Goal: Task Accomplishment & Management: Use online tool/utility

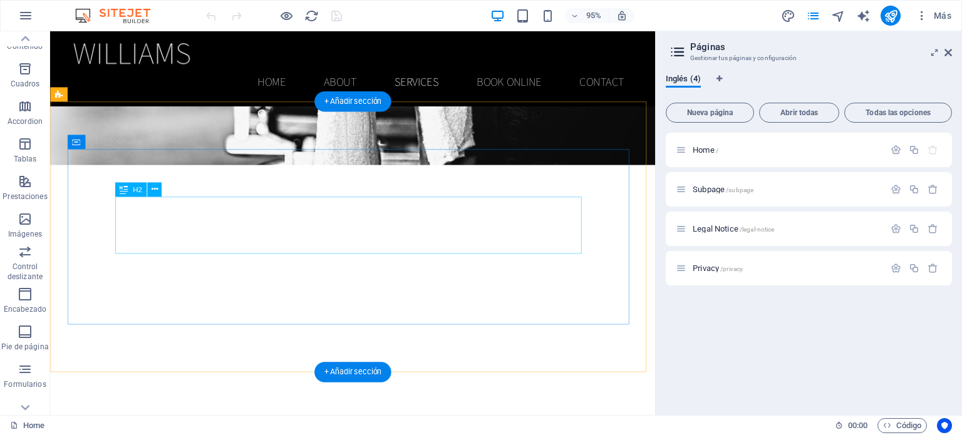
scroll to position [818, 0]
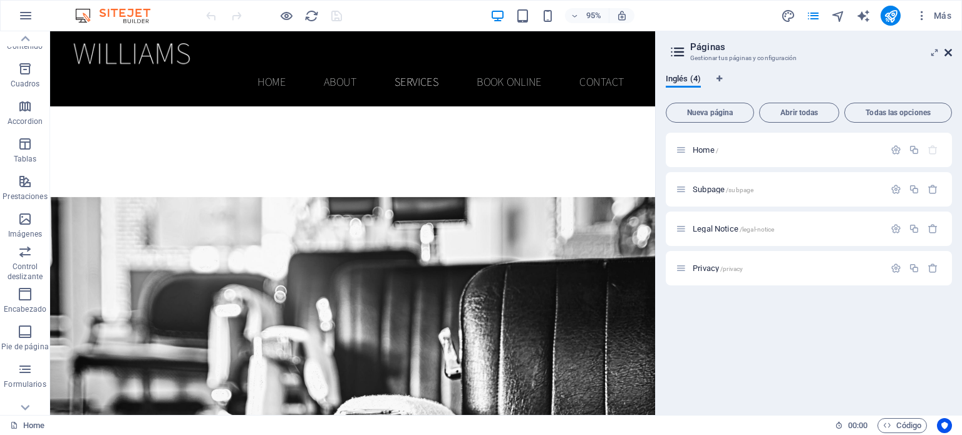
click at [945, 49] on icon at bounding box center [949, 53] width 8 height 10
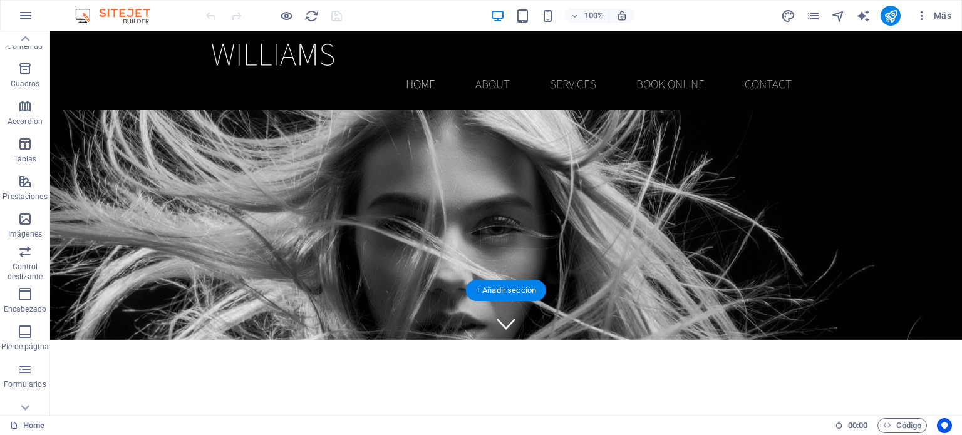
scroll to position [0, 0]
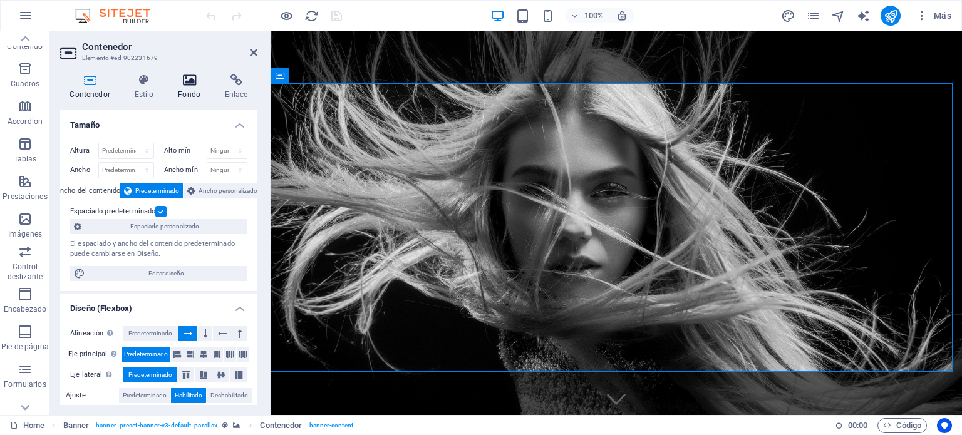
click at [186, 83] on icon at bounding box center [190, 80] width 42 height 13
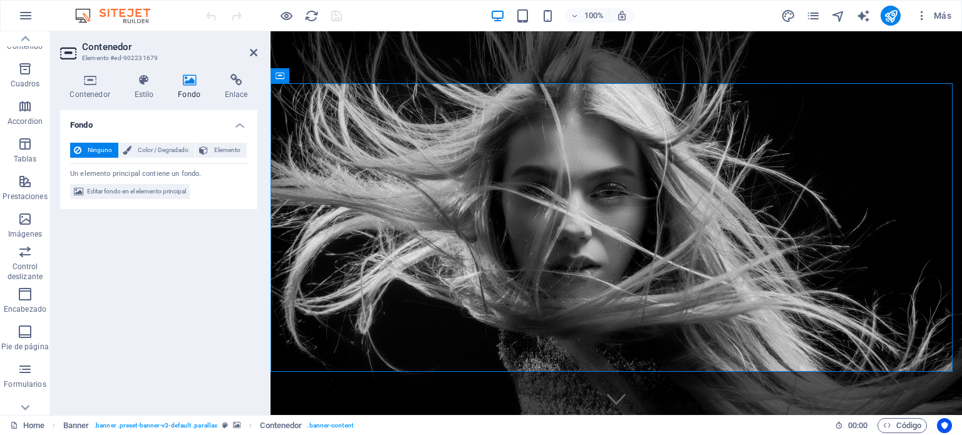
drag, startPoint x: 230, startPoint y: 146, endPoint x: 229, endPoint y: 165, distance: 18.8
click at [231, 146] on span "Elemento" at bounding box center [227, 150] width 31 height 15
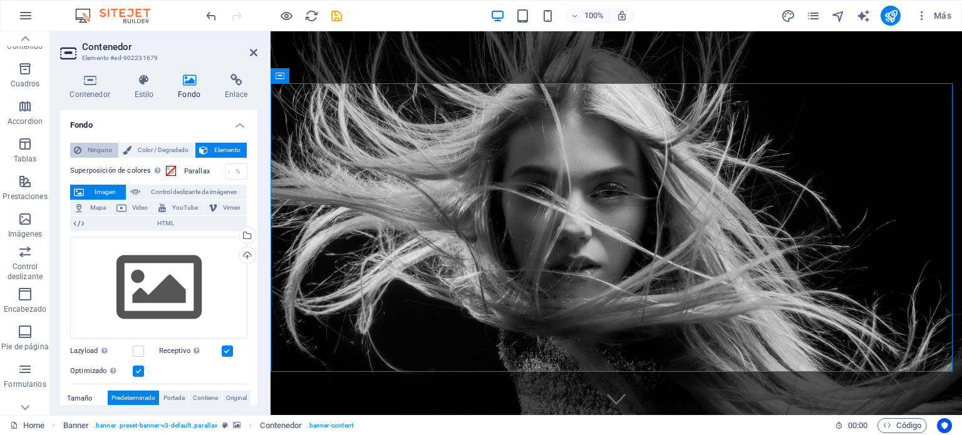
click at [93, 150] on span "Ninguno" at bounding box center [99, 150] width 29 height 15
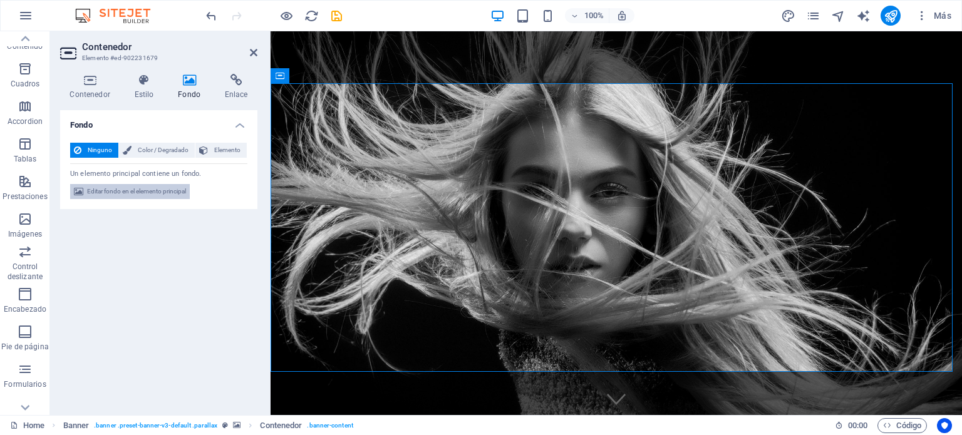
drag, startPoint x: 137, startPoint y: 190, endPoint x: 152, endPoint y: 160, distance: 33.3
click at [137, 190] on span "Editar fondo en el elemento principal" at bounding box center [136, 191] width 99 height 15
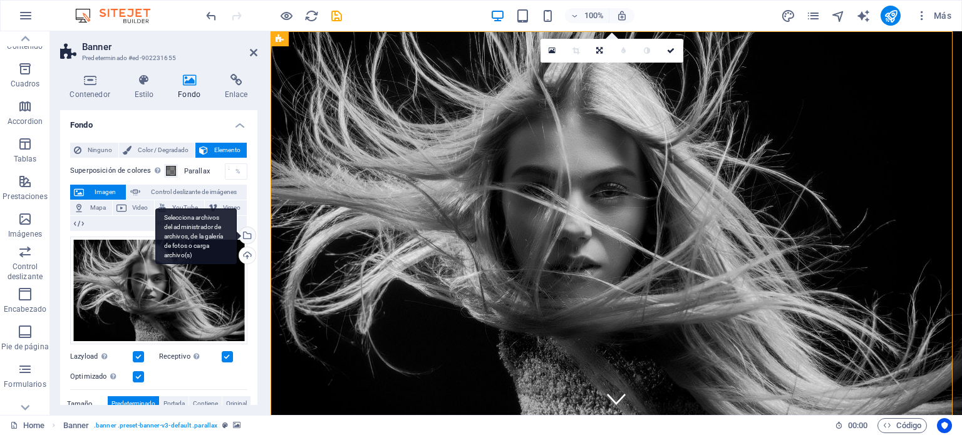
click at [247, 235] on div "Selecciona archivos del administrador de archivos, de la galería de fotos o car…" at bounding box center [246, 236] width 19 height 19
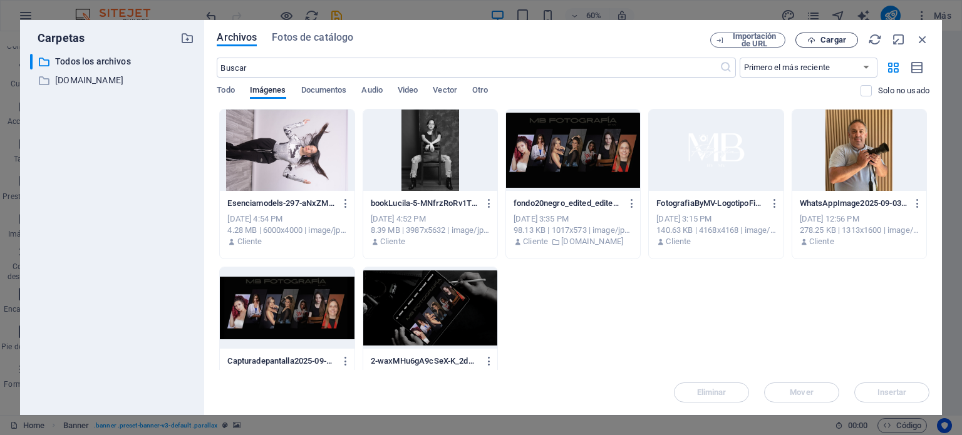
click at [840, 42] on span "Cargar" at bounding box center [834, 40] width 26 height 8
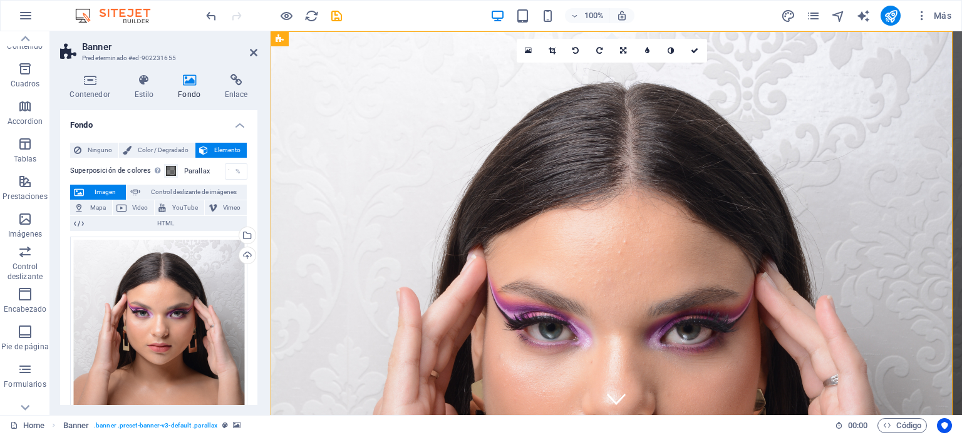
drag, startPoint x: 997, startPoint y: 427, endPoint x: 802, endPoint y: 386, distance: 199.8
click at [799, 388] on figure at bounding box center [617, 223] width 692 height 384
click at [165, 194] on span "Control deslizante de imágenes" at bounding box center [193, 192] width 99 height 15
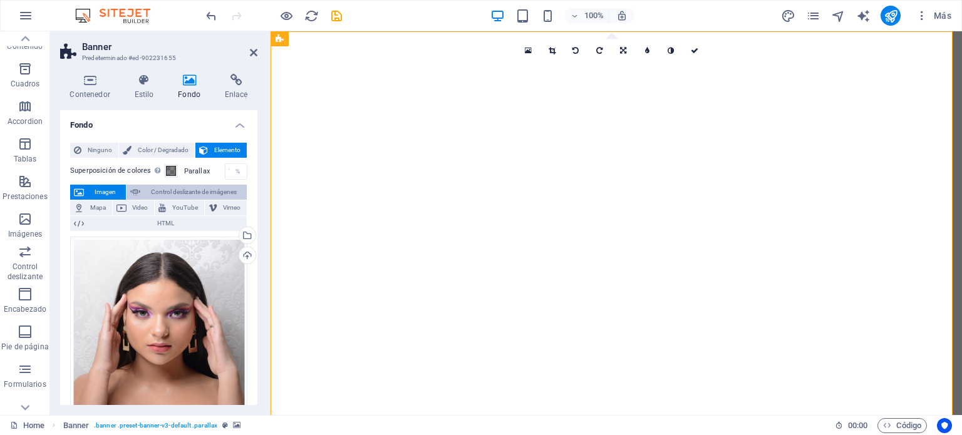
select select "ms"
select select "s"
select select "progressive"
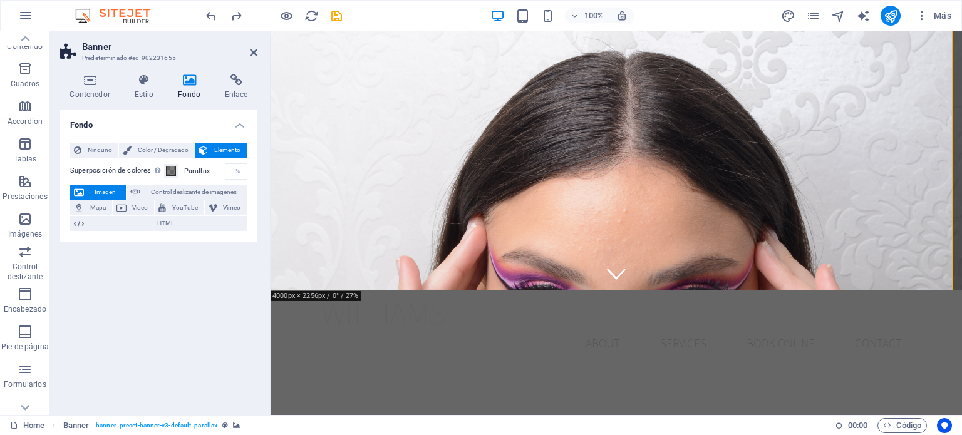
click at [86, 191] on button "Imagen" at bounding box center [98, 192] width 56 height 15
click at [86, 192] on button "Imagen" at bounding box center [98, 192] width 56 height 15
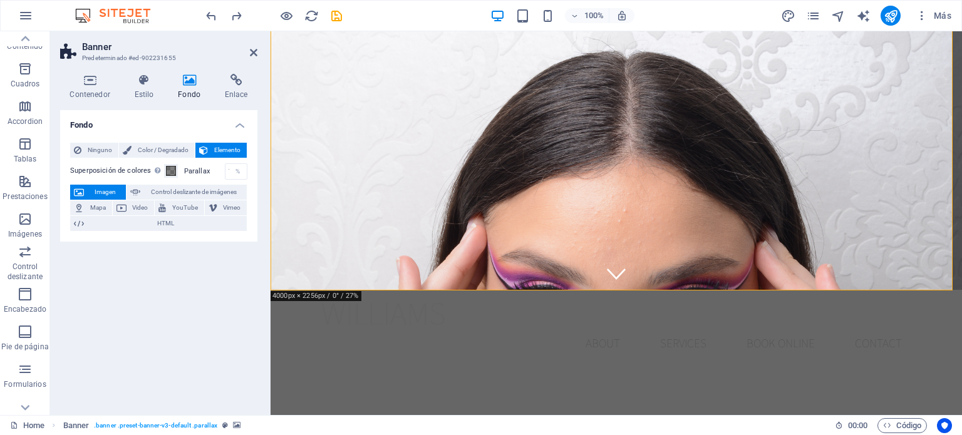
click at [86, 192] on button "Imagen" at bounding box center [98, 192] width 56 height 15
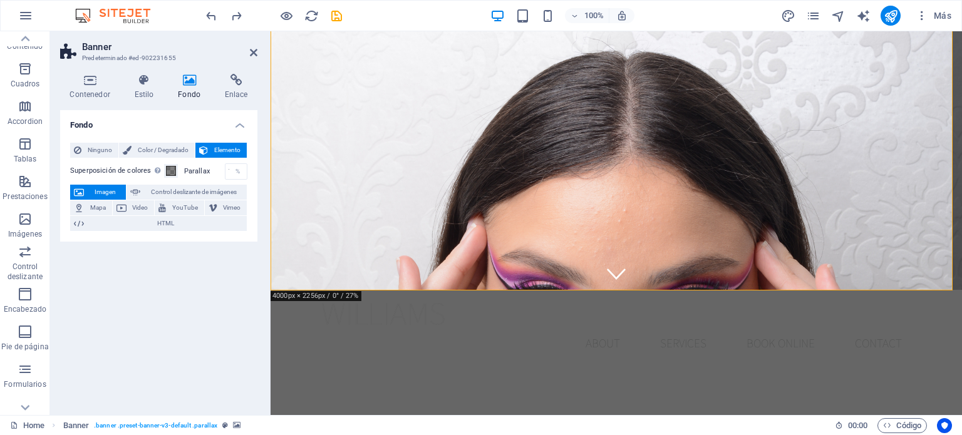
click at [86, 192] on button "Imagen" at bounding box center [98, 192] width 56 height 15
click at [87, 192] on button "Imagen" at bounding box center [98, 192] width 56 height 15
click at [155, 159] on div "Superposición de colores Sitúa una superposición sobre el fondo para colorearla…" at bounding box center [158, 195] width 177 height 73
click at [154, 159] on div "Superposición de colores Sitúa una superposición sobre el fondo para colorearla…" at bounding box center [158, 195] width 177 height 73
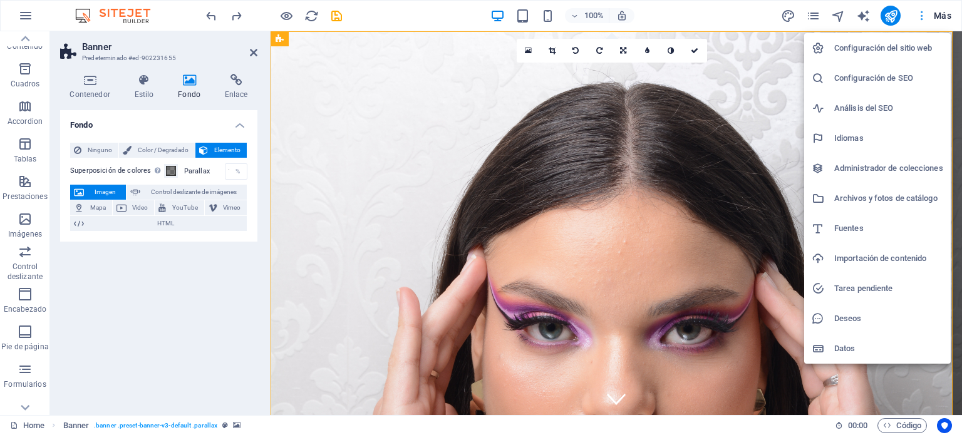
click at [947, 17] on div at bounding box center [481, 217] width 962 height 435
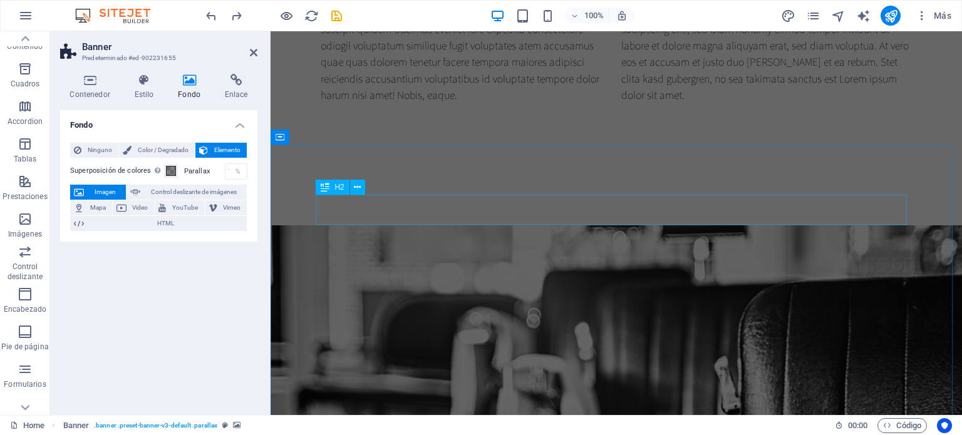
scroll to position [940, 0]
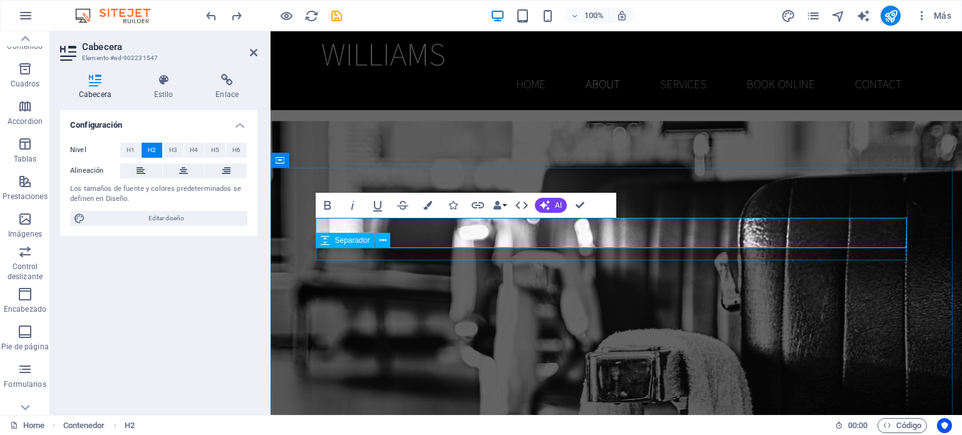
scroll to position [752, 0]
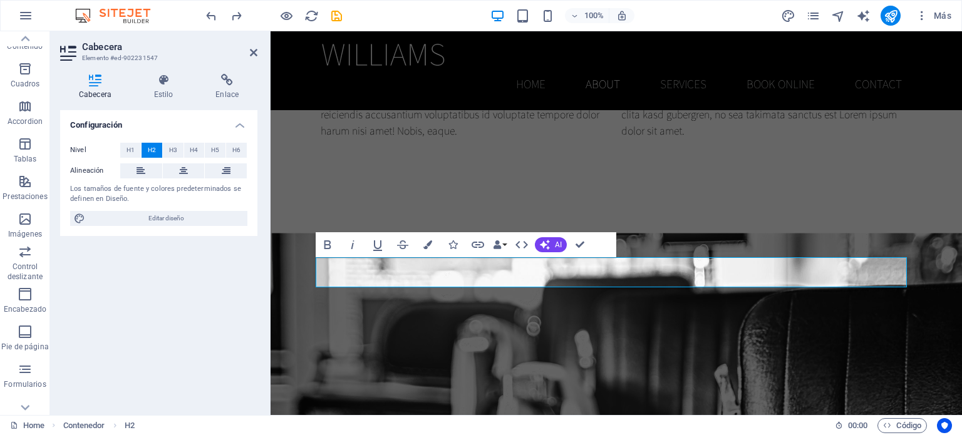
click at [241, 56] on header "Cabecera Elemento #ed-902231547" at bounding box center [158, 47] width 197 height 33
click at [251, 51] on icon at bounding box center [254, 53] width 8 height 10
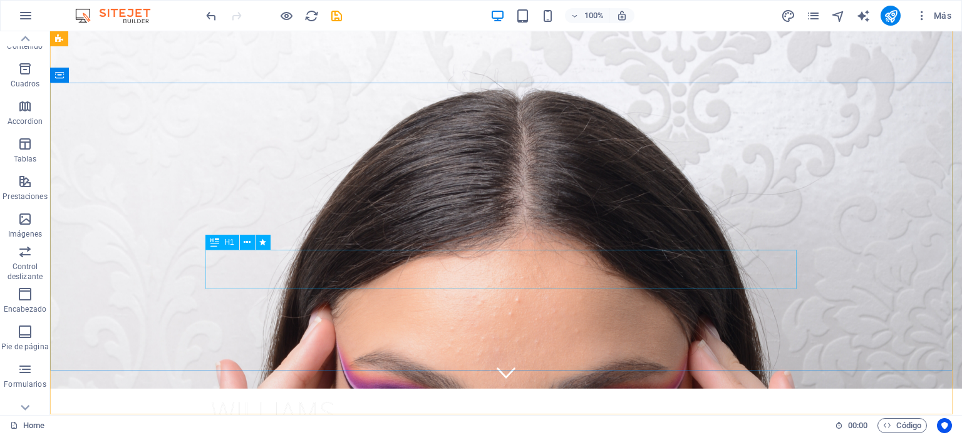
scroll to position [0, 0]
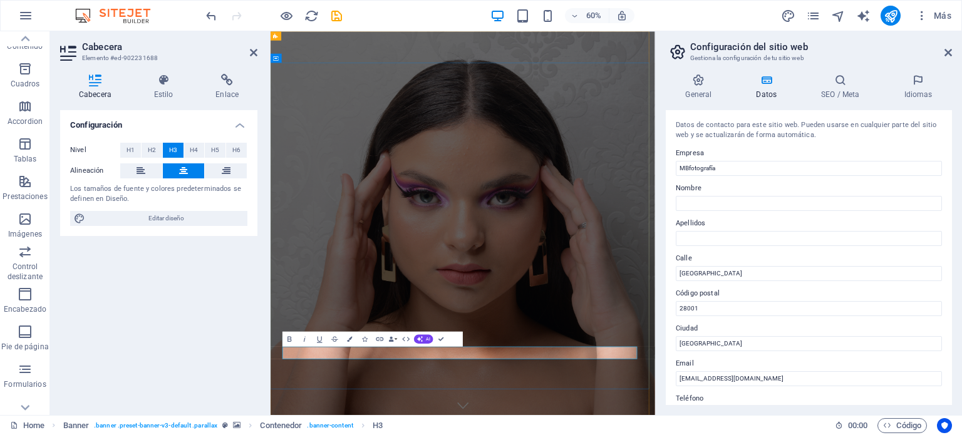
click at [744, 275] on input "[GEOGRAPHIC_DATA]" at bounding box center [809, 273] width 266 height 15
type input "C"
click at [763, 311] on input "28001" at bounding box center [809, 308] width 266 height 15
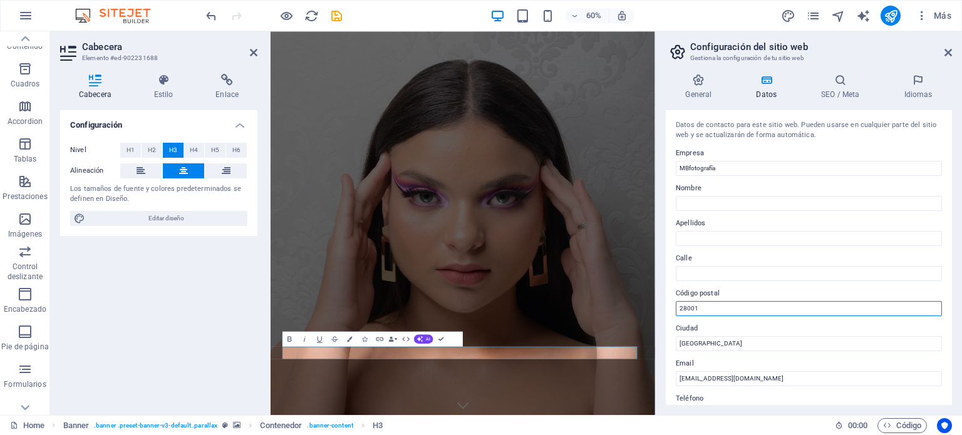
click at [763, 311] on input "28001" at bounding box center [809, 308] width 266 height 15
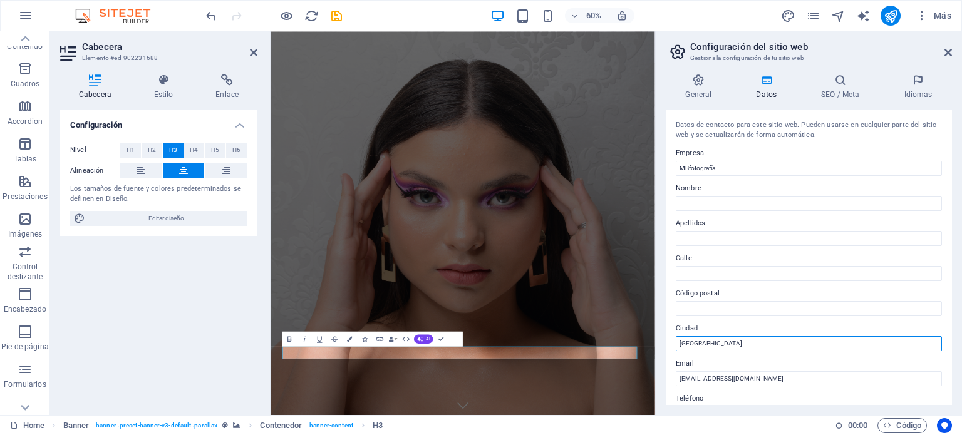
click at [714, 342] on input "[GEOGRAPHIC_DATA]" at bounding box center [809, 343] width 266 height 15
type input "[GEOGRAPHIC_DATA]"
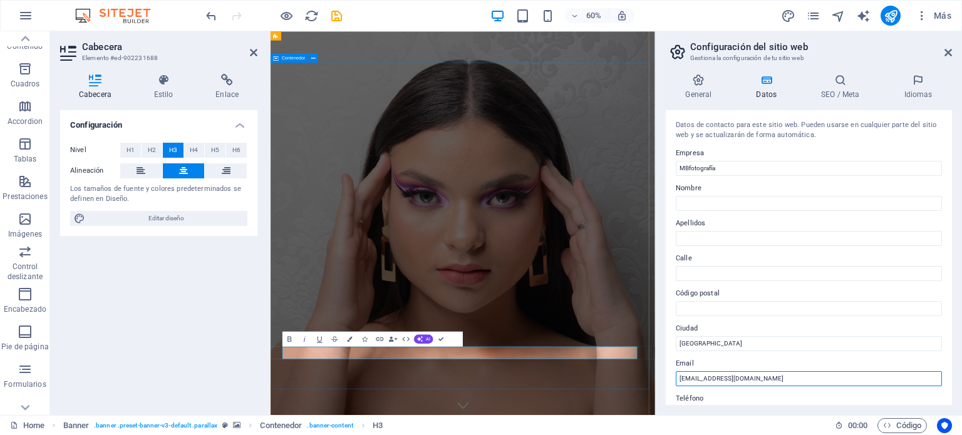
drag, startPoint x: 1026, startPoint y: 412, endPoint x: 810, endPoint y: 613, distance: 295.3
click at [756, 375] on input "[EMAIL_ADDRESS][DOMAIN_NAME]" at bounding box center [809, 379] width 266 height 15
type input "i"
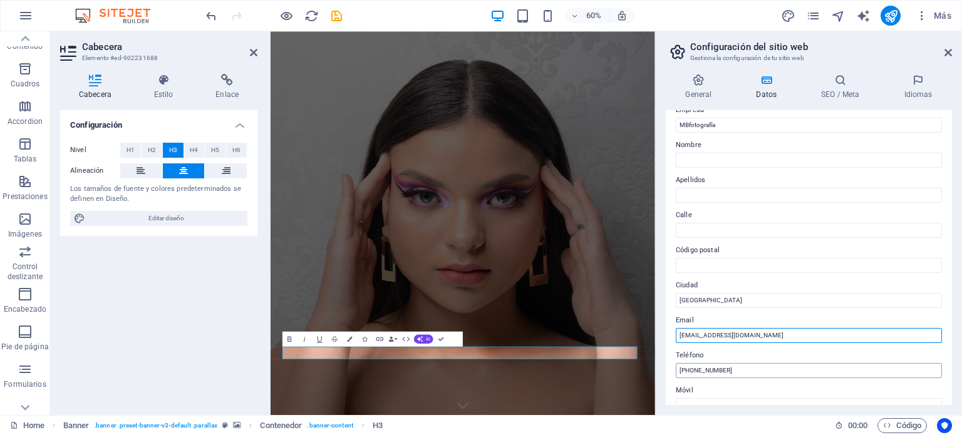
scroll to position [63, 0]
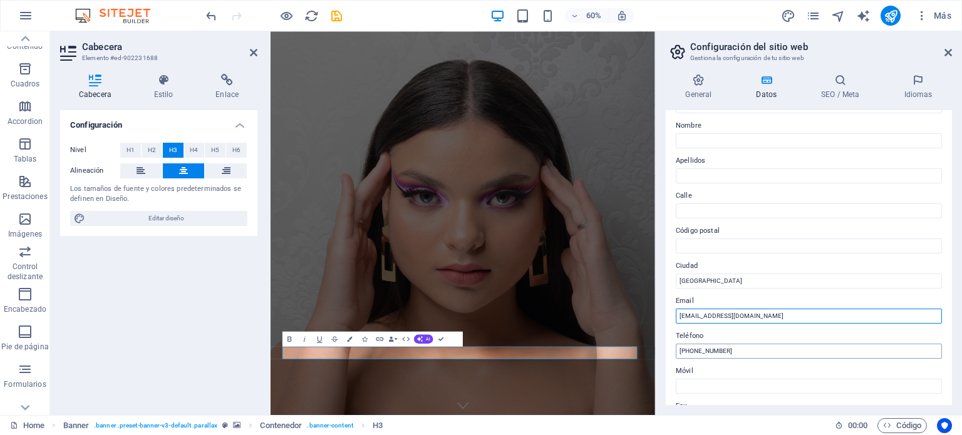
type input "[EMAIL_ADDRESS][DOMAIN_NAME]"
click at [738, 349] on input "[PHONE_NUMBER]" at bounding box center [809, 351] width 266 height 15
type input "+"
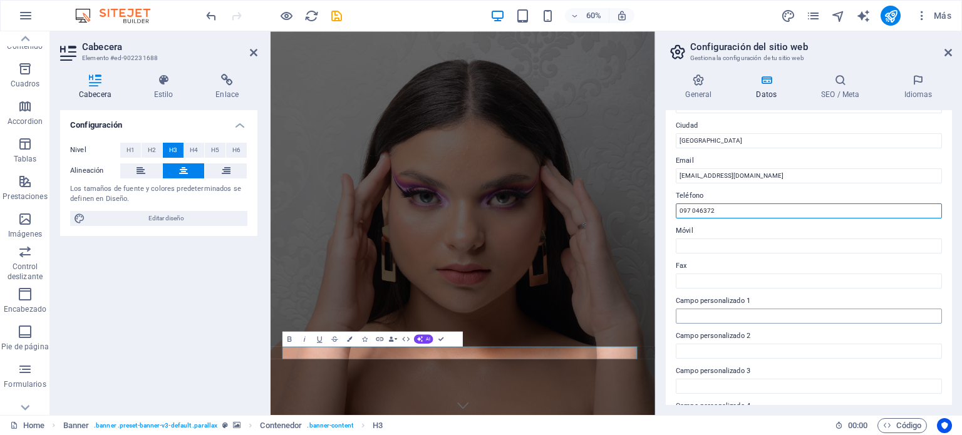
scroll to position [251, 0]
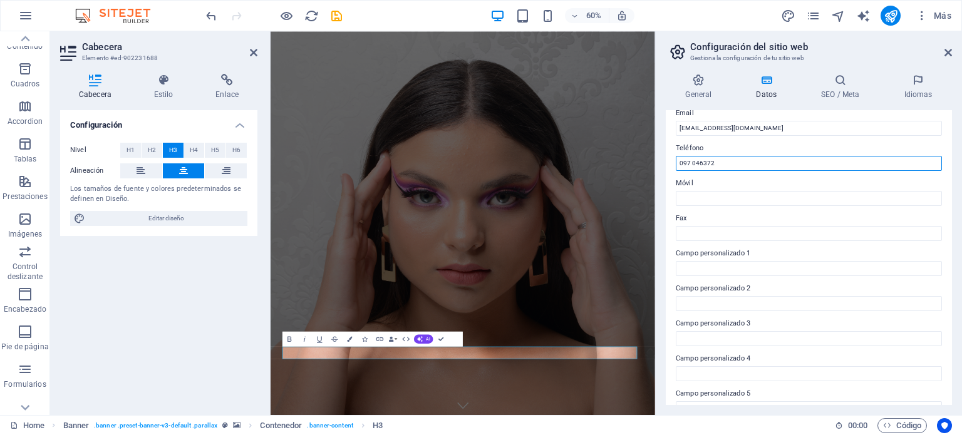
drag, startPoint x: 729, startPoint y: 160, endPoint x: 677, endPoint y: 161, distance: 51.4
click at [677, 161] on input "097 046372" at bounding box center [809, 163] width 266 height 15
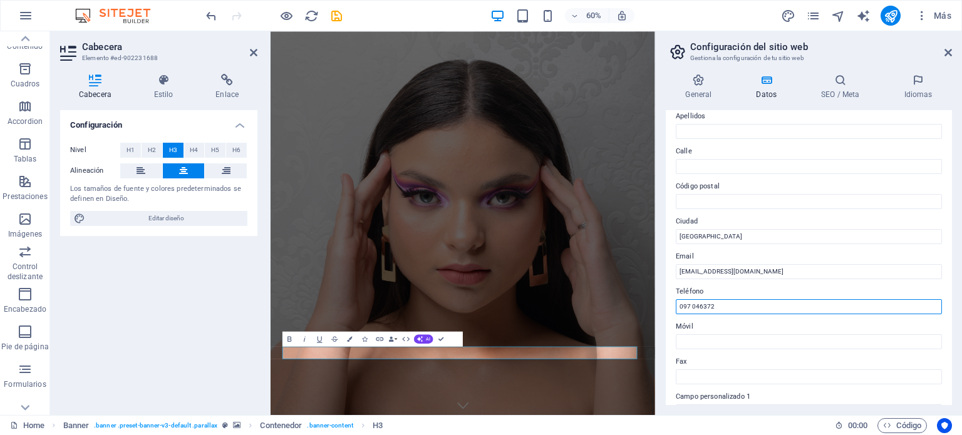
scroll to position [0, 0]
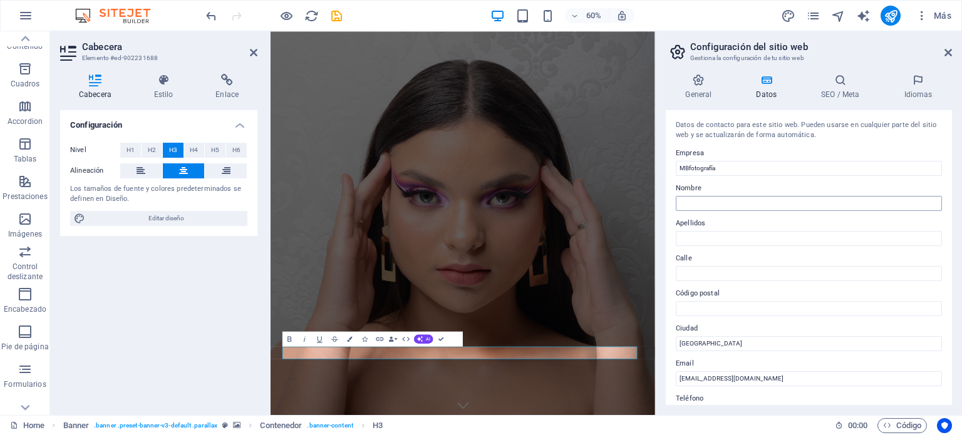
type input "097 046372"
click at [728, 202] on input "Nombre" at bounding box center [809, 203] width 266 height 15
type input "[PERSON_NAME]"
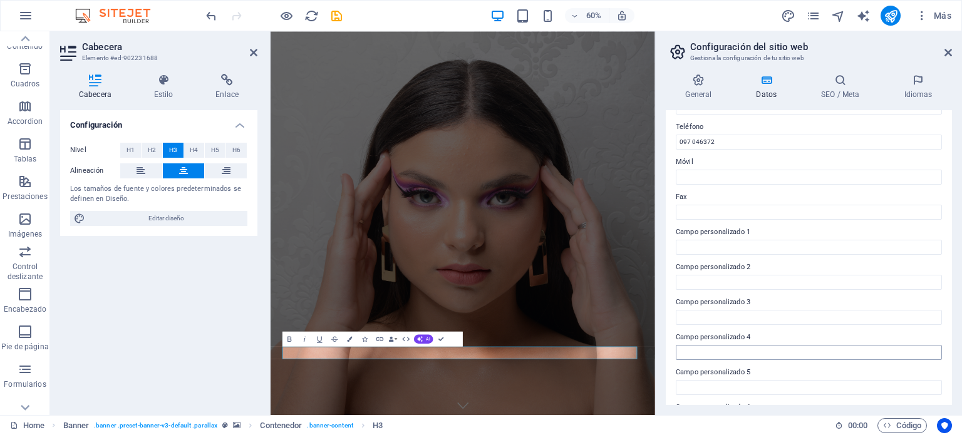
scroll to position [306, 0]
click at [699, 83] on icon at bounding box center [699, 80] width 66 height 13
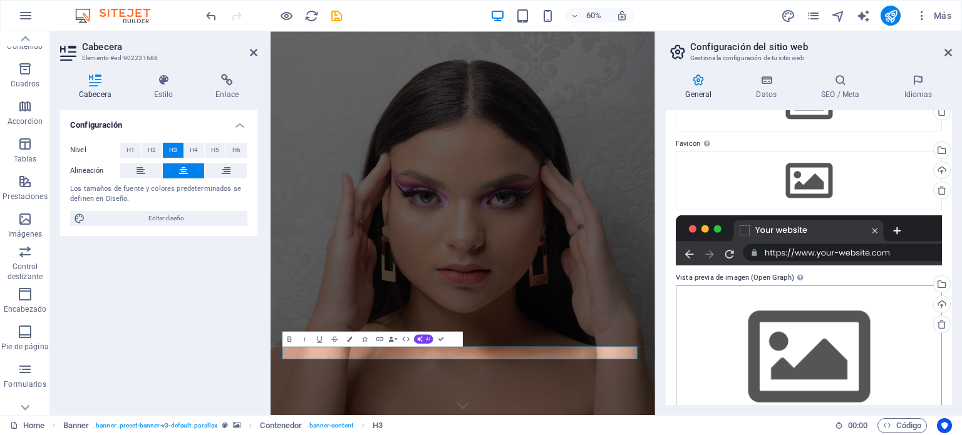
scroll to position [132, 0]
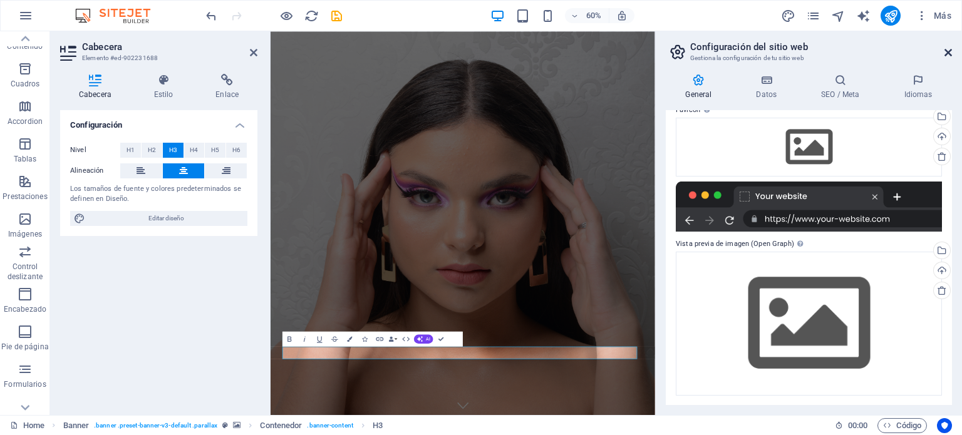
click at [949, 52] on icon at bounding box center [949, 53] width 8 height 10
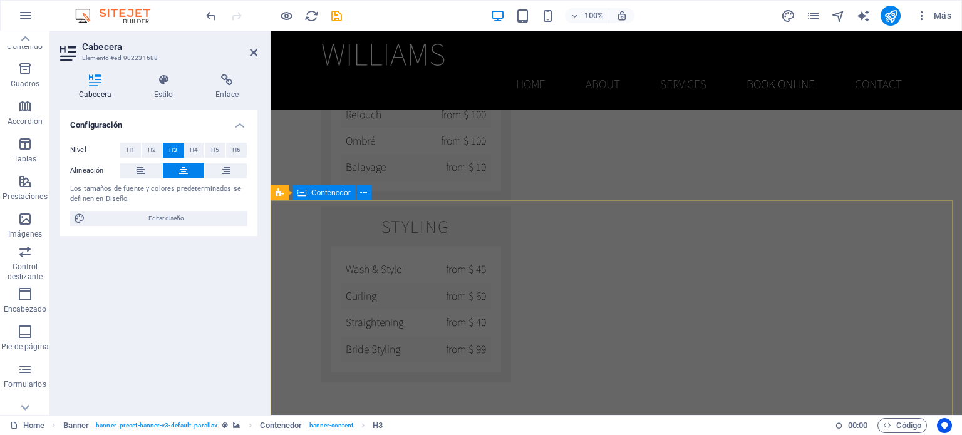
scroll to position [1754, 0]
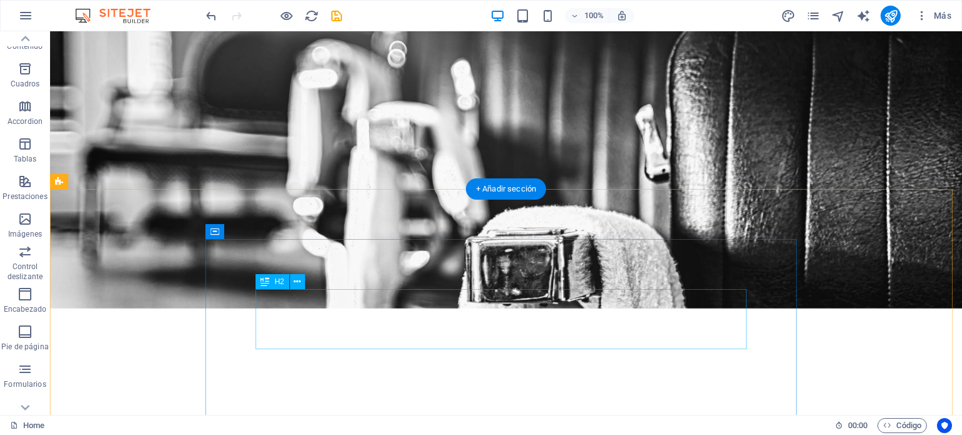
scroll to position [1118, 0]
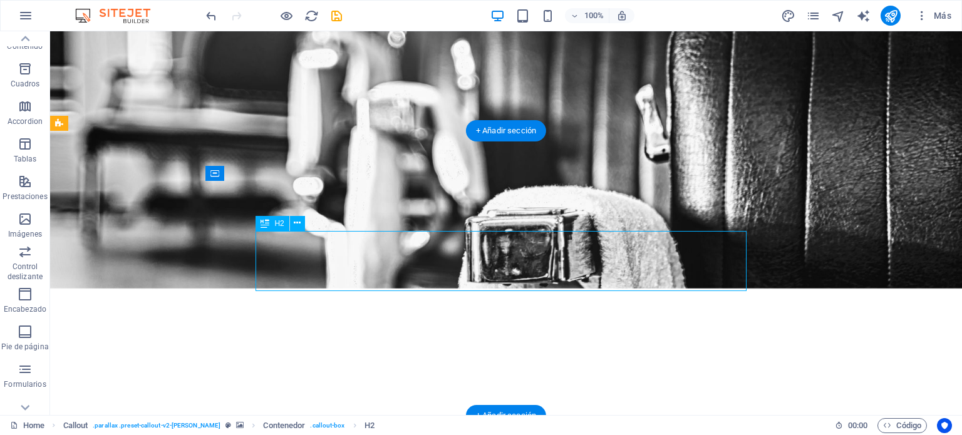
drag, startPoint x: 319, startPoint y: 244, endPoint x: 341, endPoint y: 249, distance: 22.4
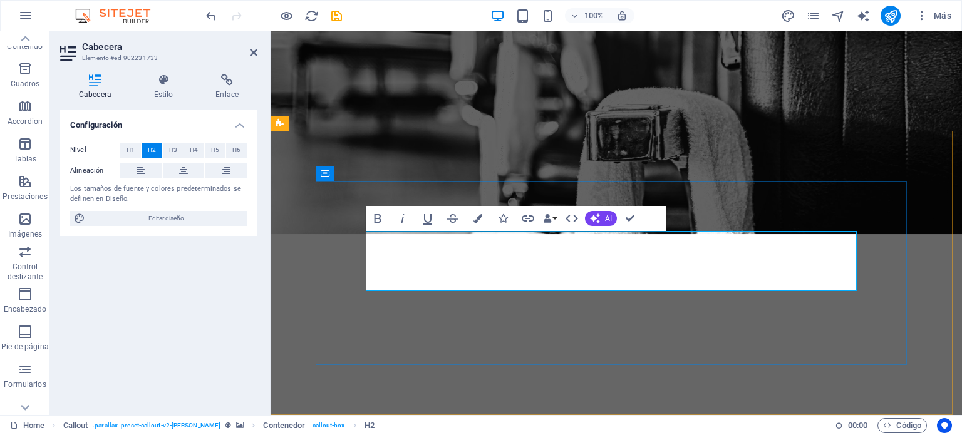
drag, startPoint x: 472, startPoint y: 268, endPoint x: 595, endPoint y: 66, distance: 236.0
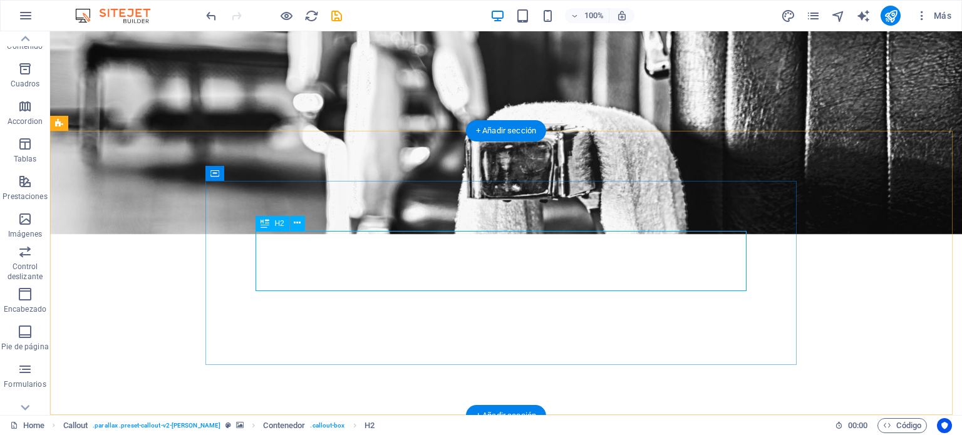
drag, startPoint x: 666, startPoint y: 278, endPoint x: 441, endPoint y: 274, distance: 225.0
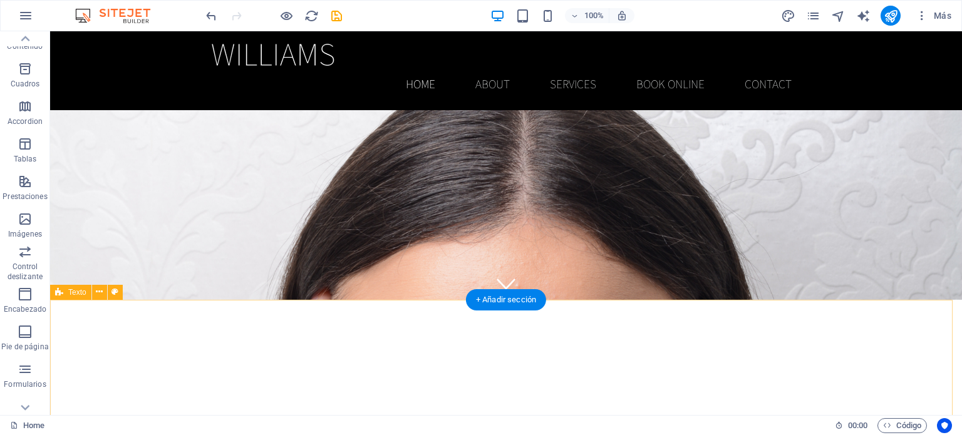
scroll to position [0, 0]
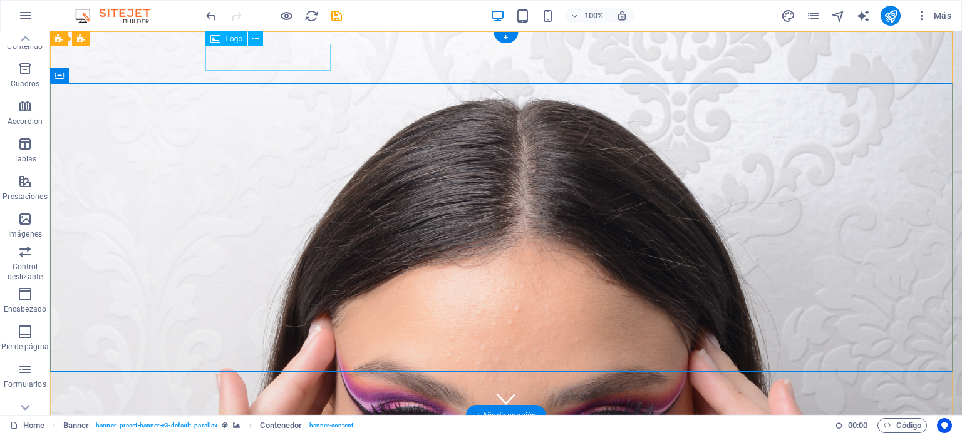
click at [291, 426] on div at bounding box center [506, 439] width 591 height 27
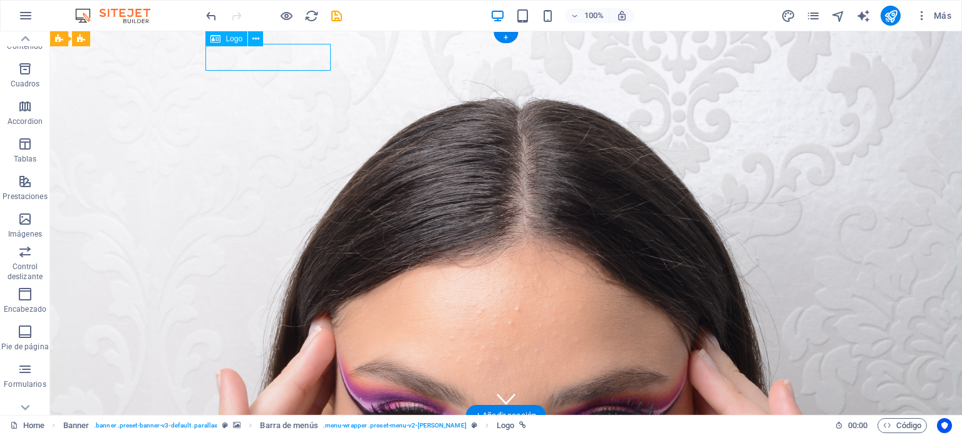
click at [291, 426] on div at bounding box center [506, 439] width 591 height 27
select select "px"
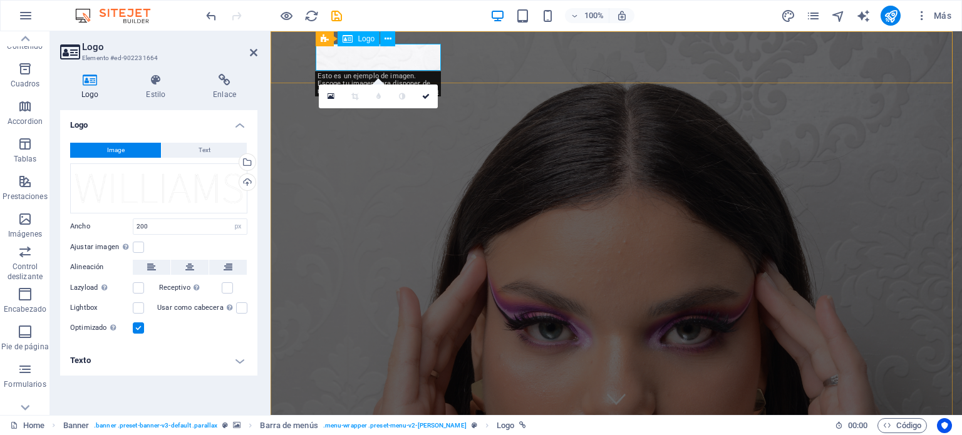
click at [377, 426] on div at bounding box center [616, 439] width 591 height 27
click at [383, 426] on div at bounding box center [616, 439] width 591 height 27
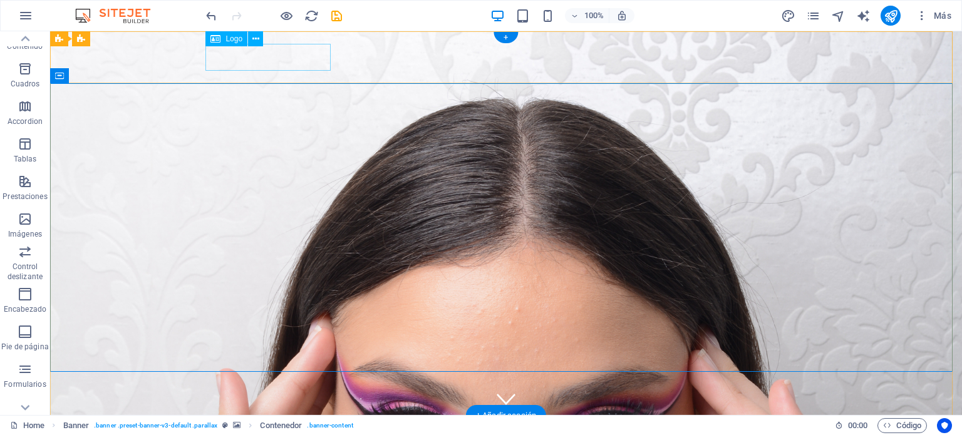
click at [275, 426] on div at bounding box center [506, 439] width 591 height 27
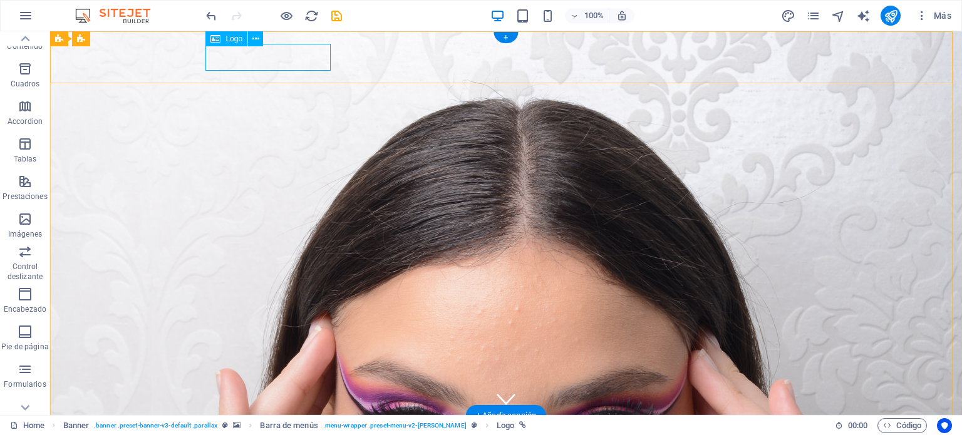
click at [269, 426] on div at bounding box center [506, 439] width 591 height 27
click at [237, 39] on span "Logo" at bounding box center [234, 39] width 17 height 8
click at [261, 37] on button at bounding box center [255, 38] width 15 height 15
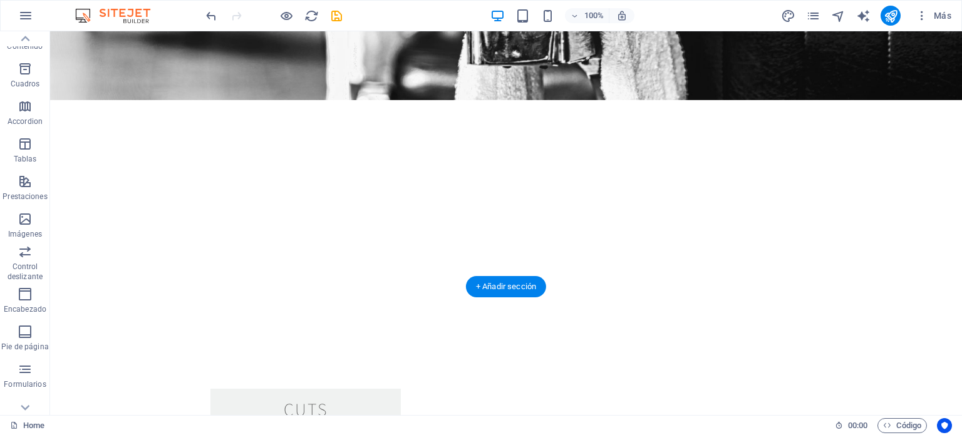
scroll to position [1253, 0]
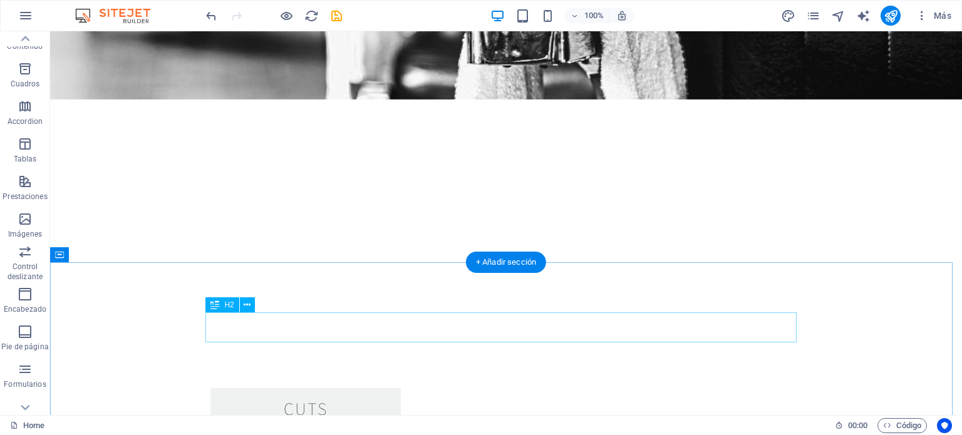
drag, startPoint x: 522, startPoint y: 335, endPoint x: 555, endPoint y: 335, distance: 33.2
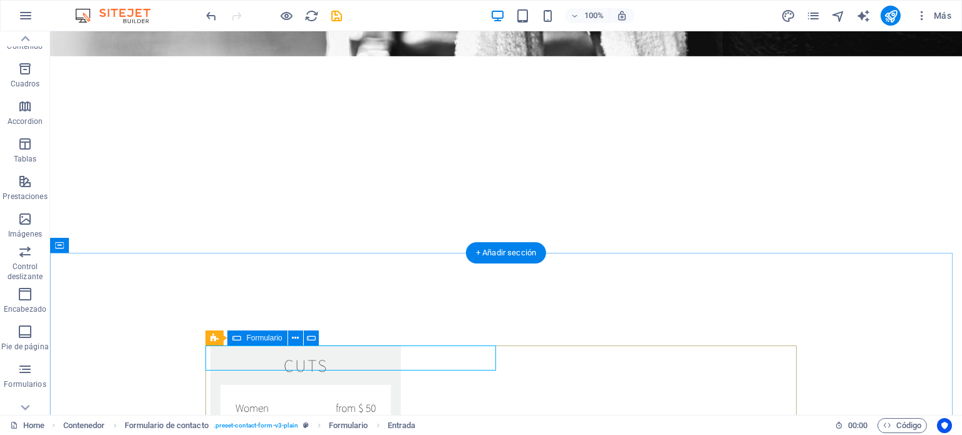
scroll to position [1316, 0]
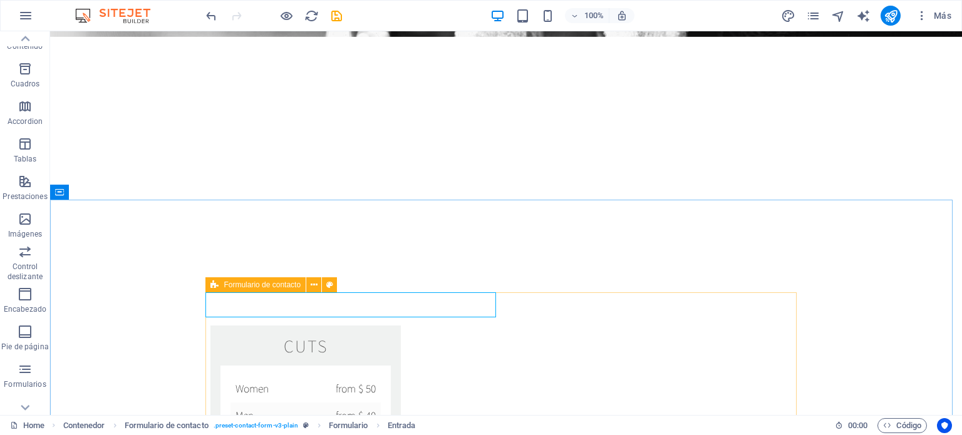
click at [255, 288] on span "Formulario de contacto" at bounding box center [262, 285] width 77 height 8
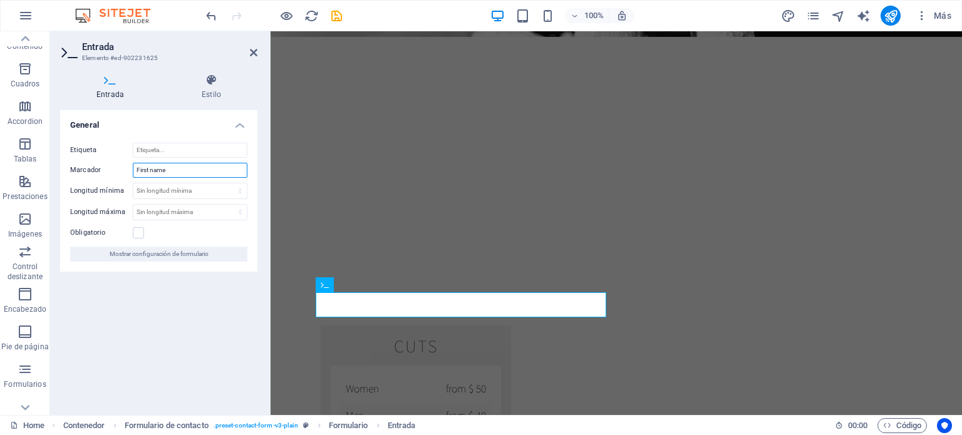
click at [182, 172] on input "First name" at bounding box center [190, 170] width 115 height 15
type input "F"
type input "Nombre"
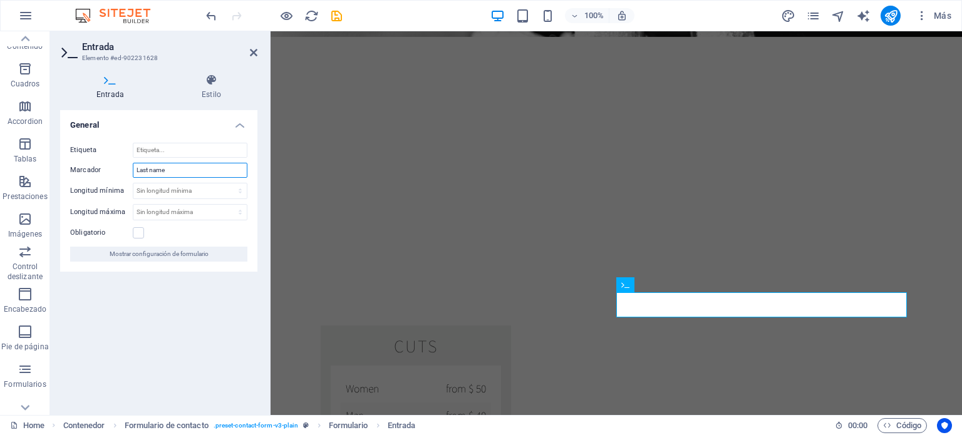
click at [169, 163] on input "Last name" at bounding box center [190, 170] width 115 height 15
type input "L"
type input "a"
type input "Apellido"
click at [175, 330] on div "General Etiqueta Marcador Apellido Longitud mínima Sin longitud mínima carácter…" at bounding box center [158, 257] width 197 height 295
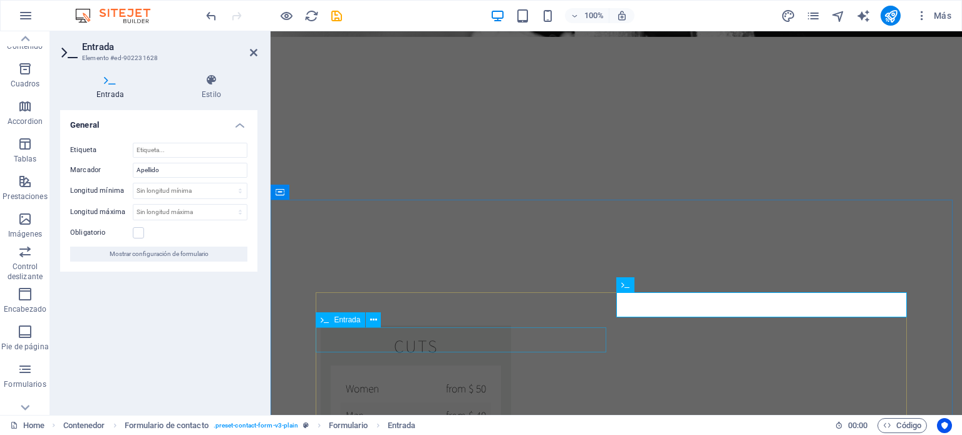
drag, startPoint x: 378, startPoint y: 345, endPoint x: 598, endPoint y: 345, distance: 219.3
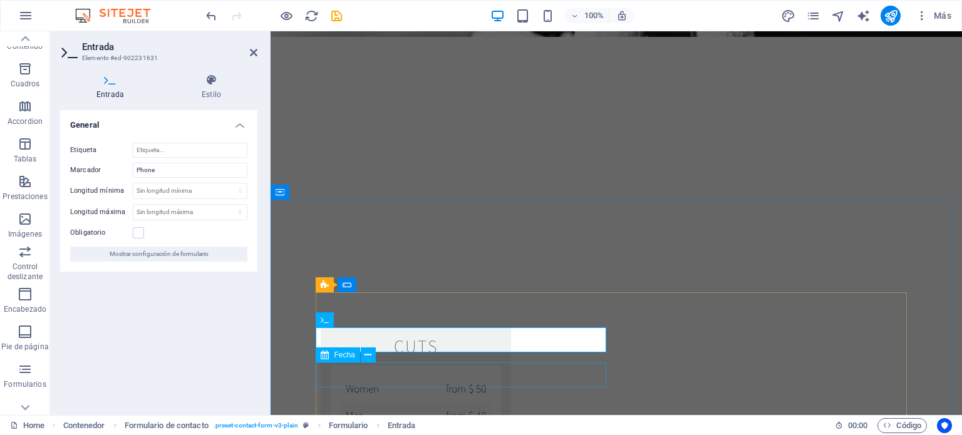
drag, startPoint x: 365, startPoint y: 368, endPoint x: 585, endPoint y: 369, distance: 220.6
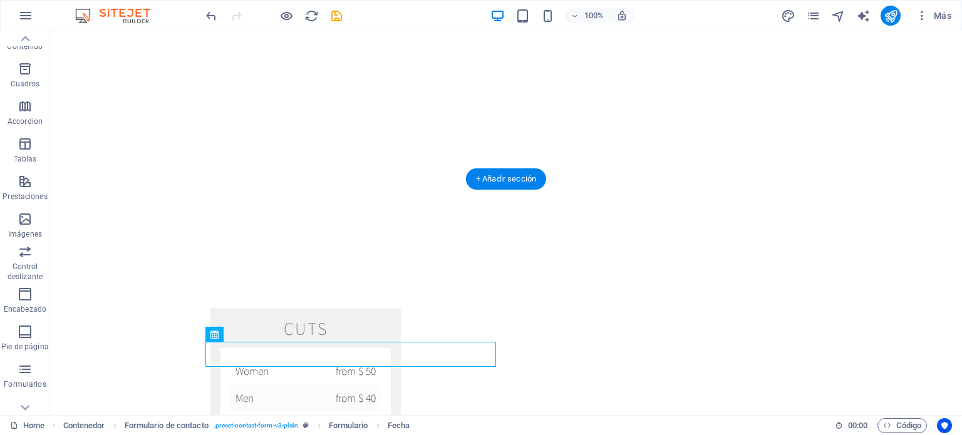
scroll to position [1336, 0]
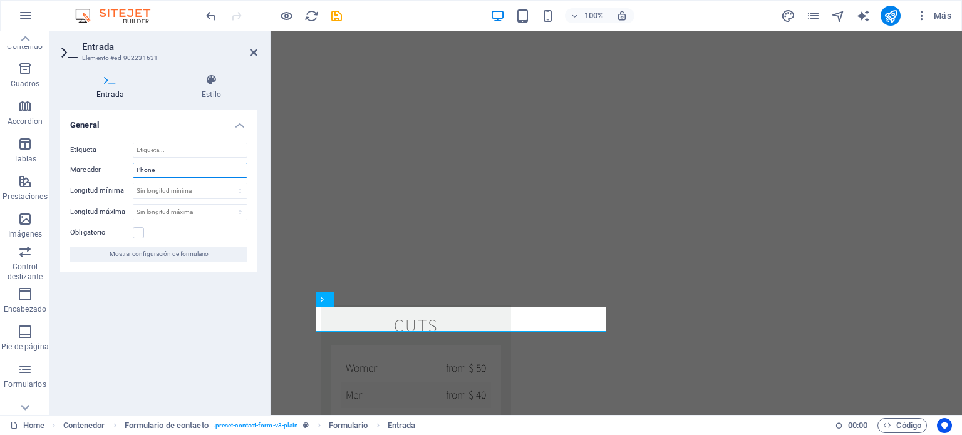
click at [190, 174] on input "Phone" at bounding box center [190, 170] width 115 height 15
type input "P"
type input "C"
type input "Teléfono"
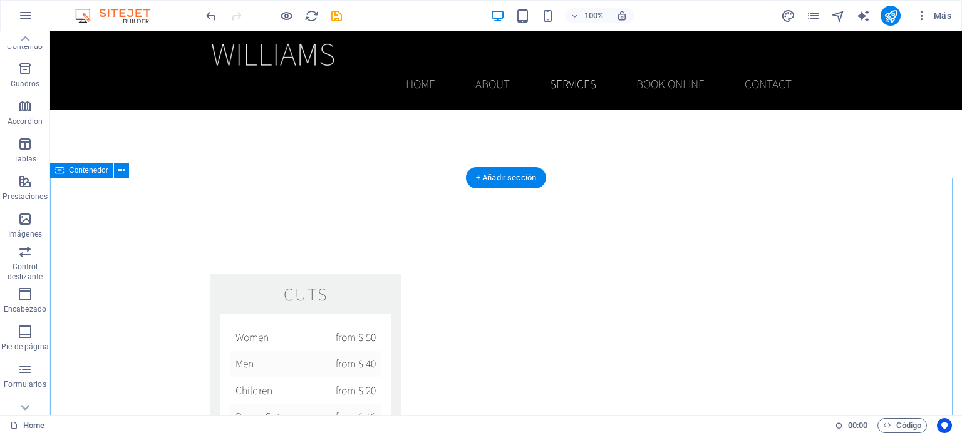
scroll to position [1338, 0]
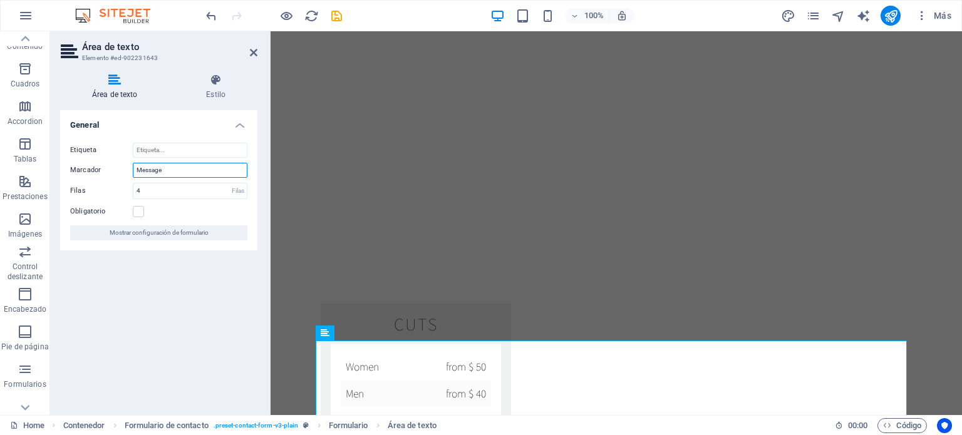
click at [170, 169] on input "Message" at bounding box center [190, 170] width 115 height 15
type input "Mensaje"
click at [231, 192] on div "Filas" at bounding box center [238, 191] width 18 height 15
click at [234, 190] on div "Filas" at bounding box center [238, 191] width 18 height 15
click at [199, 180] on div "Etiqueta Marcador Mensaje Filas 4 Filas Obligatorio Mostrar configuración de fo…" at bounding box center [158, 192] width 197 height 118
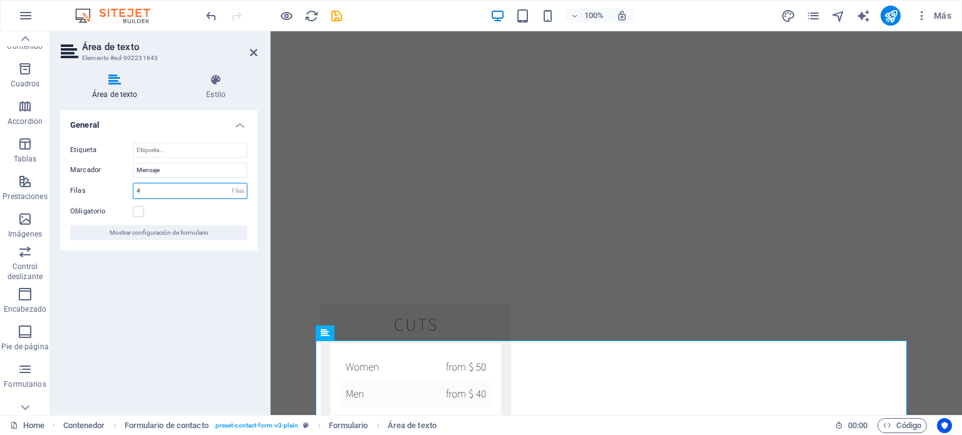
click at [163, 190] on input "4" at bounding box center [189, 191] width 113 height 15
type input "8"
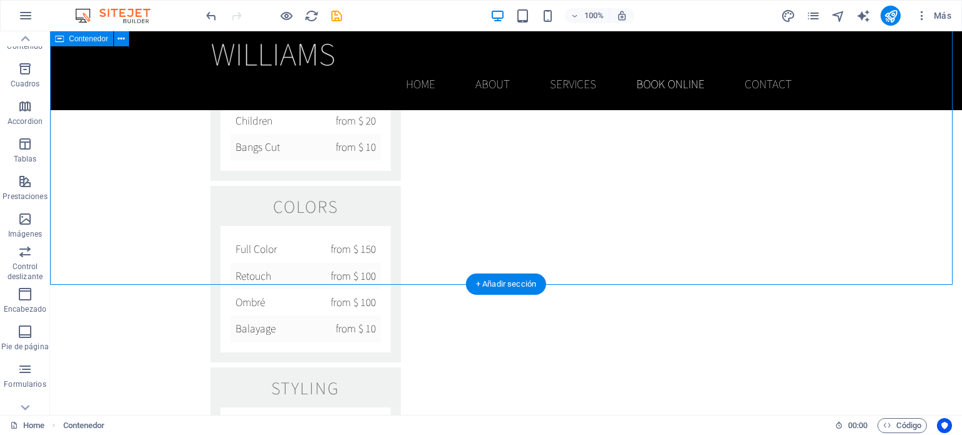
scroll to position [1588, 0]
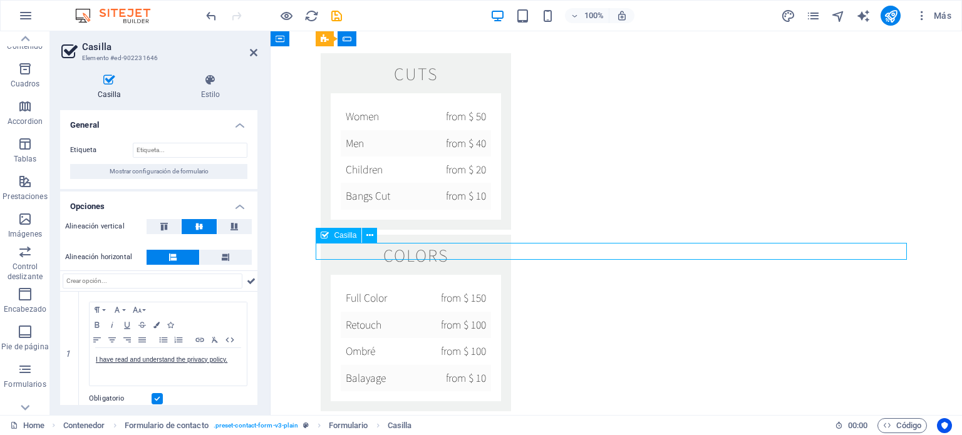
drag, startPoint x: 538, startPoint y: 251, endPoint x: 474, endPoint y: 255, distance: 64.1
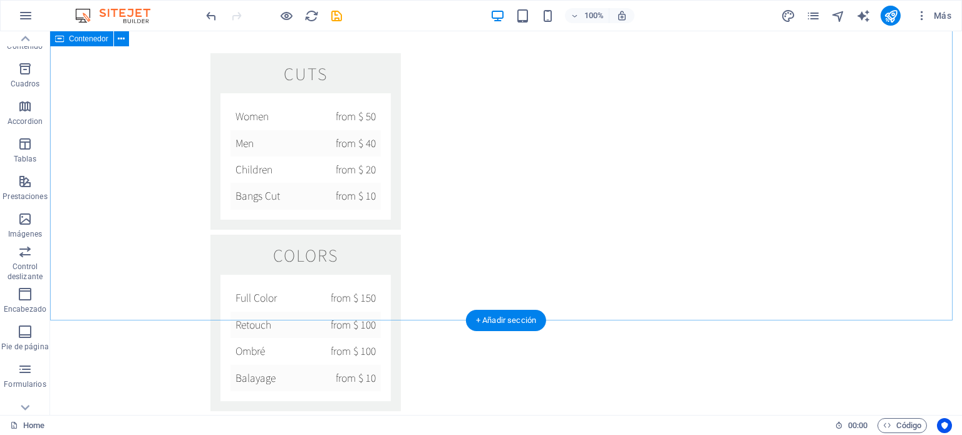
drag, startPoint x: 834, startPoint y: 227, endPoint x: 849, endPoint y: 228, distance: 15.1
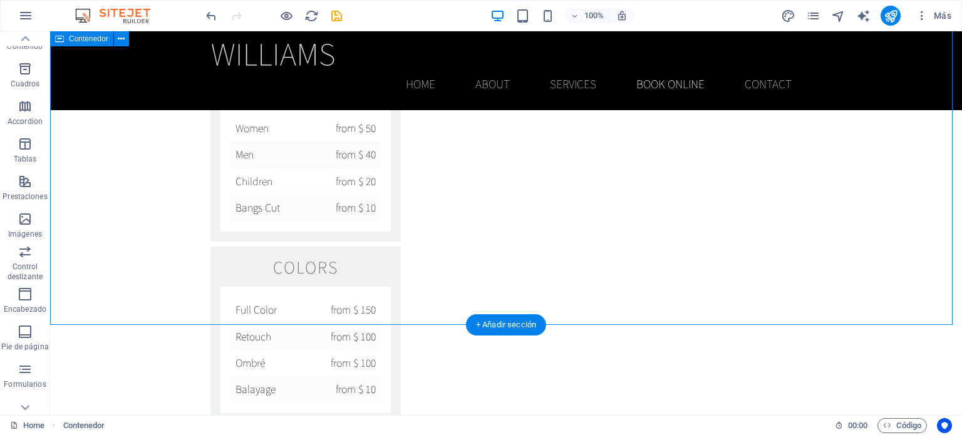
scroll to position [1526, 0]
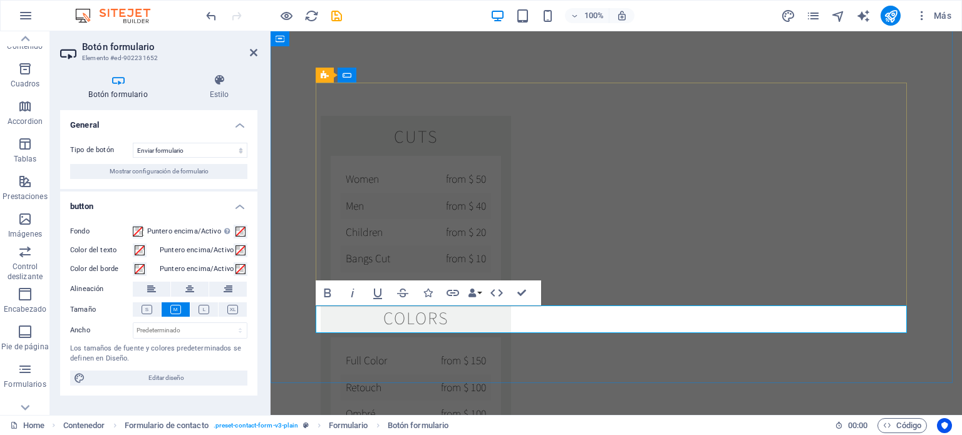
type button "Submit"
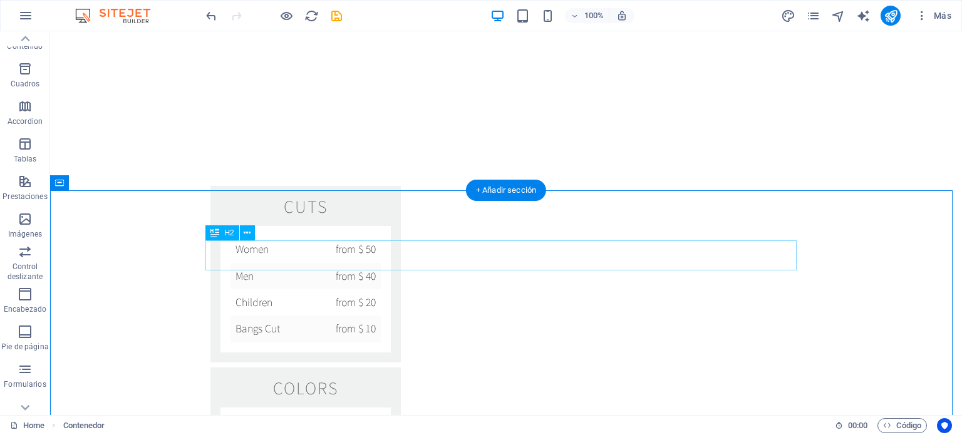
scroll to position [1463, 0]
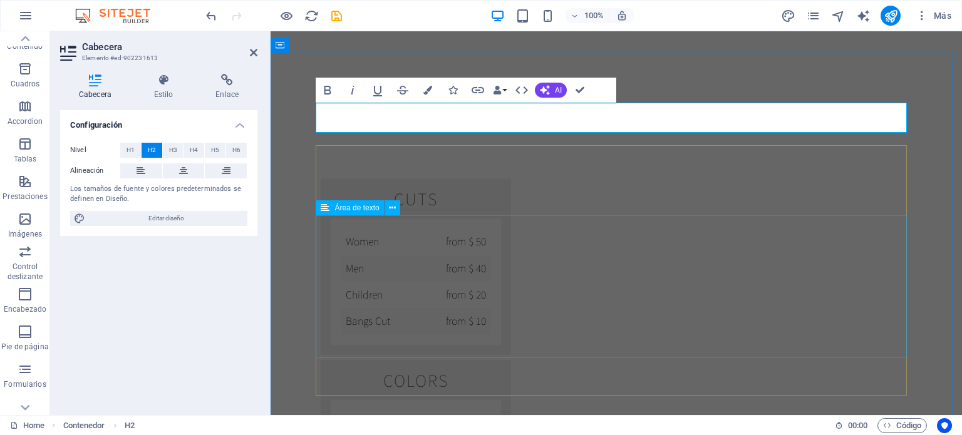
drag, startPoint x: 835, startPoint y: 276, endPoint x: 1065, endPoint y: 270, distance: 230.7
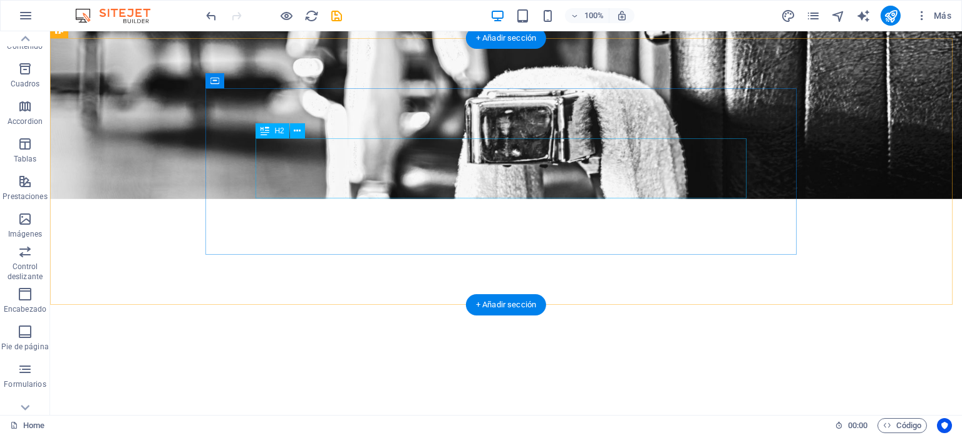
scroll to position [1212, 0]
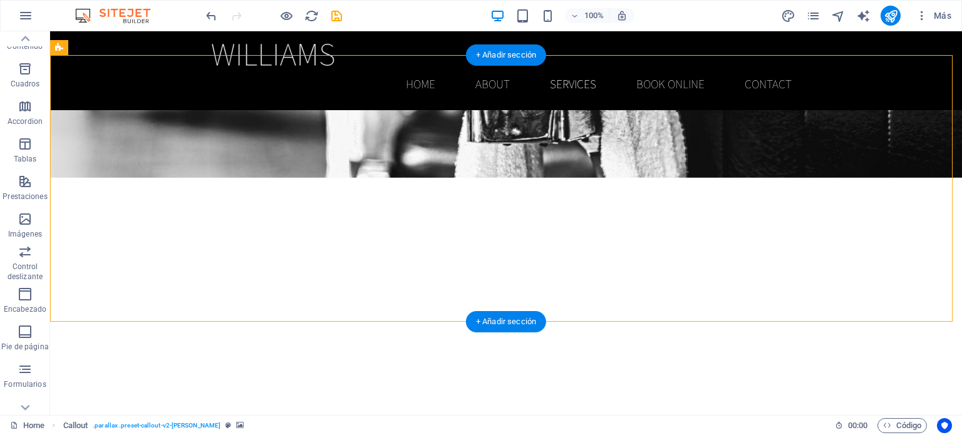
scroll to position [1087, 0]
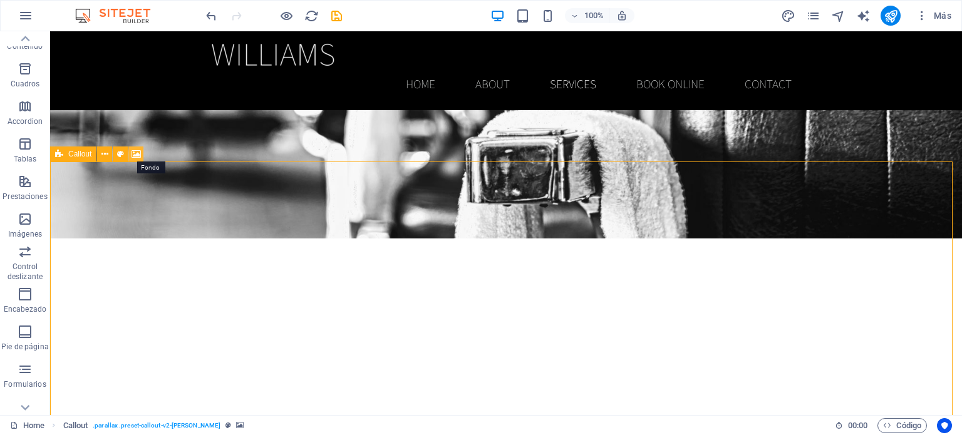
click at [134, 155] on icon at bounding box center [136, 154] width 9 height 13
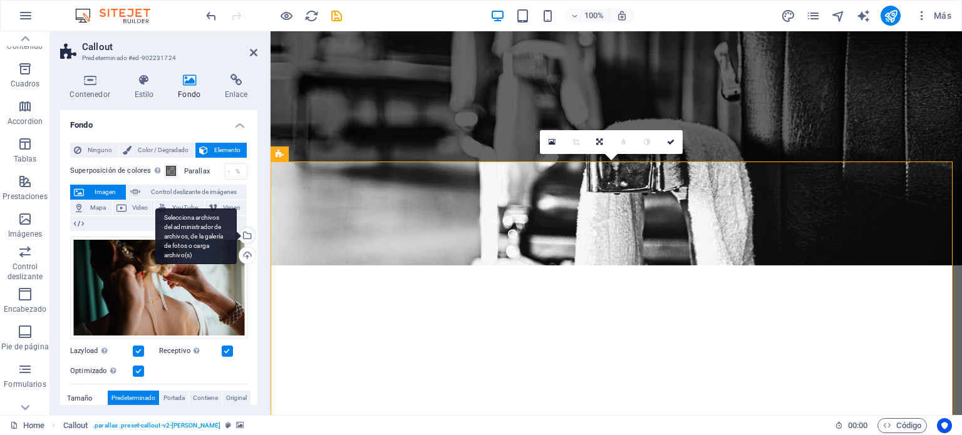
click at [237, 235] on div "Selecciona archivos del administrador de archivos, de la galería de fotos o car…" at bounding box center [195, 237] width 81 height 56
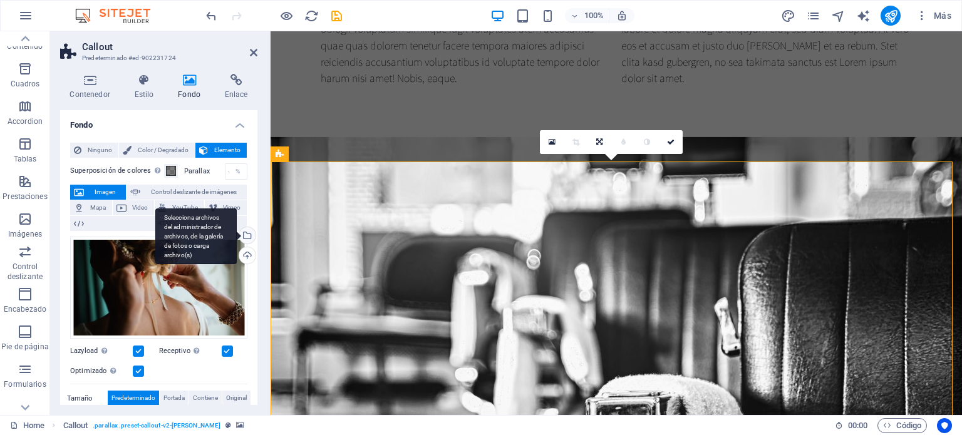
scroll to position [1343, 0]
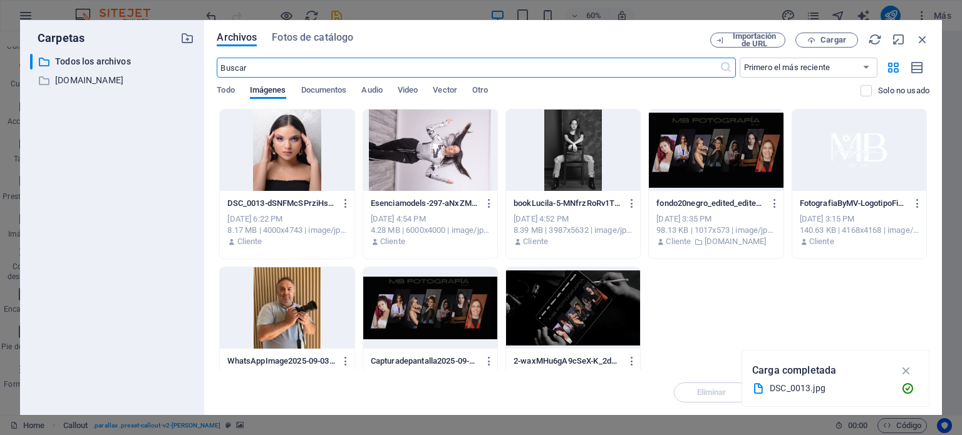
click at [465, 312] on div at bounding box center [430, 308] width 134 height 81
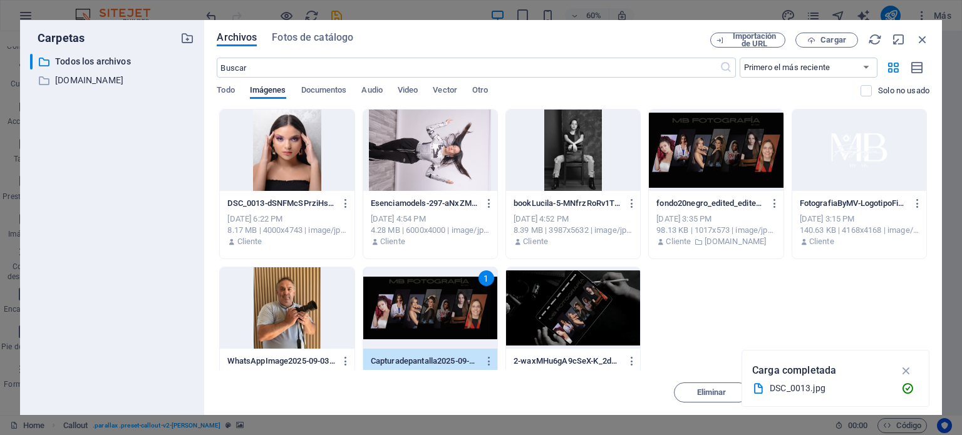
click at [756, 295] on div "DSC_0013-dSNFMcSPrziHs1NYOBjesg.jpg DSC_0013-dSNFMcSPrziHs1NYOBjesg.jpg [DATE] …" at bounding box center [573, 263] width 713 height 308
click at [759, 295] on div "DSC_0013-dSNFMcSPrziHs1NYOBjesg.jpg DSC_0013-dSNFMcSPrziHs1NYOBjesg.jpg [DATE] …" at bounding box center [573, 263] width 713 height 308
click at [907, 369] on icon "button" at bounding box center [907, 371] width 14 height 14
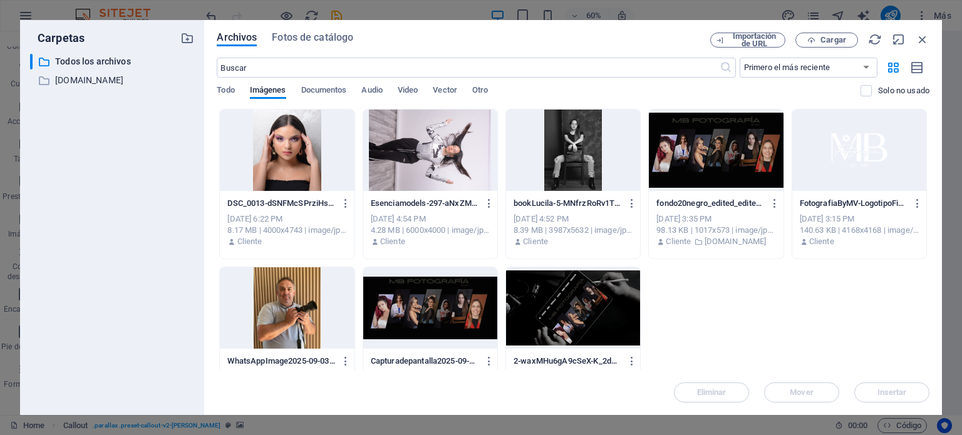
click at [426, 318] on div at bounding box center [430, 308] width 134 height 81
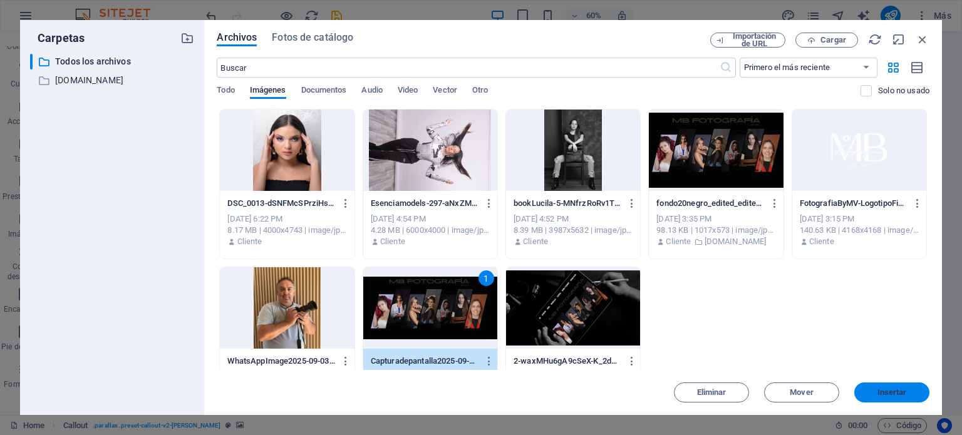
click at [895, 398] on button "Insertar" at bounding box center [892, 393] width 75 height 20
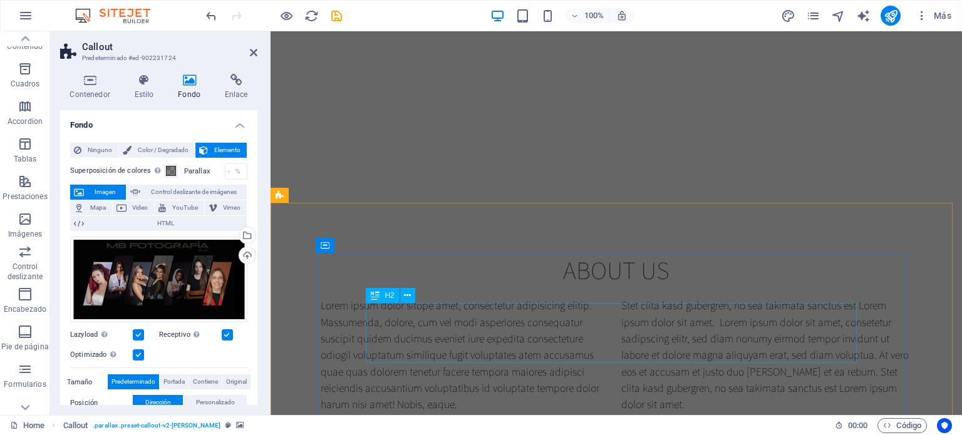
scroll to position [586, 0]
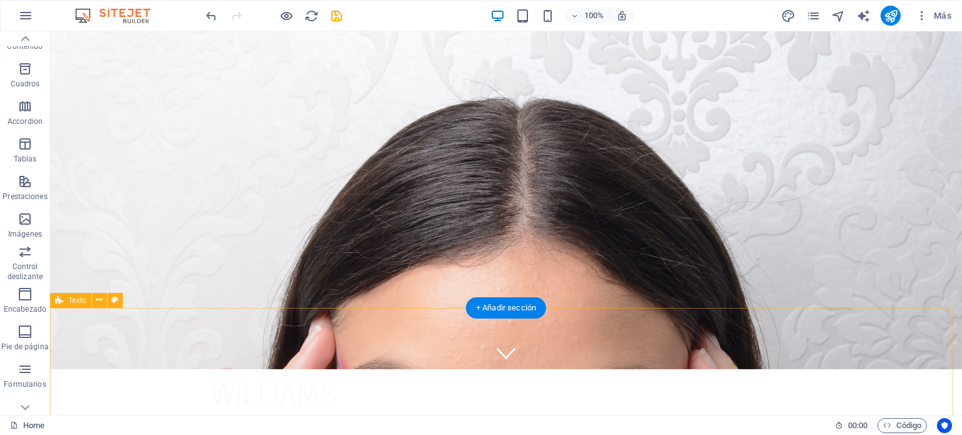
scroll to position [0, 0]
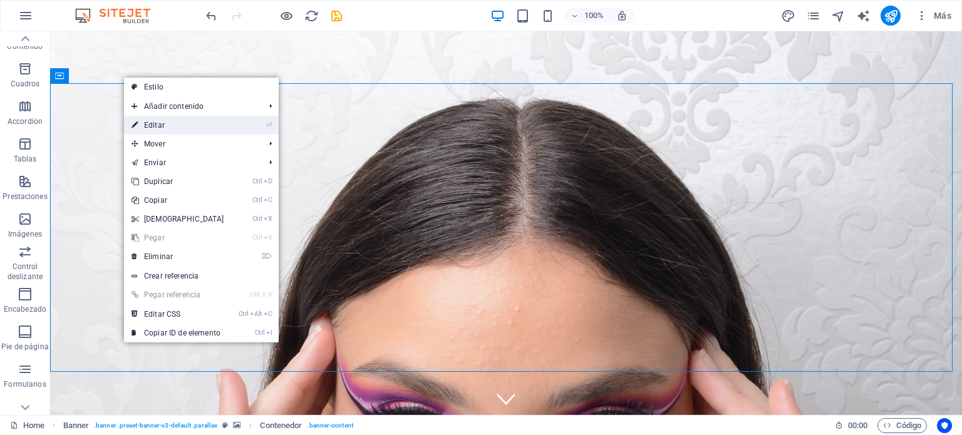
click at [157, 123] on link "⏎ Editar" at bounding box center [178, 125] width 108 height 19
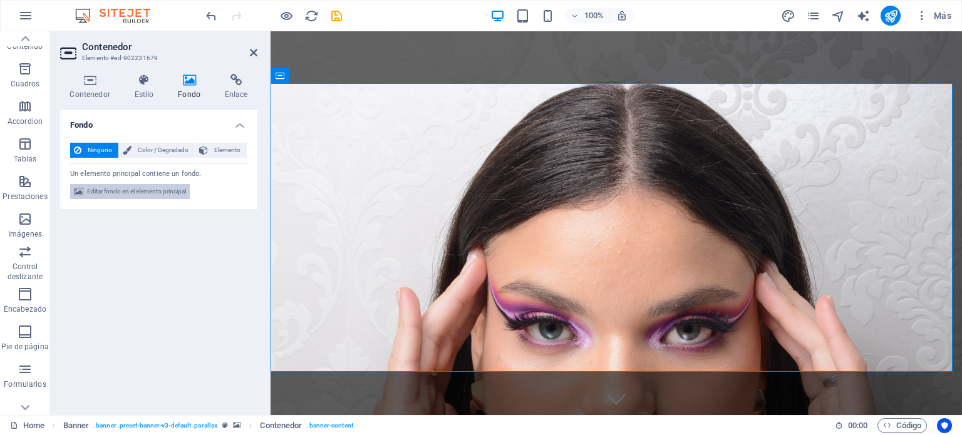
click at [150, 190] on span "Editar fondo en el elemento principal" at bounding box center [136, 191] width 99 height 15
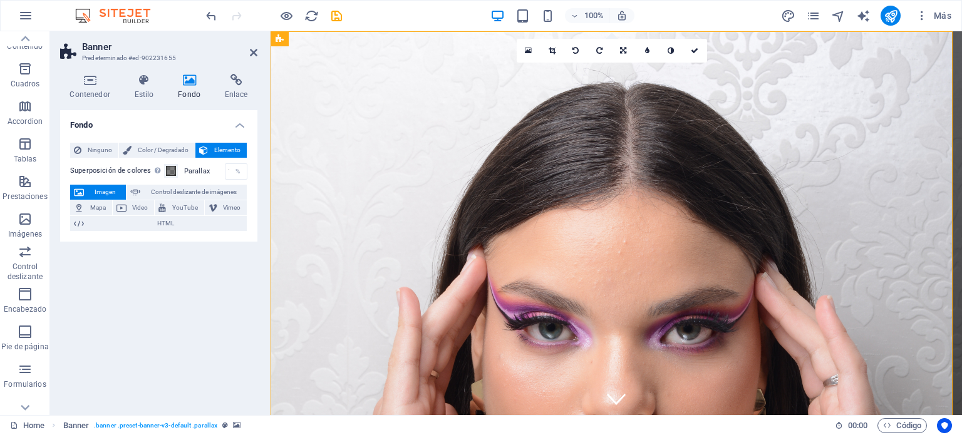
click at [620, 47] on icon at bounding box center [623, 51] width 6 height 8
click at [620, 47] on icon at bounding box center [624, 47] width 8 height 8
click at [622, 43] on link at bounding box center [624, 51] width 24 height 24
click at [623, 44] on icon at bounding box center [624, 47] width 8 height 8
click at [623, 44] on link at bounding box center [624, 51] width 24 height 24
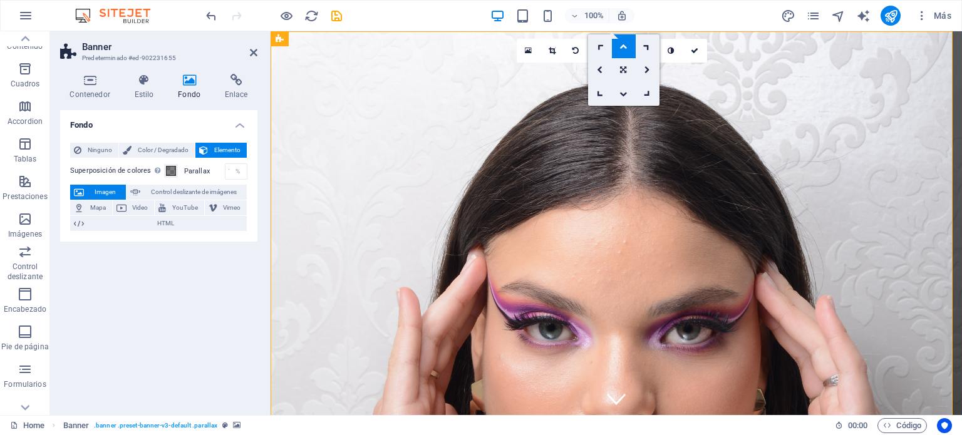
click at [624, 44] on icon at bounding box center [624, 47] width 8 height 8
click at [624, 44] on link at bounding box center [624, 51] width 24 height 24
click at [624, 44] on icon at bounding box center [624, 47] width 8 height 8
drag, startPoint x: 624, startPoint y: 44, endPoint x: 595, endPoint y: 102, distance: 64.4
click at [624, 45] on link at bounding box center [624, 51] width 24 height 24
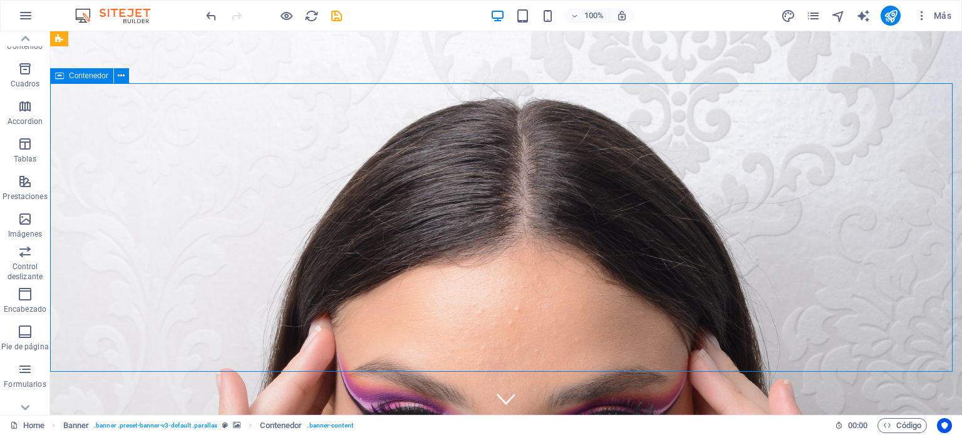
drag, startPoint x: 386, startPoint y: 222, endPoint x: 614, endPoint y: 177, distance: 232.5
drag, startPoint x: 504, startPoint y: 216, endPoint x: 504, endPoint y: 138, distance: 77.7
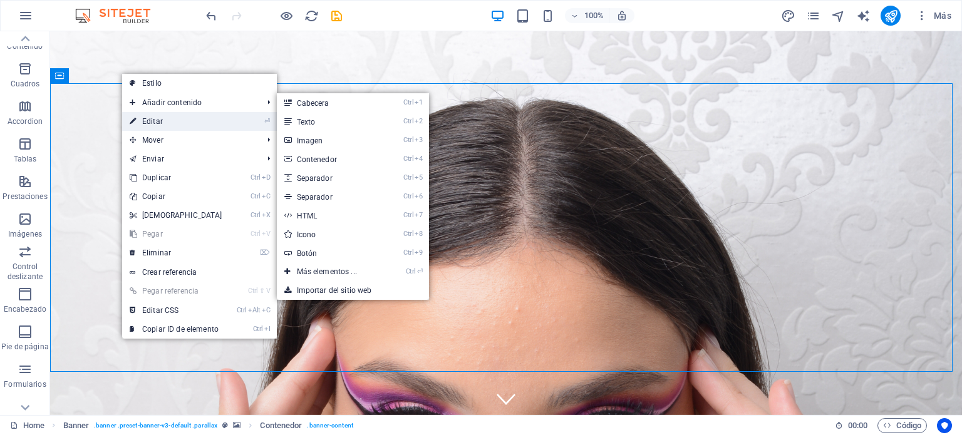
click at [155, 125] on link "⏎ Editar" at bounding box center [176, 121] width 108 height 19
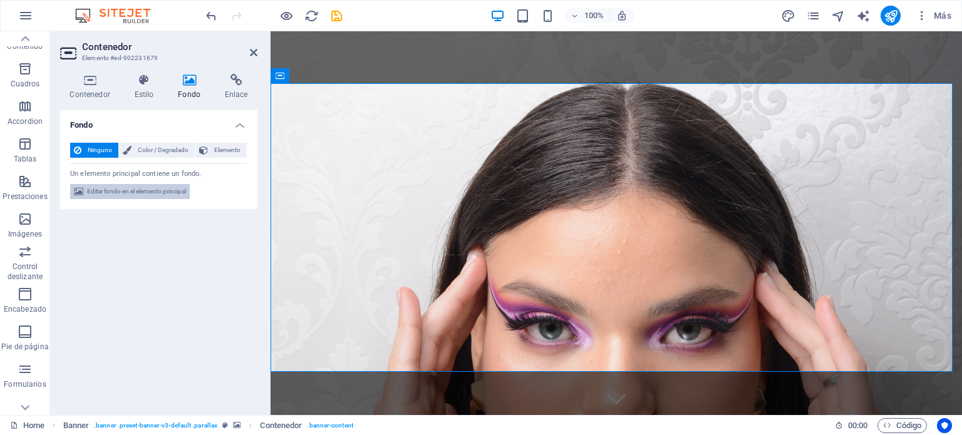
click at [103, 197] on span "Editar fondo en el elemento principal" at bounding box center [136, 191] width 99 height 15
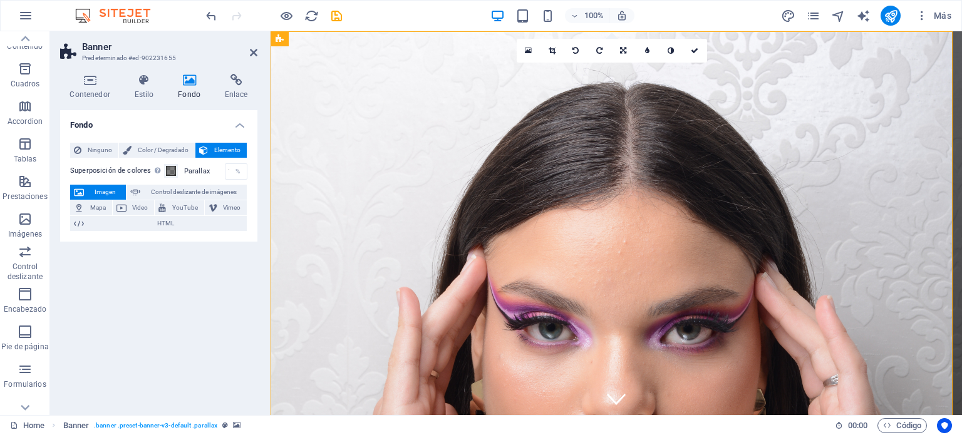
click at [103, 191] on span "Imagen" at bounding box center [105, 192] width 34 height 15
click at [100, 190] on span "Imagen" at bounding box center [105, 192] width 34 height 15
click at [156, 192] on span "Control deslizante de imágenes" at bounding box center [193, 192] width 99 height 15
select select "ms"
select select "s"
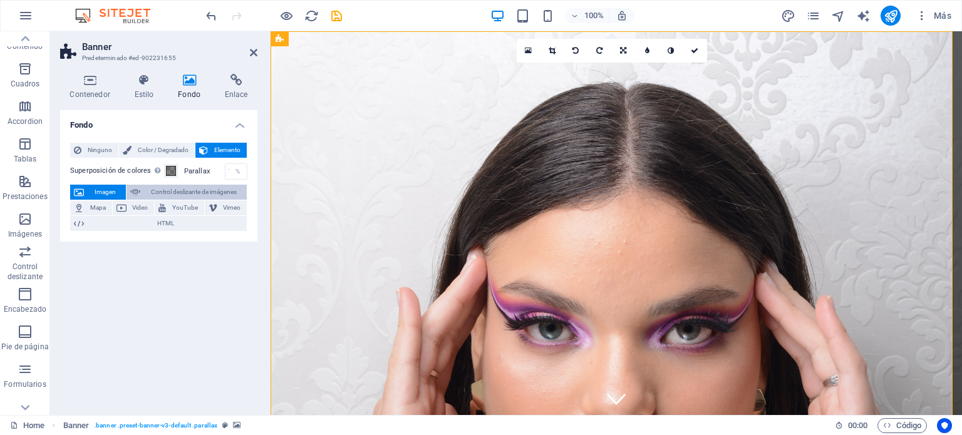
select select "progressive"
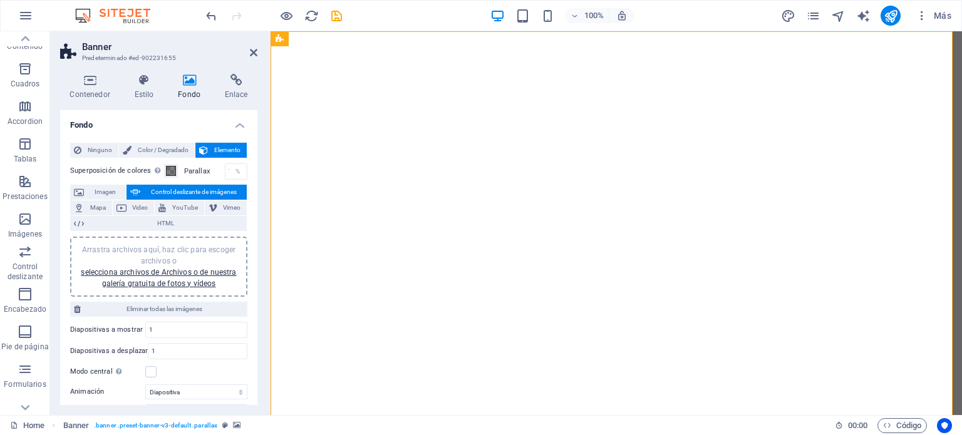
drag, startPoint x: 60, startPoint y: 220, endPoint x: 53, endPoint y: 229, distance: 11.7
click at [53, 229] on div "Contenedor Estilo Fondo Enlace Tamaño Altura Predeterminado px rem % vh vw Alto…" at bounding box center [158, 240] width 217 height 352
drag, startPoint x: 324, startPoint y: 261, endPoint x: 618, endPoint y: 90, distance: 339.7
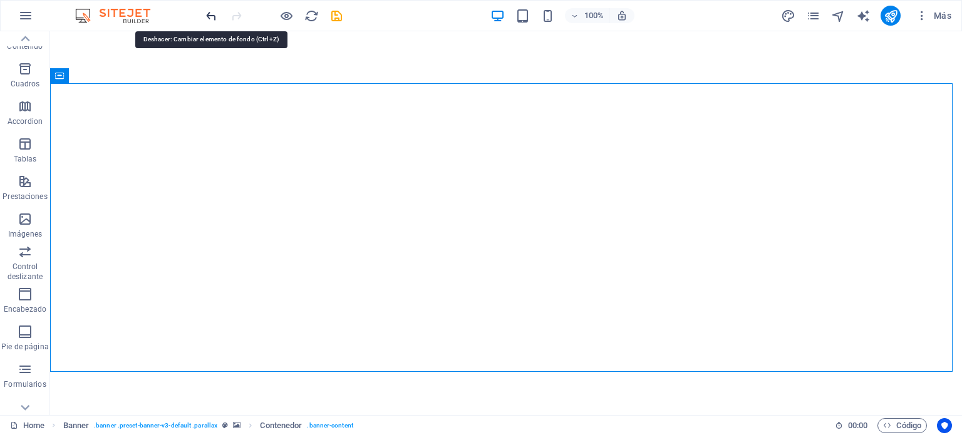
click at [208, 16] on icon "undo" at bounding box center [211, 16] width 14 height 14
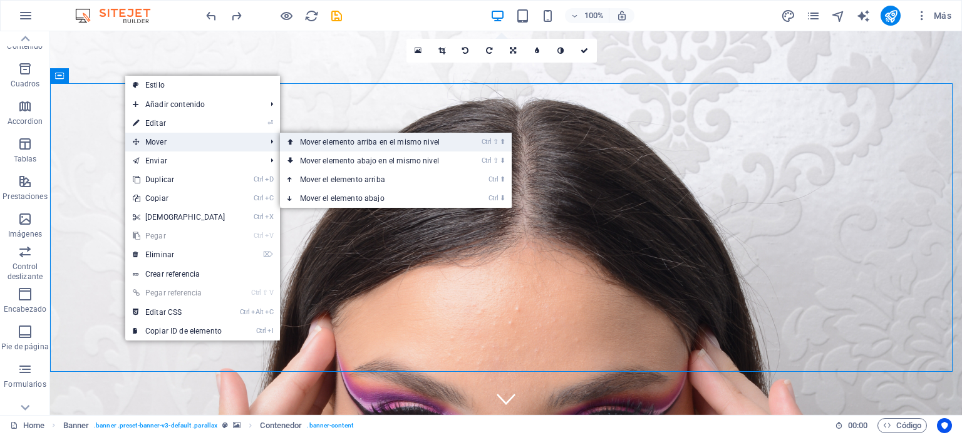
click at [314, 142] on link "Ctrl ⇧ ⬆ Mover elemento arriba en el mismo nivel" at bounding box center [372, 142] width 185 height 19
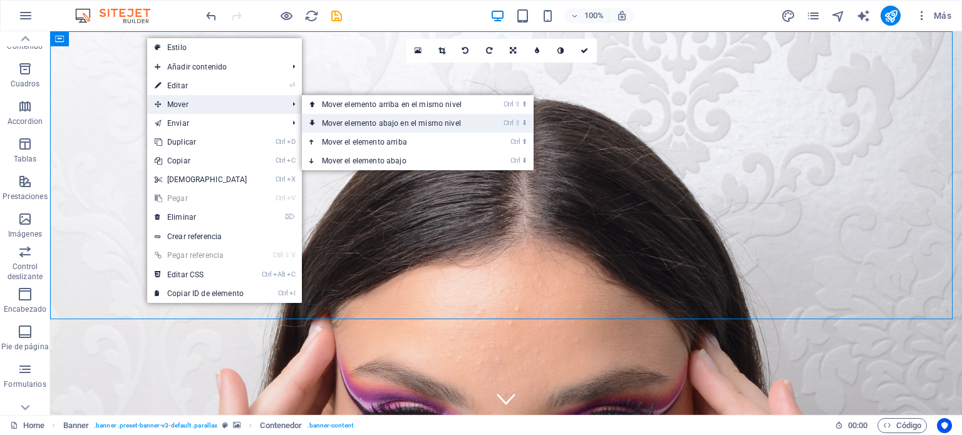
click at [350, 121] on link "Ctrl ⇧ ⬇ Mover elemento abajo en el mismo nivel" at bounding box center [394, 123] width 185 height 19
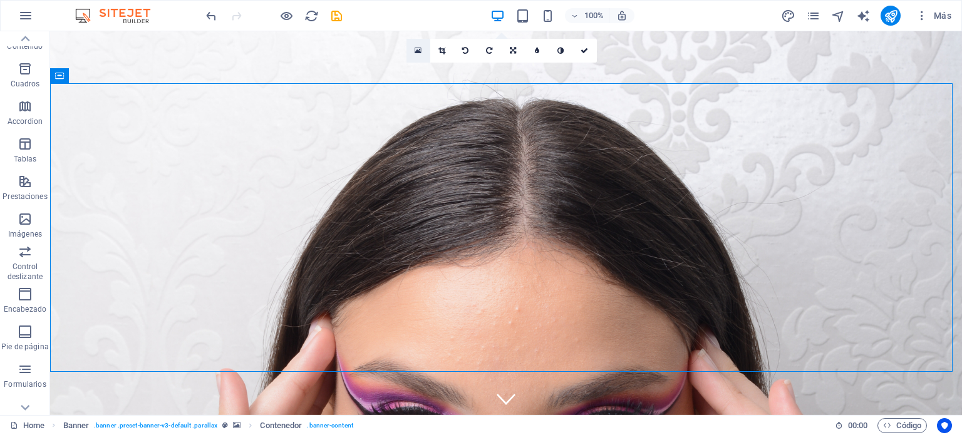
click at [416, 53] on icon at bounding box center [418, 50] width 7 height 9
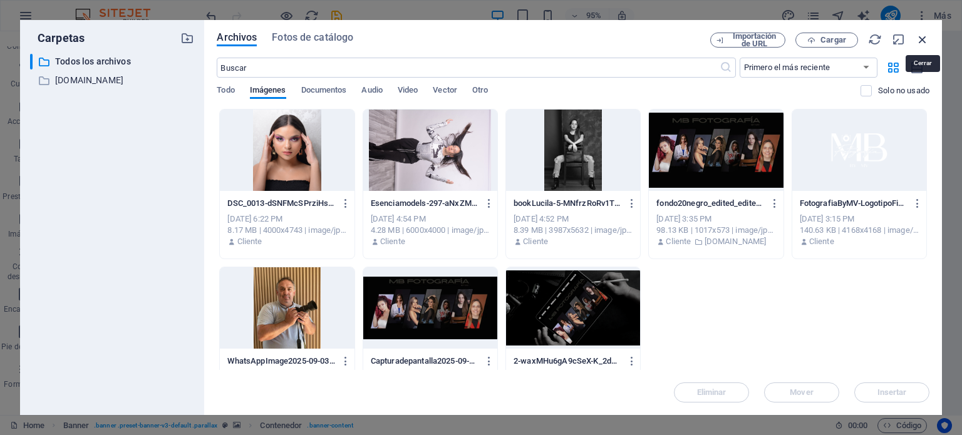
click at [926, 38] on icon "button" at bounding box center [923, 40] width 14 height 14
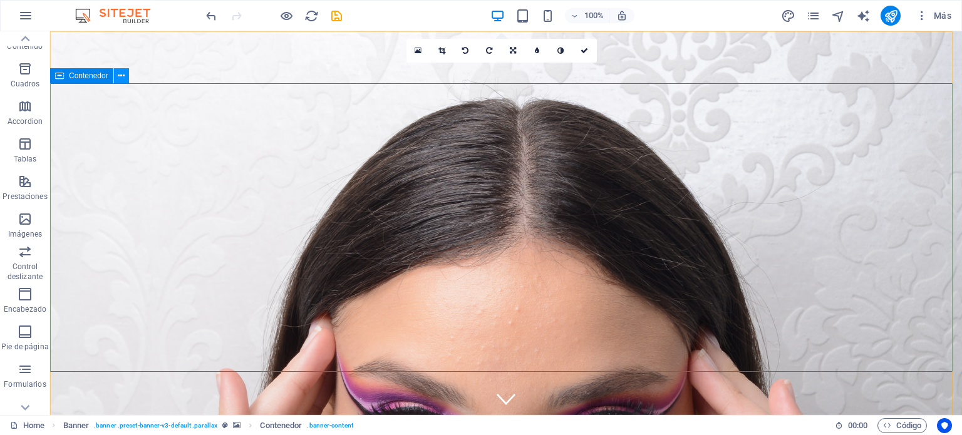
click at [118, 77] on button at bounding box center [121, 75] width 15 height 15
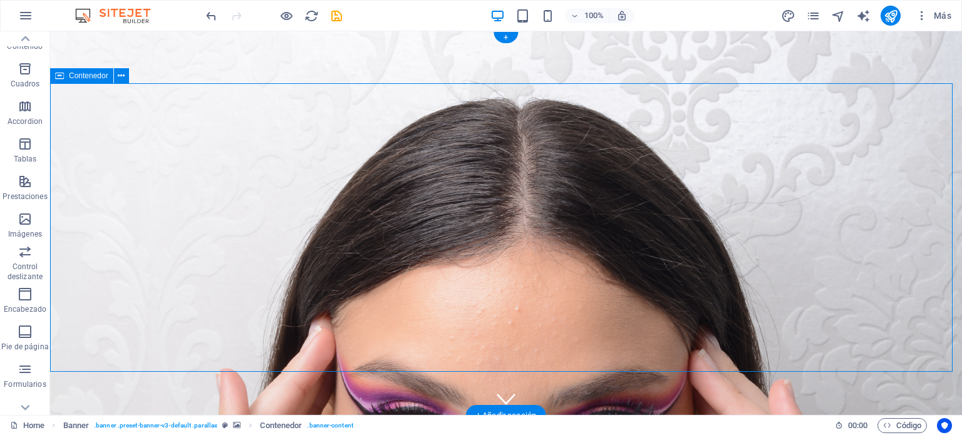
drag, startPoint x: 454, startPoint y: 216, endPoint x: 455, endPoint y: 222, distance: 6.9
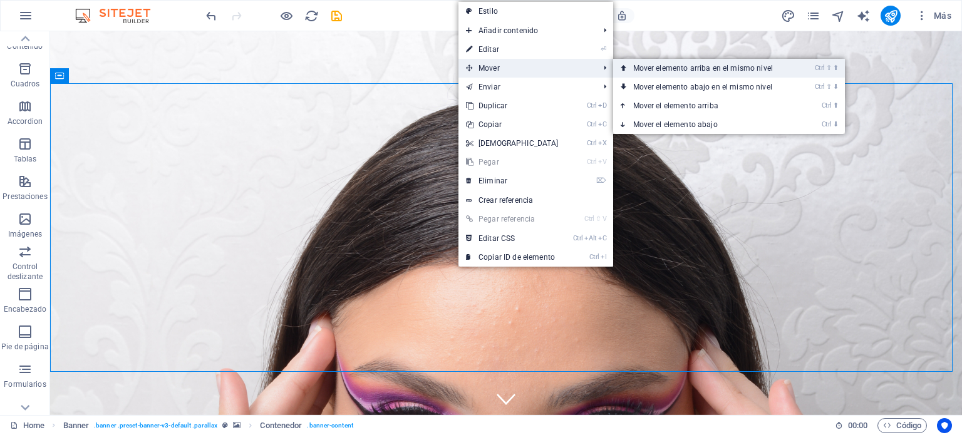
click at [650, 66] on link "Ctrl ⇧ ⬆ Mover elemento arriba en el mismo nivel" at bounding box center [705, 68] width 185 height 19
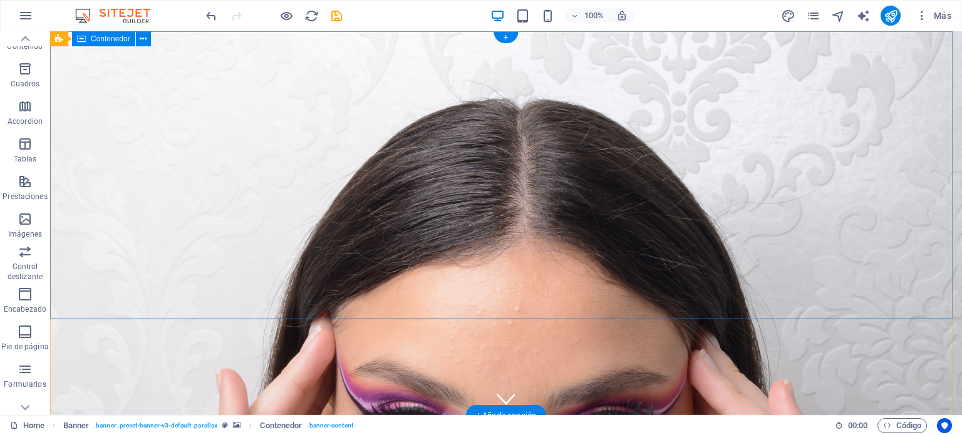
drag, startPoint x: 544, startPoint y: 199, endPoint x: 541, endPoint y: 117, distance: 82.1
drag, startPoint x: 582, startPoint y: 180, endPoint x: 575, endPoint y: 105, distance: 74.9
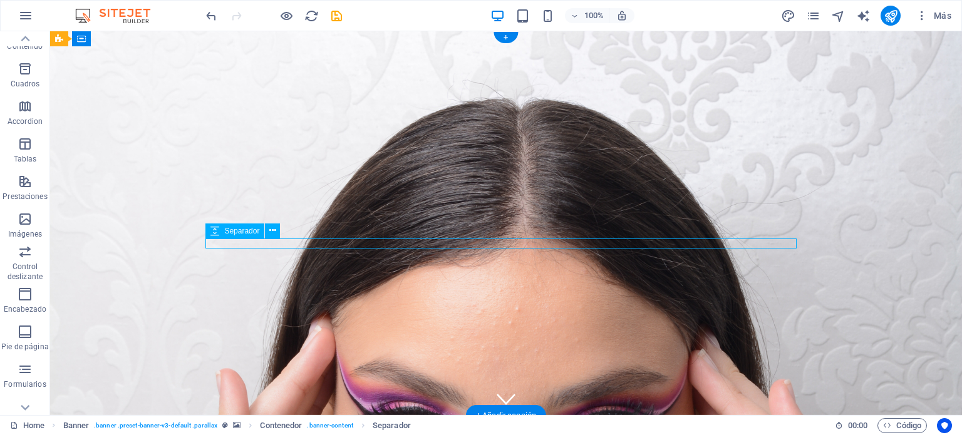
select select "px"
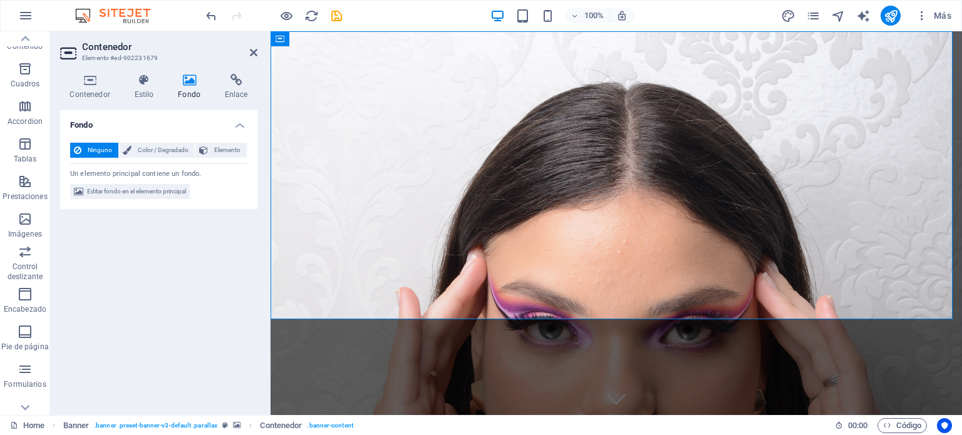
click at [182, 85] on icon at bounding box center [190, 80] width 42 height 13
click at [119, 193] on span "Editar fondo en el elemento principal" at bounding box center [136, 191] width 99 height 15
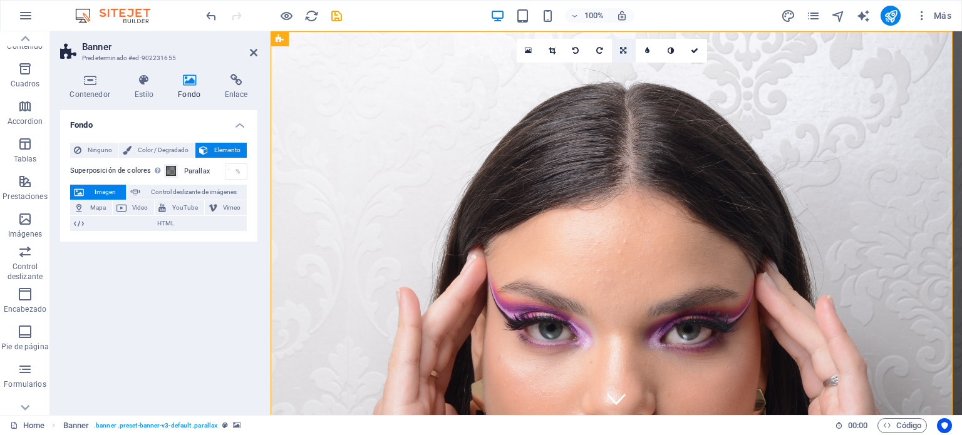
click at [625, 48] on icon at bounding box center [623, 51] width 6 height 8
click at [623, 95] on icon at bounding box center [624, 94] width 8 height 8
click at [620, 51] on icon at bounding box center [624, 51] width 8 height 8
click at [622, 44] on icon at bounding box center [624, 47] width 8 height 8
click at [622, 44] on link at bounding box center [624, 51] width 24 height 24
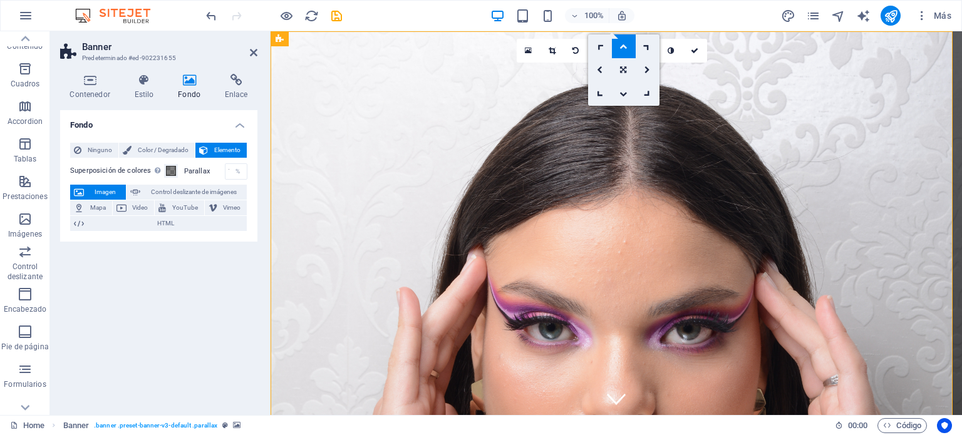
click at [622, 44] on icon at bounding box center [624, 47] width 8 height 8
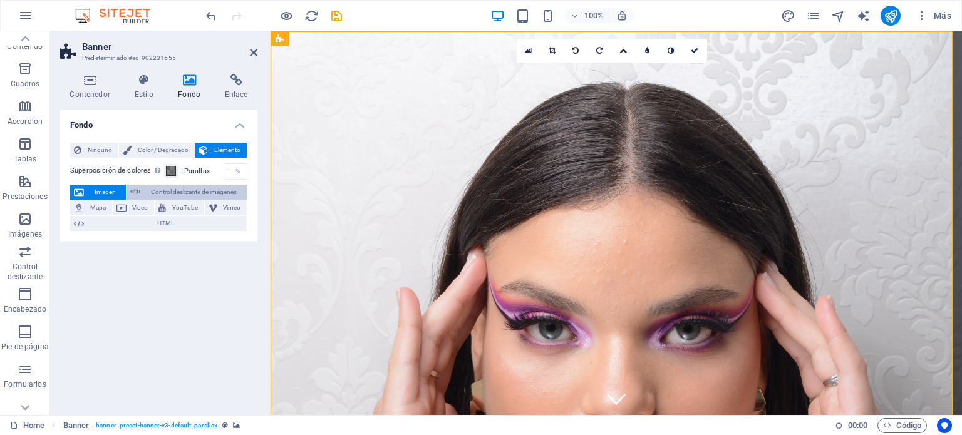
click at [182, 189] on span "Control deslizante de imágenes" at bounding box center [193, 192] width 99 height 15
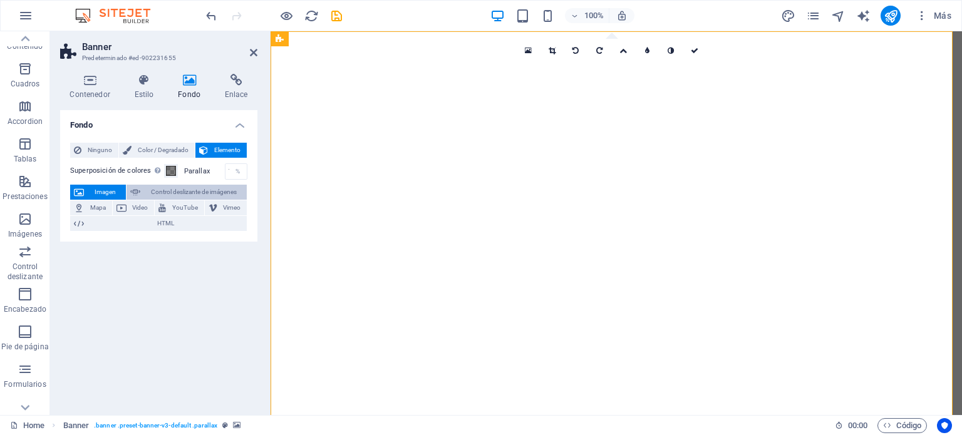
select select "ms"
select select "s"
select select "progressive"
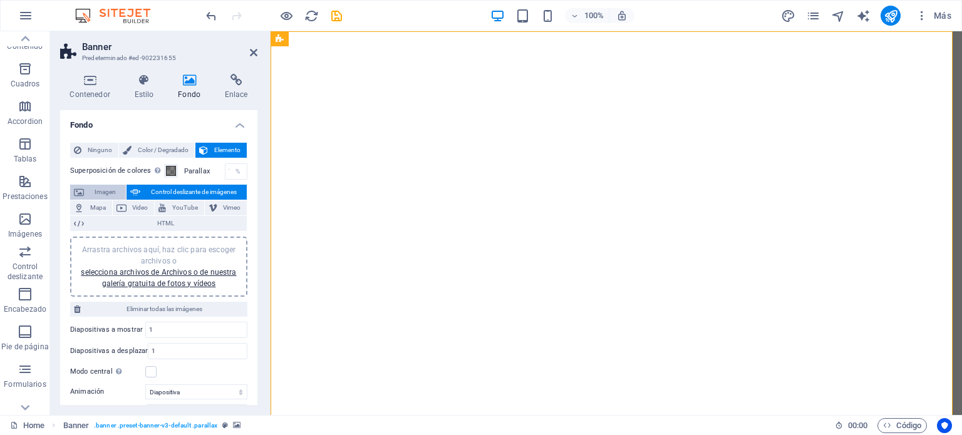
click at [108, 185] on span "Imagen" at bounding box center [105, 192] width 34 height 15
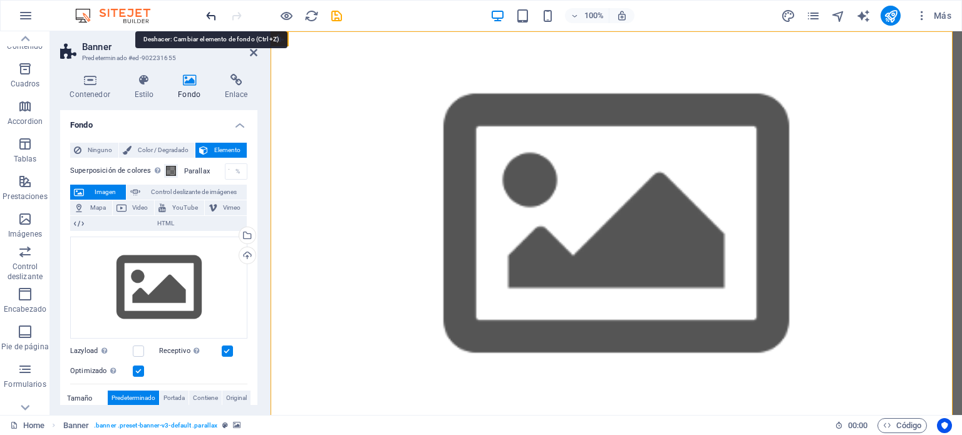
click at [204, 18] on icon "undo" at bounding box center [211, 16] width 14 height 14
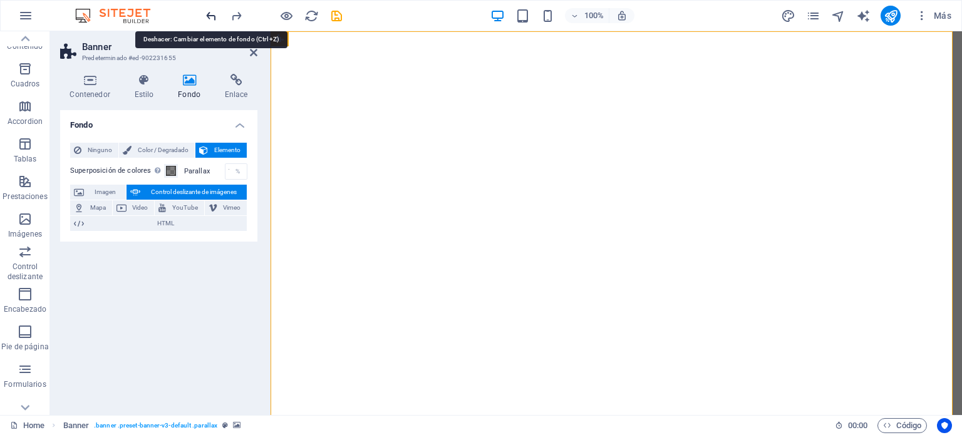
click at [213, 14] on icon "undo" at bounding box center [211, 16] width 14 height 14
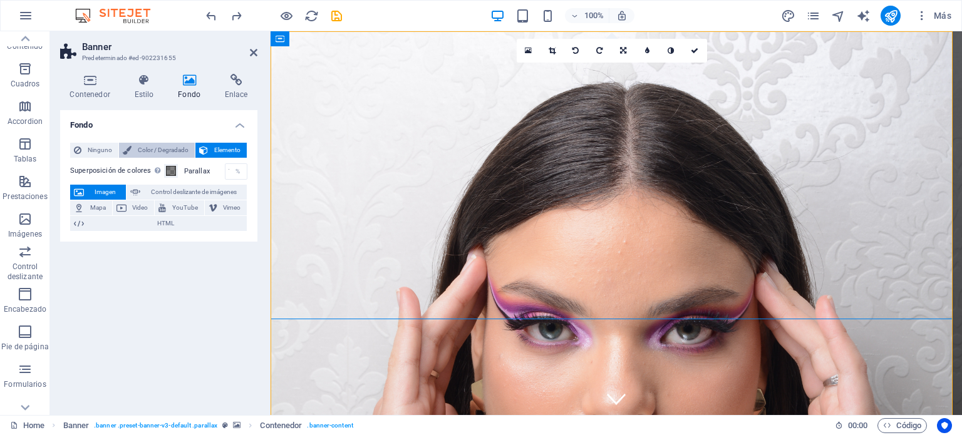
click at [163, 154] on span "Color / Degradado" at bounding box center [163, 150] width 56 height 15
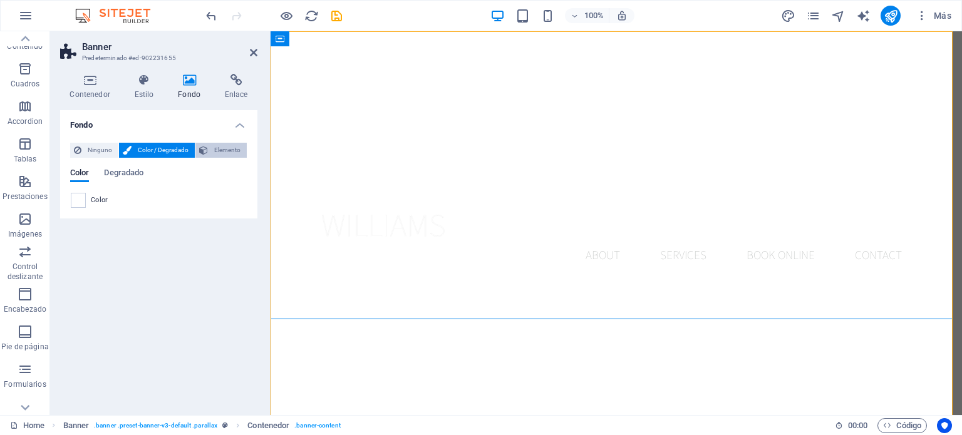
click at [218, 149] on span "Elemento" at bounding box center [227, 150] width 31 height 15
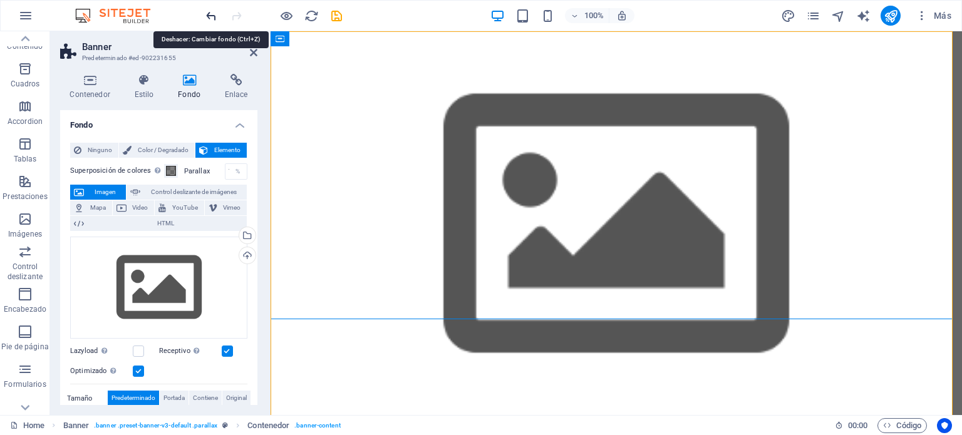
click at [212, 17] on icon "undo" at bounding box center [211, 16] width 14 height 14
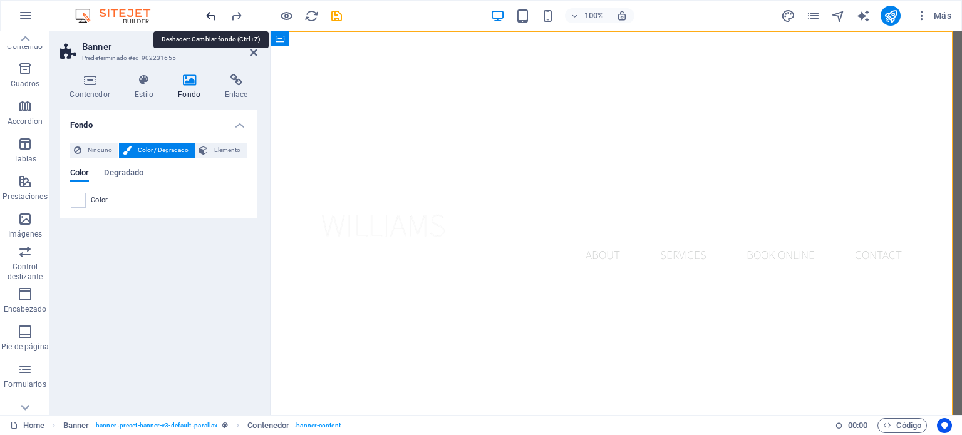
click at [212, 17] on icon "undo" at bounding box center [211, 16] width 14 height 14
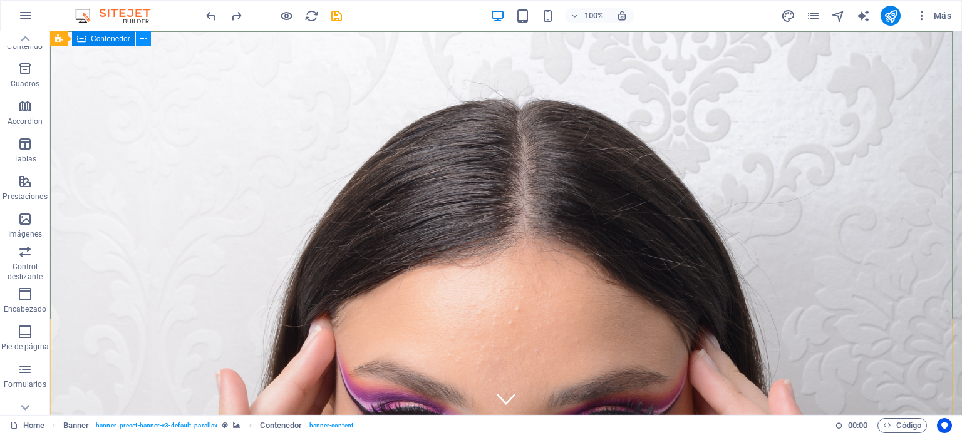
click at [147, 38] on button at bounding box center [143, 38] width 15 height 15
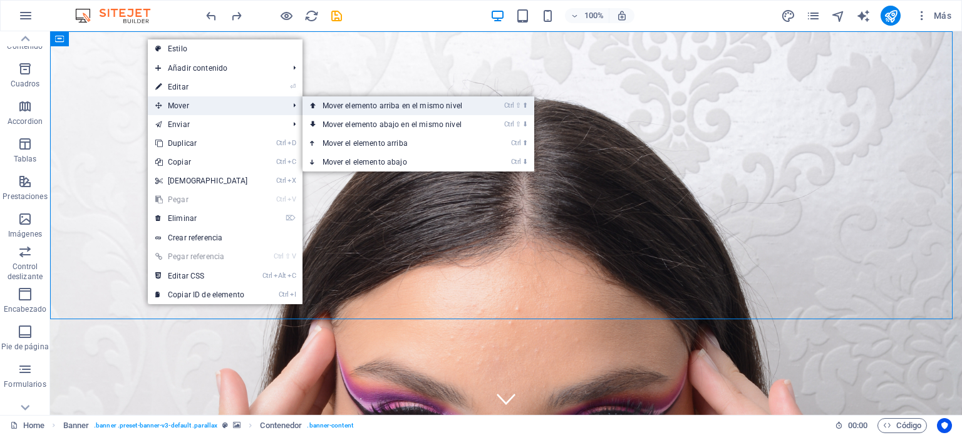
click at [409, 102] on link "Ctrl ⇧ ⬆ Mover elemento arriba en el mismo nivel" at bounding box center [395, 105] width 185 height 19
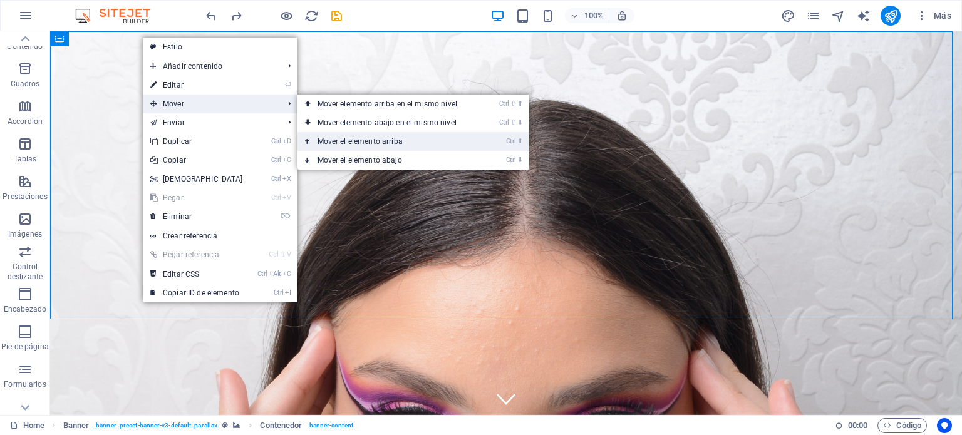
click at [385, 144] on link "Ctrl ⬆ Mover el elemento arriba" at bounding box center [390, 141] width 185 height 19
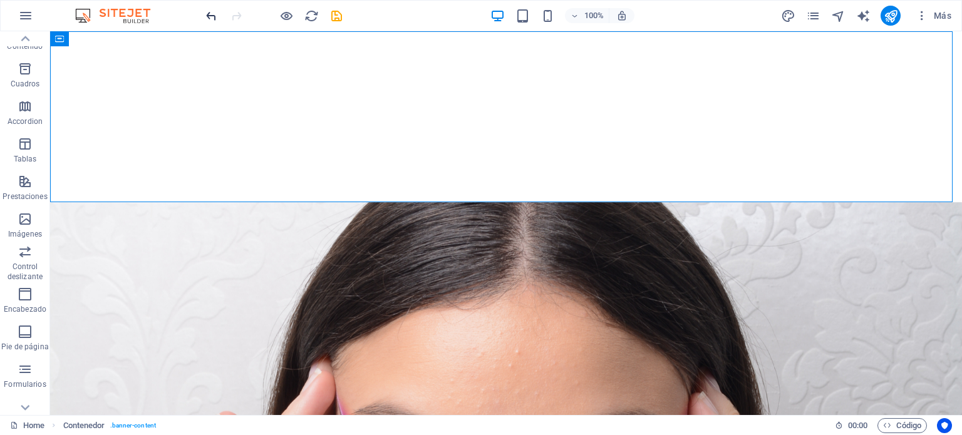
click at [209, 17] on icon "undo" at bounding box center [211, 16] width 14 height 14
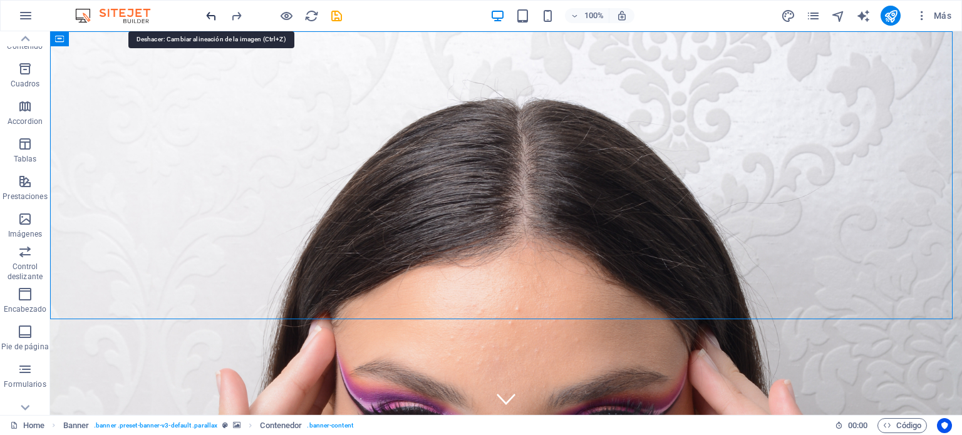
click at [212, 14] on icon "undo" at bounding box center [211, 16] width 14 height 14
click at [213, 13] on icon "undo" at bounding box center [211, 16] width 14 height 14
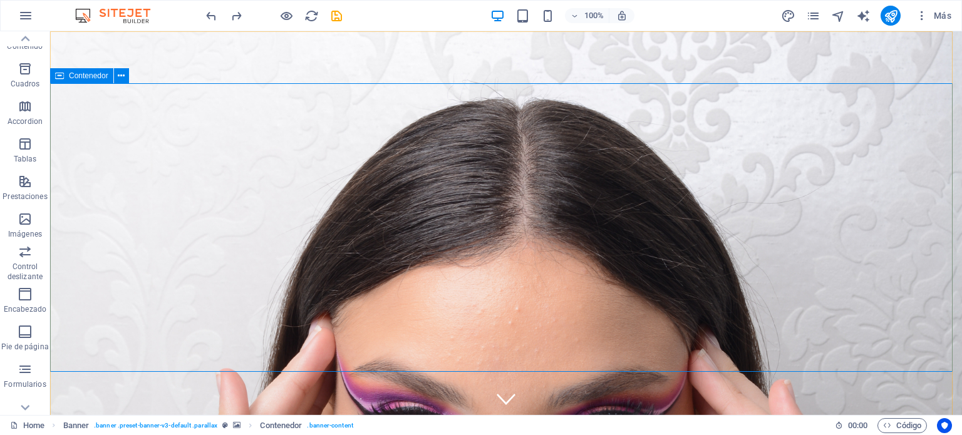
click at [283, 426] on div at bounding box center [506, 439] width 591 height 27
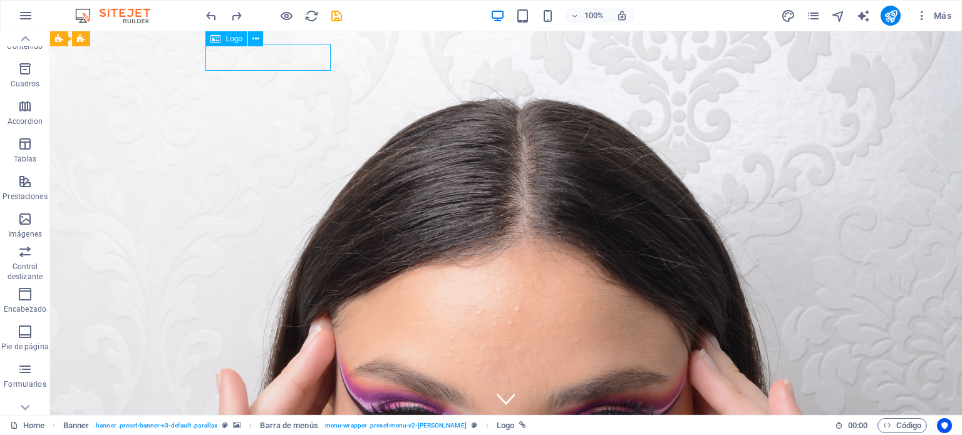
click at [291, 426] on div at bounding box center [506, 439] width 591 height 27
select select "px"
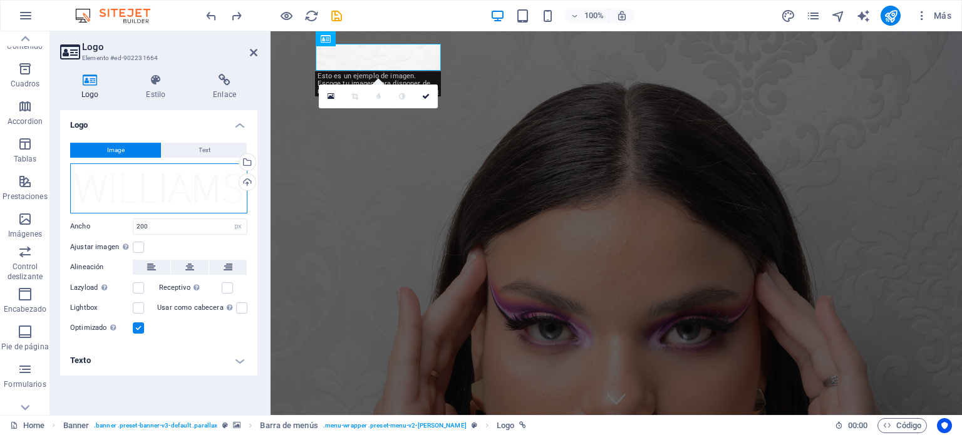
click at [180, 190] on div "Arrastra archivos aquí, haz clic para escoger archivos o selecciona archivos de…" at bounding box center [158, 189] width 177 height 50
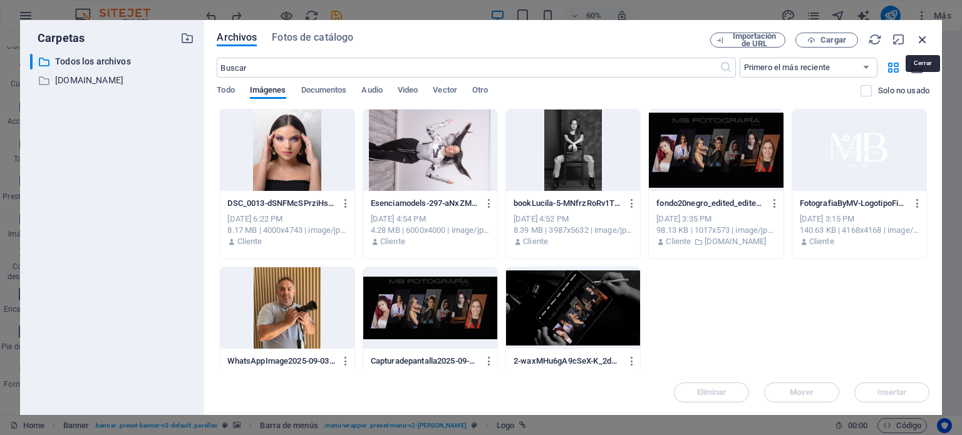
click at [927, 38] on icon "button" at bounding box center [923, 40] width 14 height 14
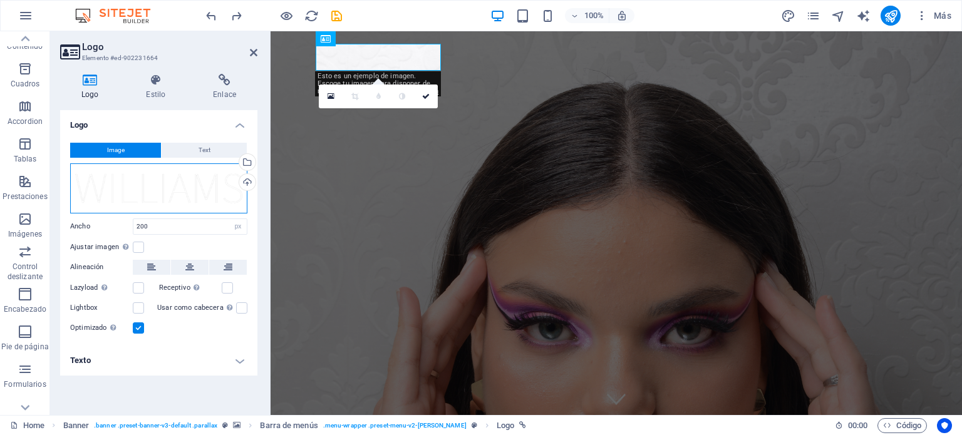
click at [218, 187] on div "Arrastra archivos aquí, haz clic para escoger archivos o selecciona archivos de…" at bounding box center [158, 189] width 177 height 50
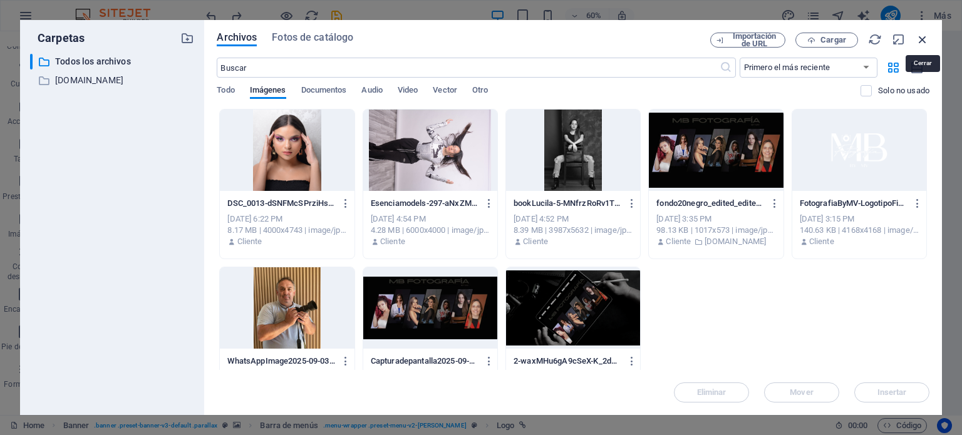
drag, startPoint x: 923, startPoint y: 37, endPoint x: 628, endPoint y: 9, distance: 296.4
click at [923, 37] on icon "button" at bounding box center [923, 40] width 14 height 14
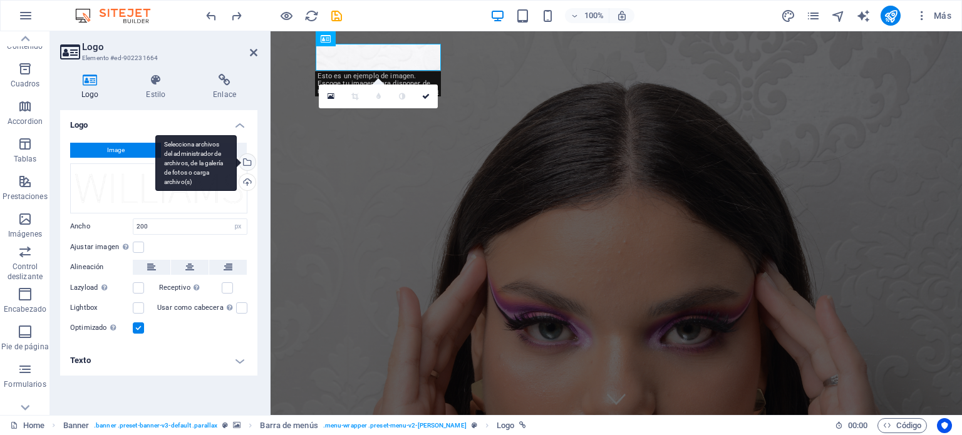
click at [248, 162] on div "Selecciona archivos del administrador de archivos, de la galería de fotos o car…" at bounding box center [246, 163] width 19 height 19
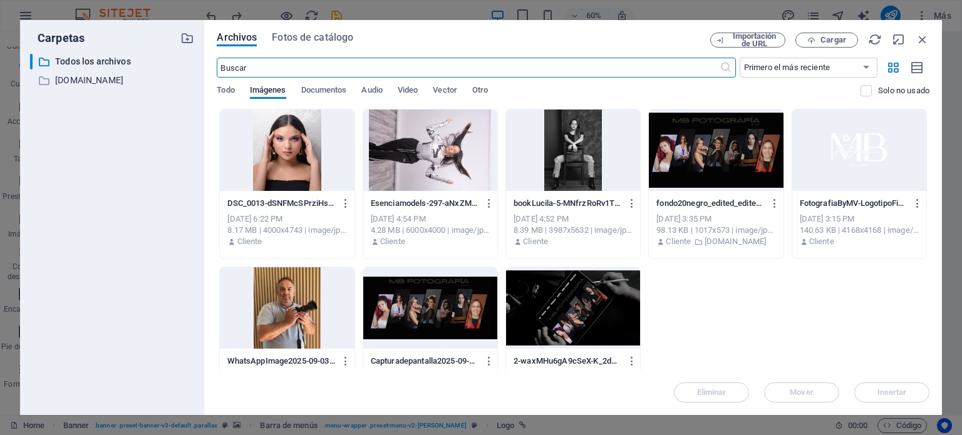
click at [937, 152] on div "Archivos Fotos de catálogo Importación de URL Cargar ​ Primero el más reciente …" at bounding box center [573, 217] width 738 height 395
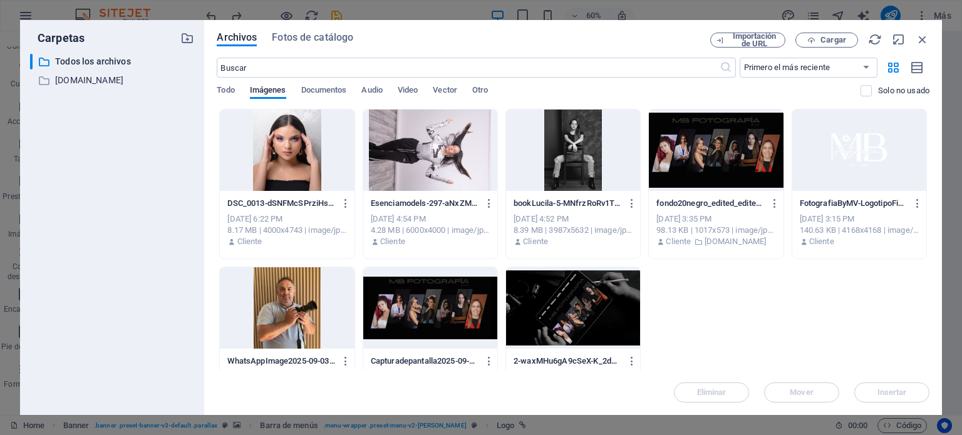
click at [899, 154] on div at bounding box center [860, 150] width 134 height 81
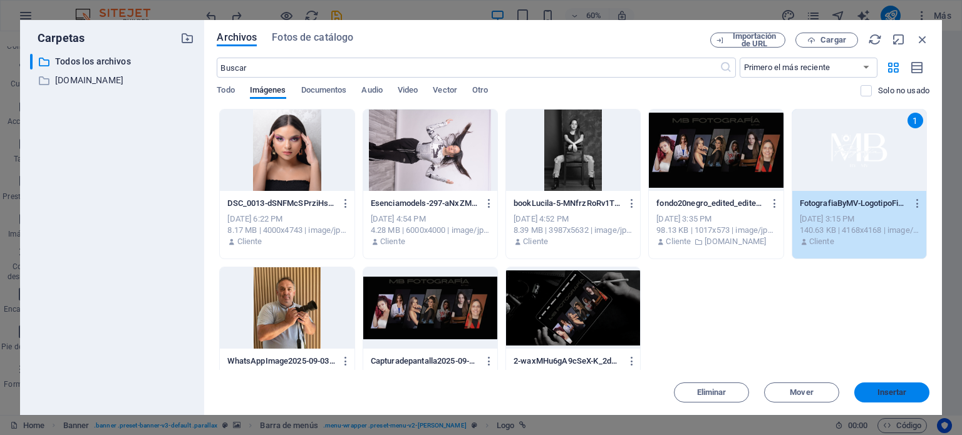
drag, startPoint x: 887, startPoint y: 393, endPoint x: 607, endPoint y: 362, distance: 281.8
click at [887, 393] on span "Insertar" at bounding box center [892, 393] width 29 height 8
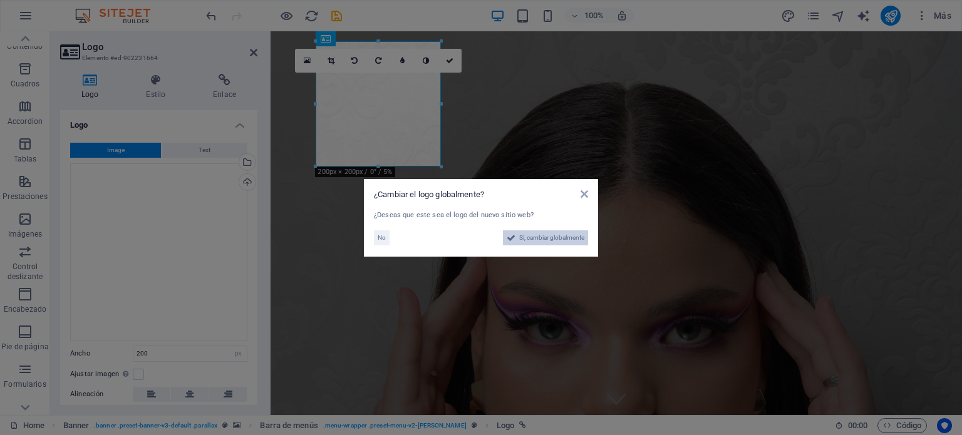
drag, startPoint x: 556, startPoint y: 236, endPoint x: 477, endPoint y: 341, distance: 131.5
click at [556, 236] on span "Sí, cambiar globalmente" at bounding box center [551, 238] width 65 height 15
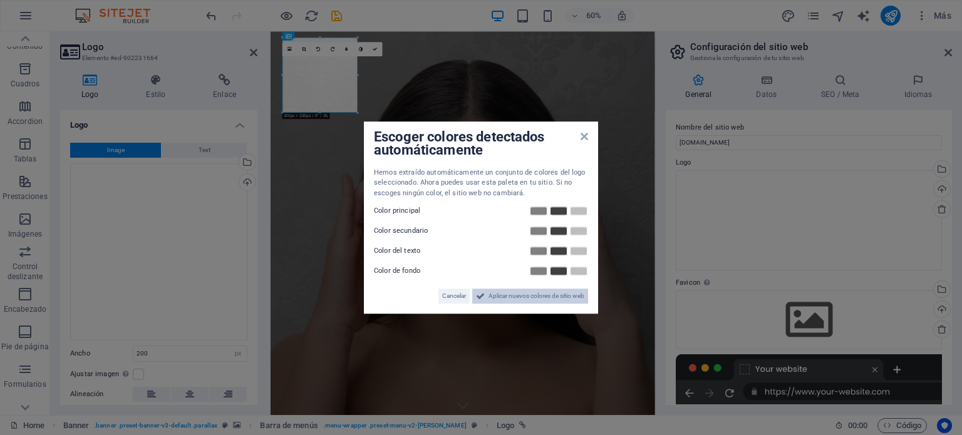
click at [516, 301] on span "Aplicar nuevos colores de sitio web" at bounding box center [537, 296] width 96 height 15
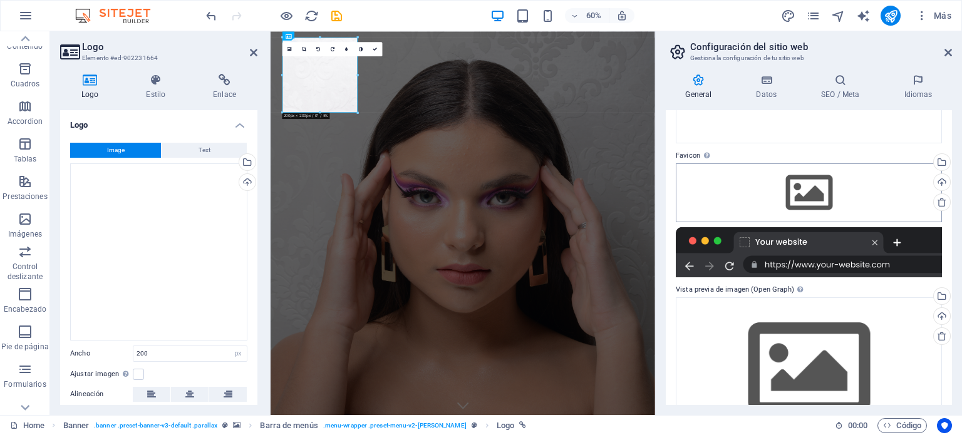
scroll to position [110, 0]
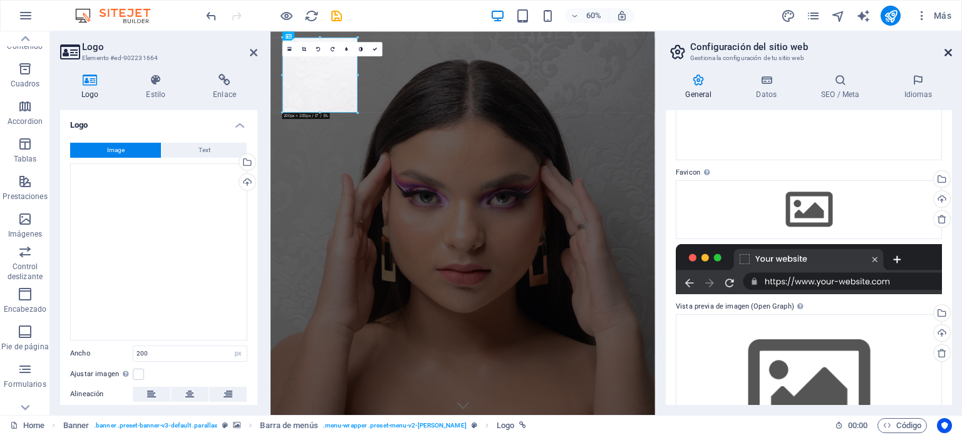
click at [952, 52] on icon at bounding box center [949, 53] width 8 height 10
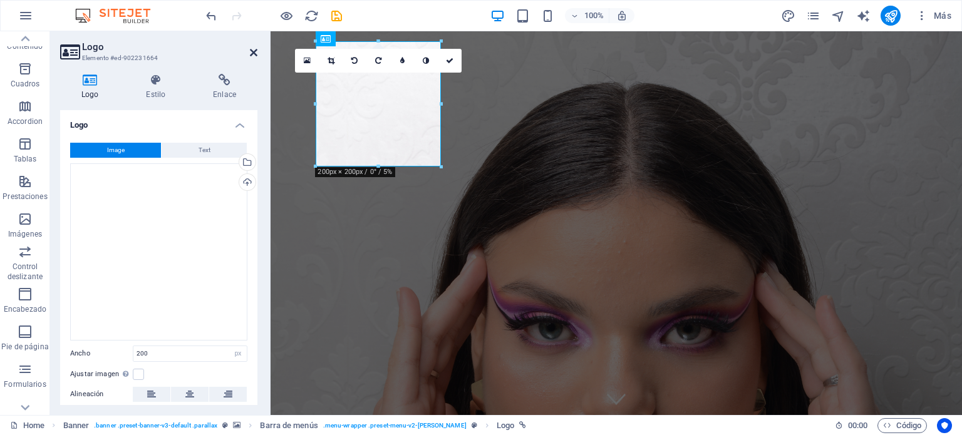
click at [253, 54] on icon at bounding box center [254, 53] width 8 height 10
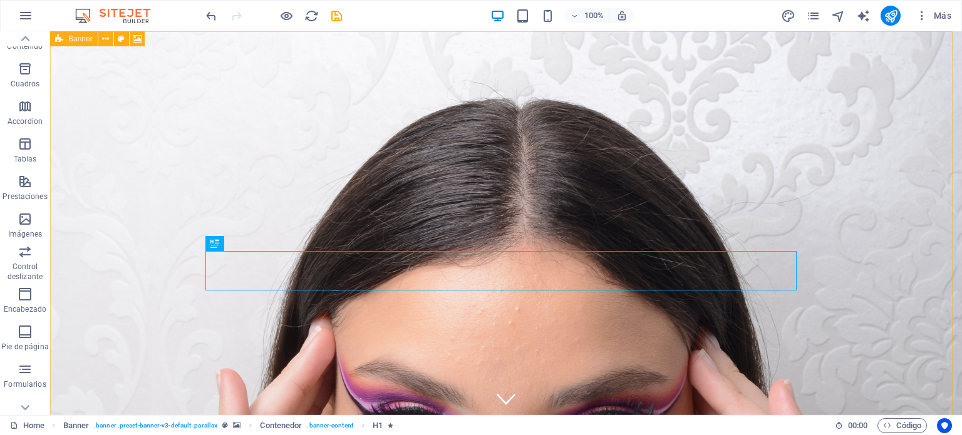
click at [56, 38] on icon at bounding box center [59, 38] width 8 height 15
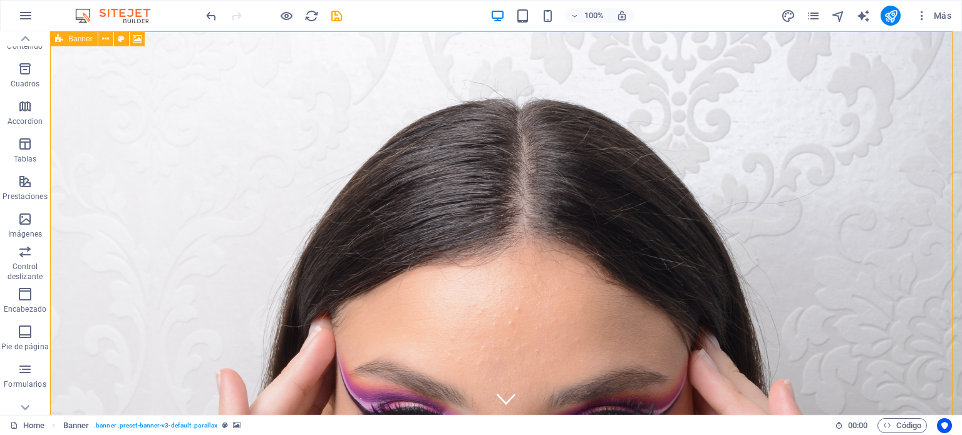
click at [60, 41] on icon at bounding box center [59, 38] width 8 height 15
click at [135, 39] on icon at bounding box center [137, 39] width 9 height 13
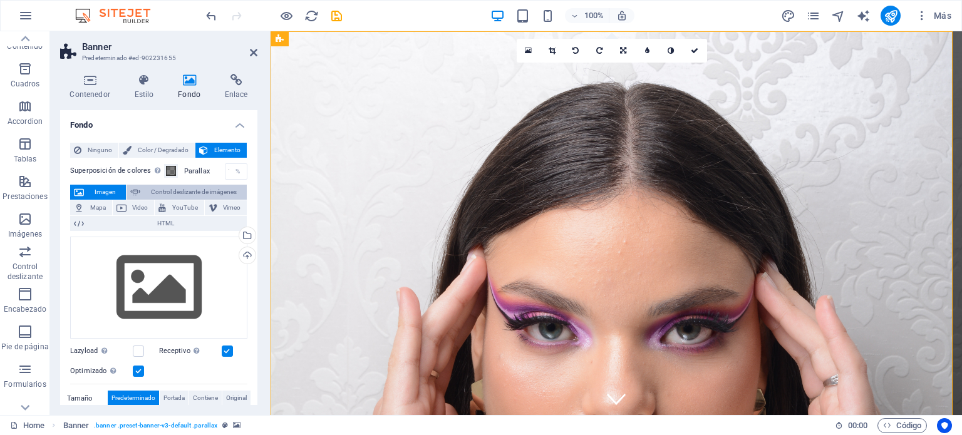
click at [195, 190] on span "Control deslizante de imágenes" at bounding box center [193, 192] width 99 height 15
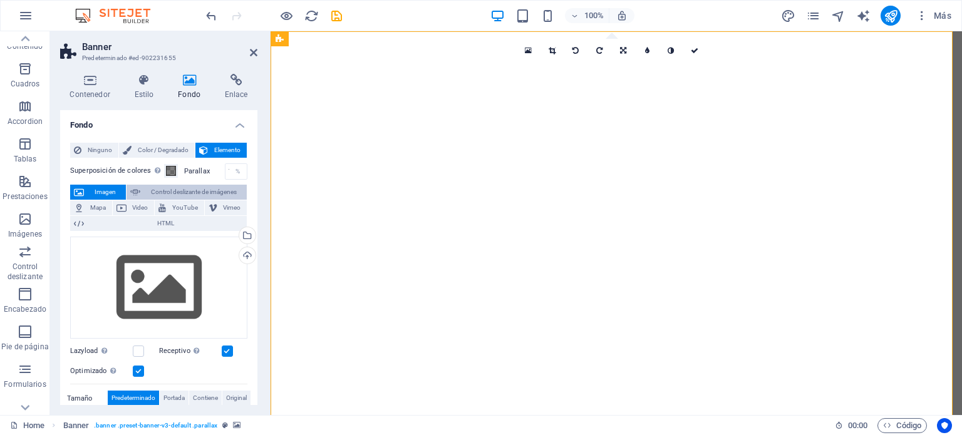
select select "ms"
select select "s"
select select "progressive"
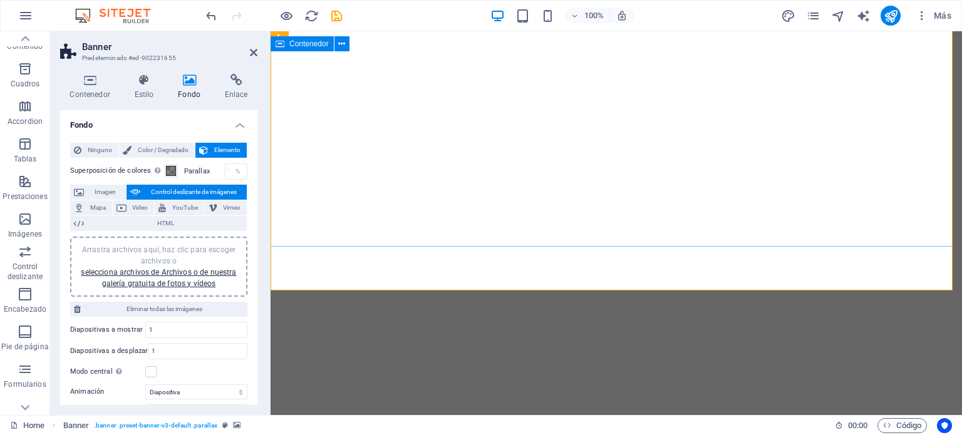
scroll to position [0, 0]
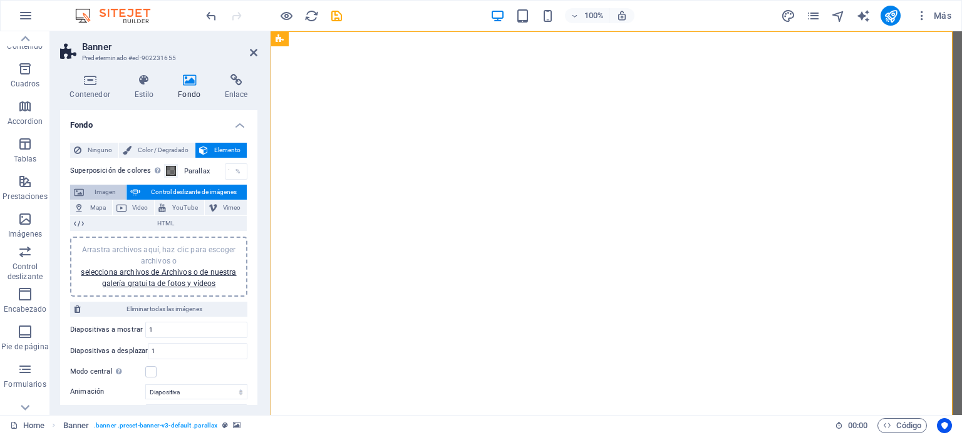
click at [103, 187] on span "Imagen" at bounding box center [105, 192] width 34 height 15
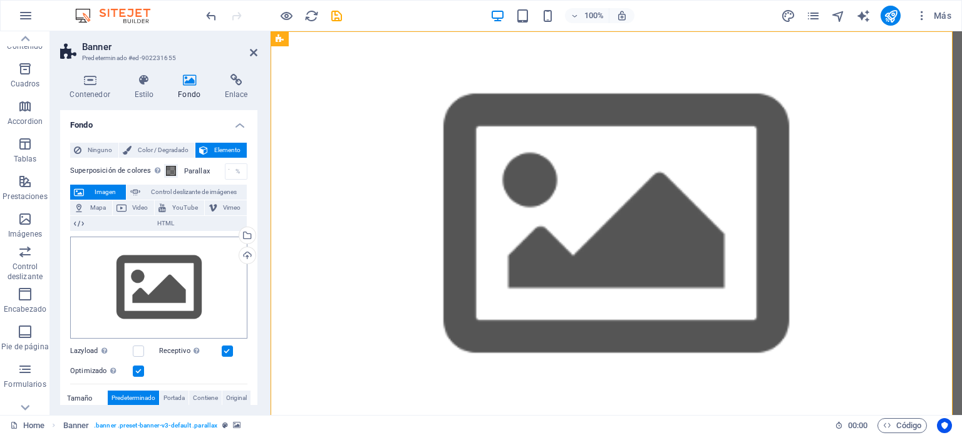
scroll to position [188, 0]
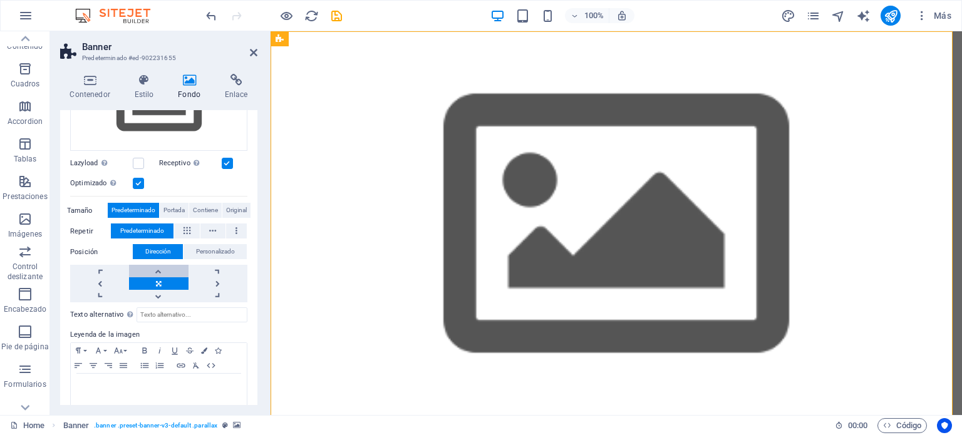
click at [158, 271] on link at bounding box center [158, 271] width 59 height 13
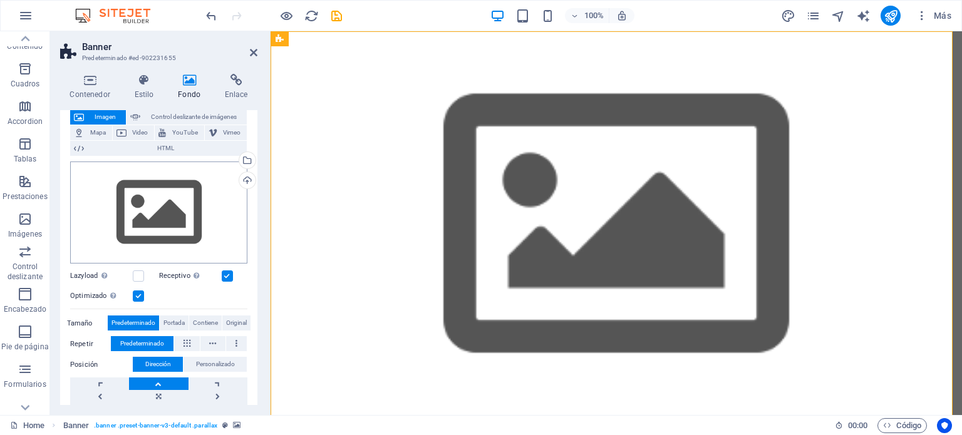
scroll to position [63, 0]
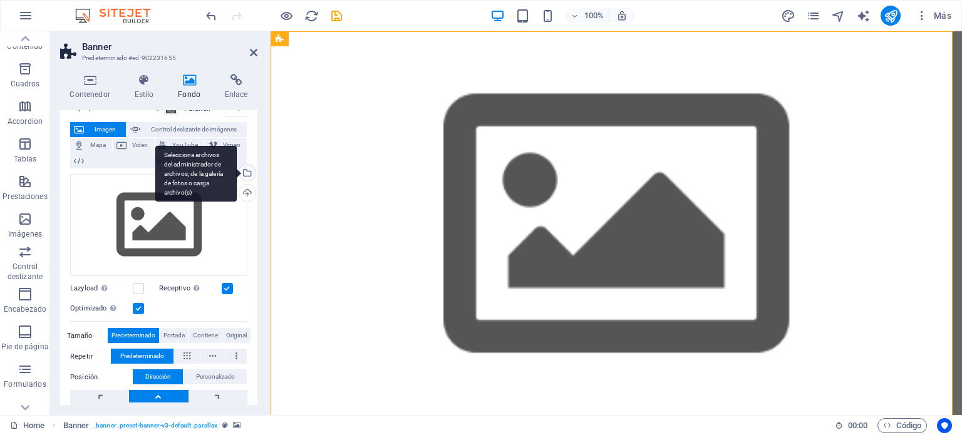
click at [237, 172] on div "Selecciona archivos del administrador de archivos, de la galería de fotos o car…" at bounding box center [195, 174] width 81 height 56
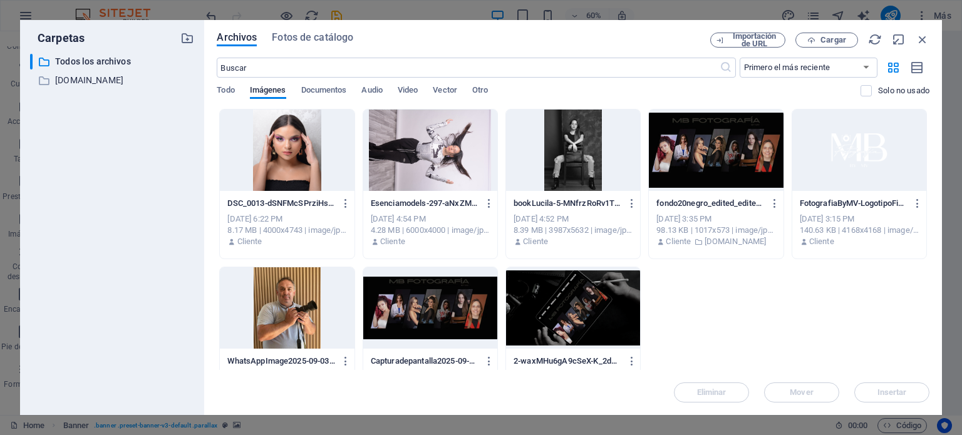
click at [301, 154] on div at bounding box center [287, 150] width 134 height 81
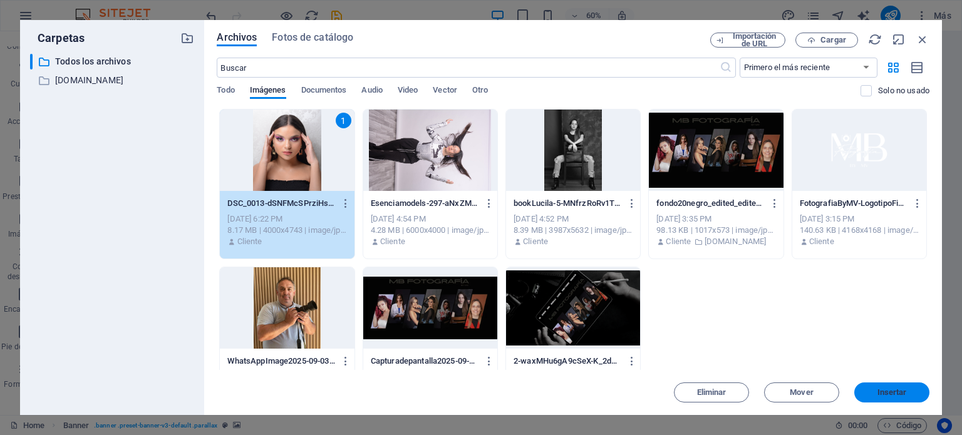
click at [910, 387] on button "Insertar" at bounding box center [892, 393] width 75 height 20
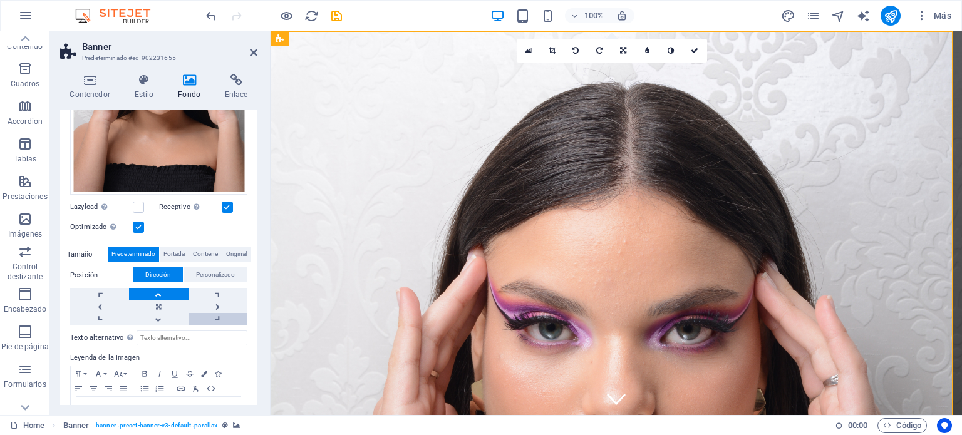
scroll to position [288, 0]
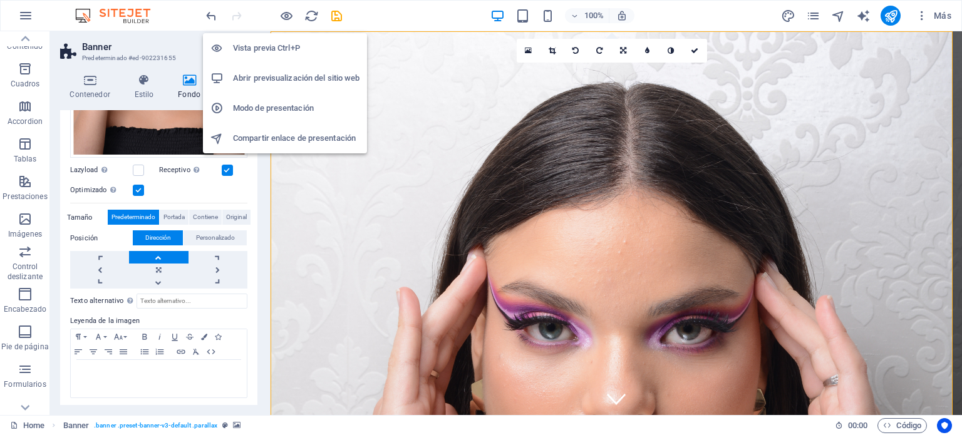
click at [264, 76] on h6 "Abrir previsualización del sitio web" at bounding box center [296, 78] width 127 height 15
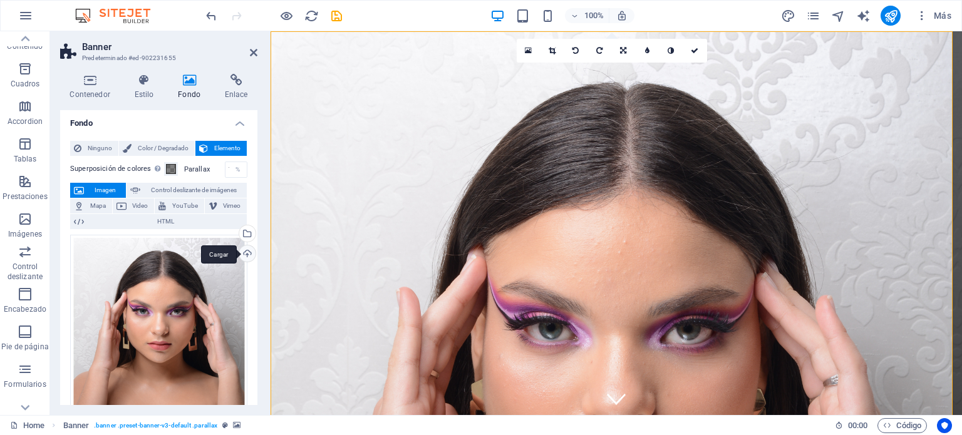
scroll to position [0, 0]
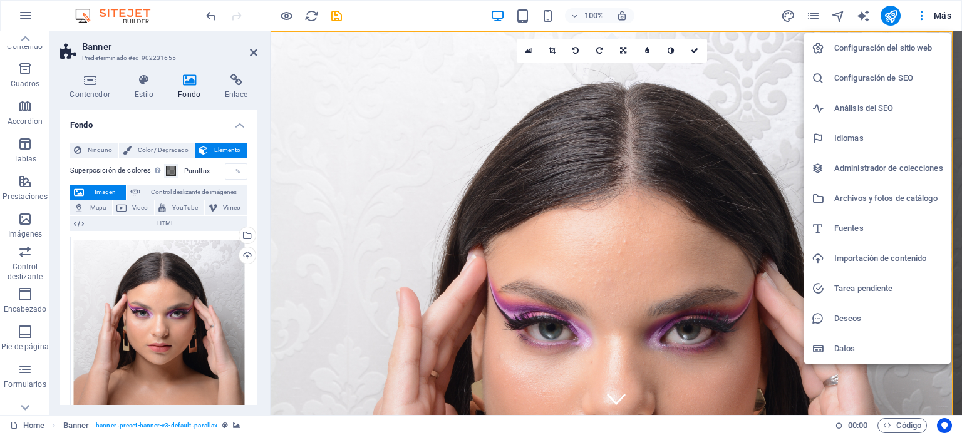
click at [400, 229] on div at bounding box center [481, 217] width 962 height 435
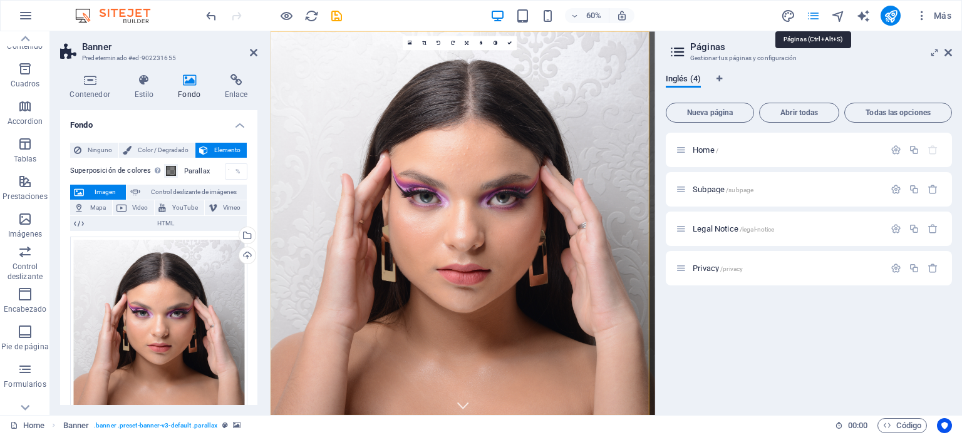
click at [952, 55] on aside "Páginas Gestionar tus páginas y configuración Inglés (4) Nueva página Abrir tod…" at bounding box center [808, 223] width 307 height 384
click at [949, 51] on icon at bounding box center [949, 53] width 8 height 10
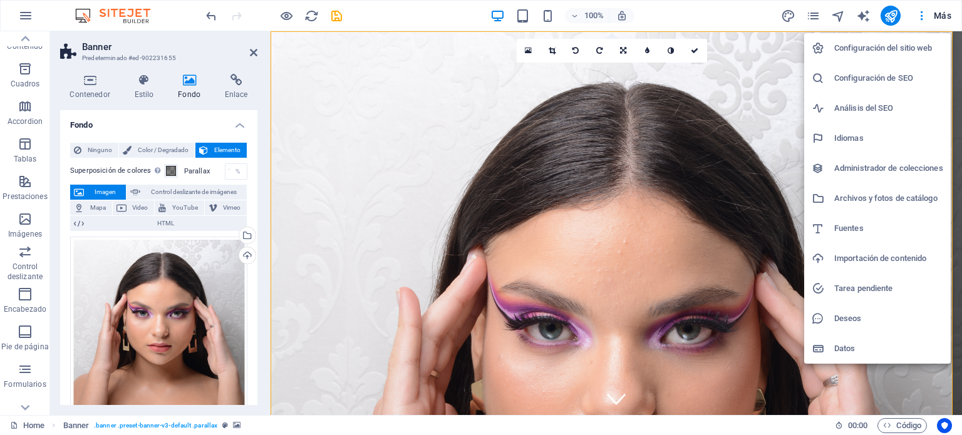
click at [937, 14] on div at bounding box center [481, 217] width 962 height 435
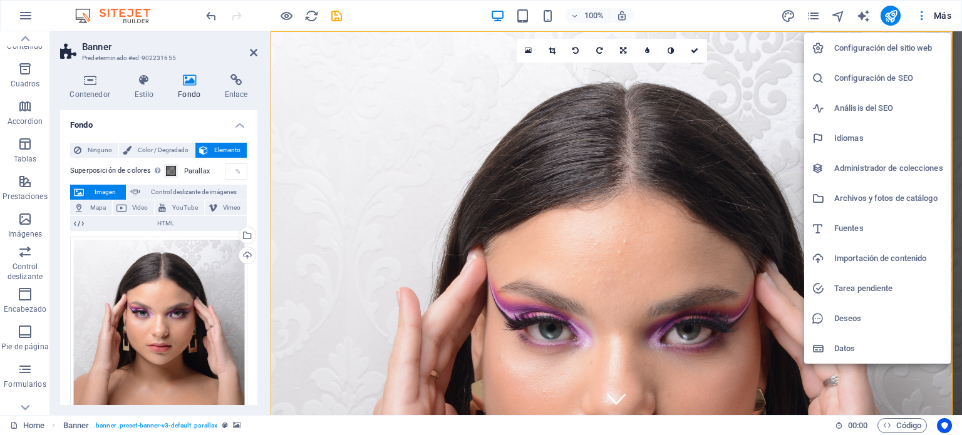
click at [860, 46] on h6 "Configuración del sitio web" at bounding box center [889, 48] width 109 height 15
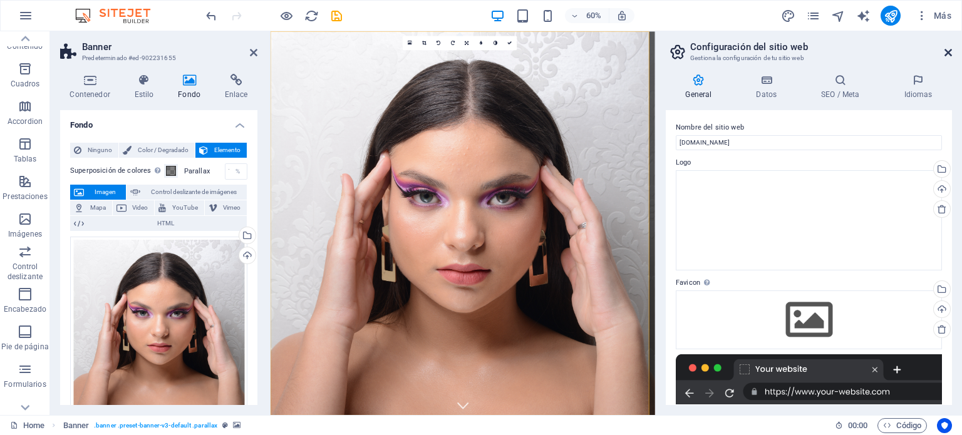
click at [947, 51] on icon at bounding box center [949, 53] width 8 height 10
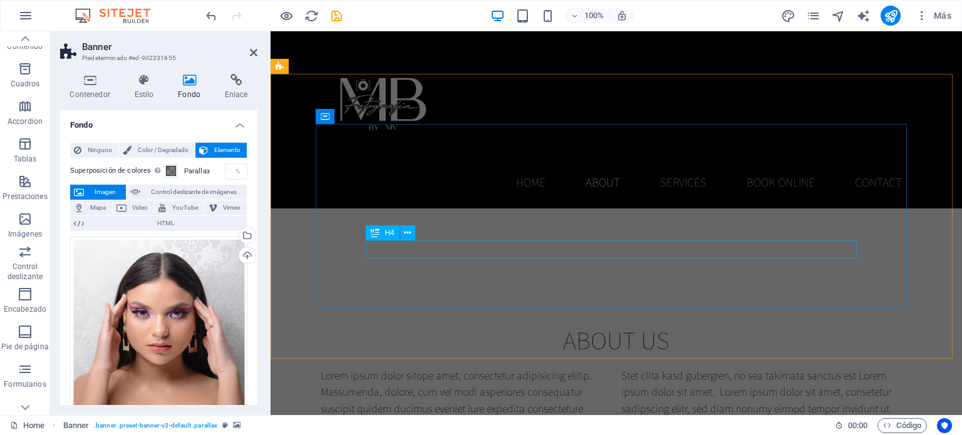
scroll to position [501, 0]
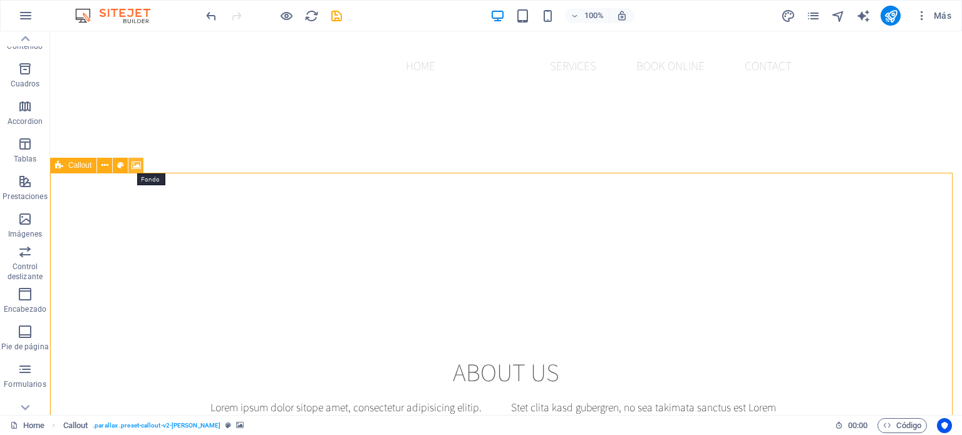
drag, startPoint x: 135, startPoint y: 165, endPoint x: 198, endPoint y: 174, distance: 63.9
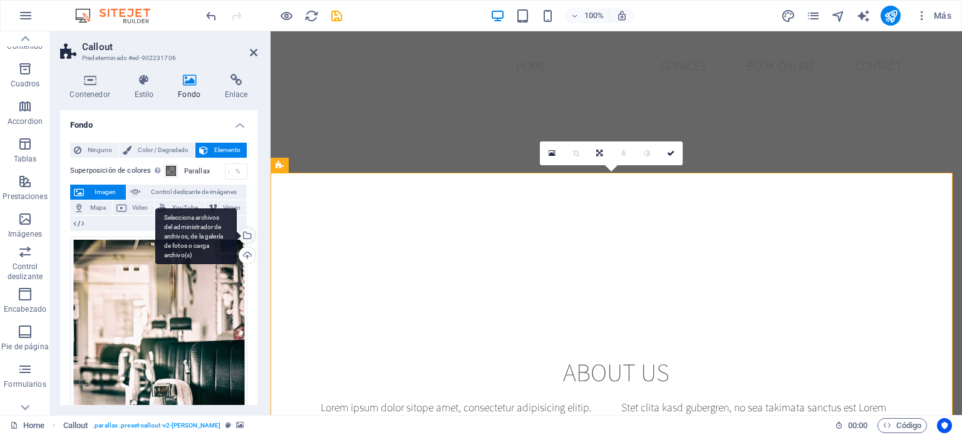
click at [248, 232] on div "Selecciona archivos del administrador de archivos, de la galería de fotos o car…" at bounding box center [246, 236] width 19 height 19
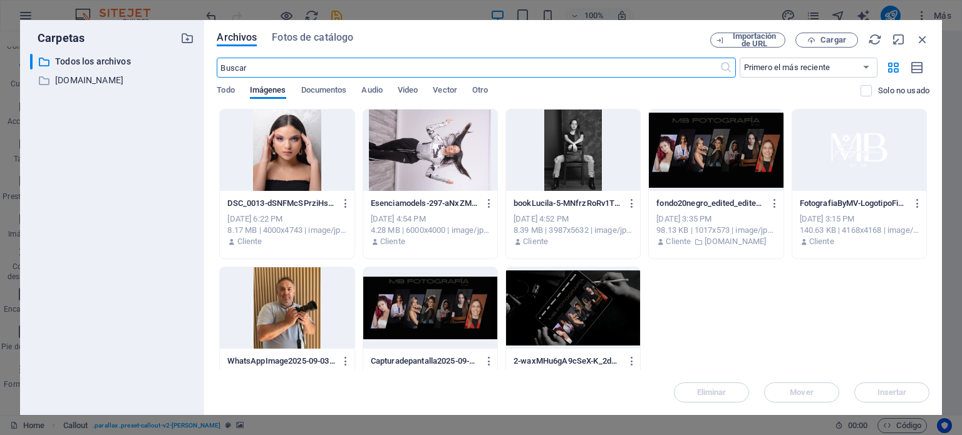
scroll to position [757, 0]
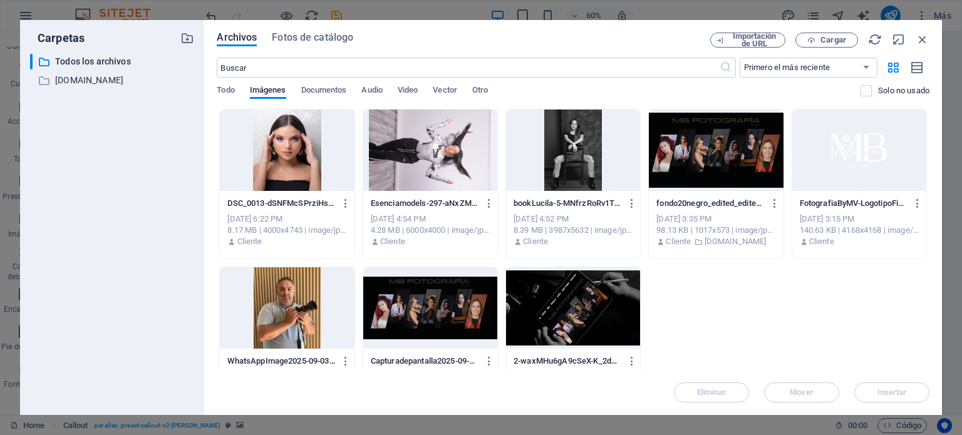
click at [282, 320] on div at bounding box center [287, 308] width 134 height 81
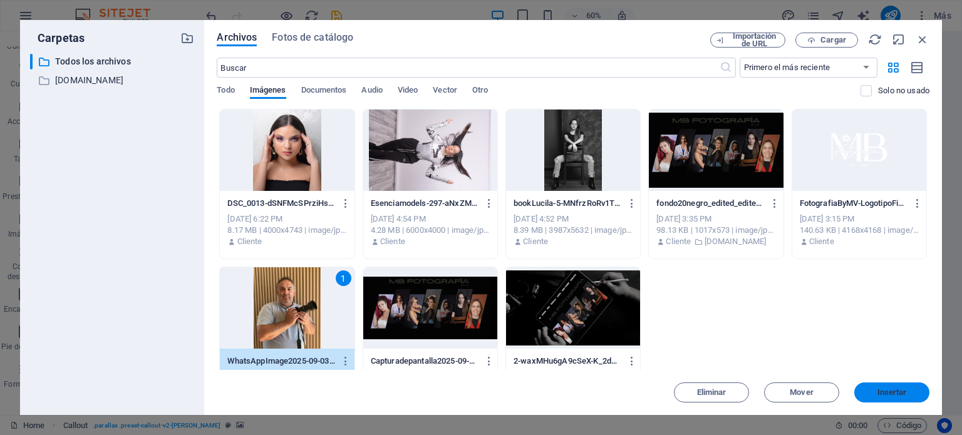
drag, startPoint x: 895, startPoint y: 386, endPoint x: 625, endPoint y: 353, distance: 272.1
click at [895, 386] on button "Insertar" at bounding box center [892, 393] width 75 height 20
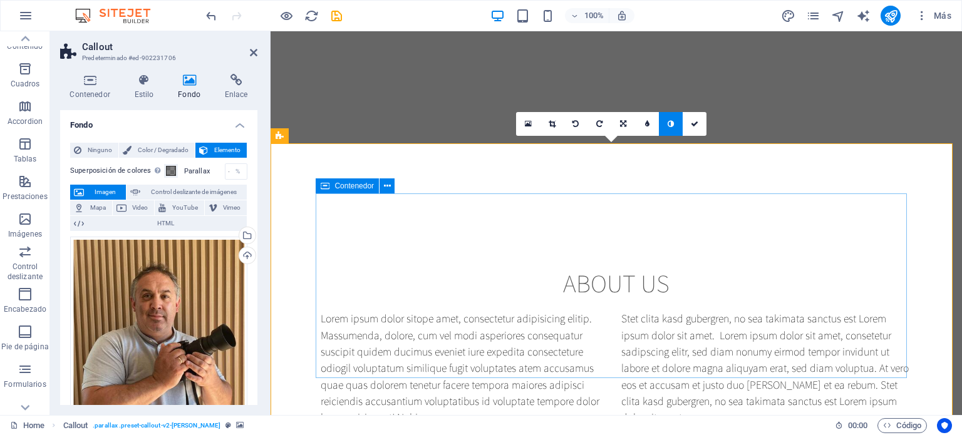
scroll to position [627, 0]
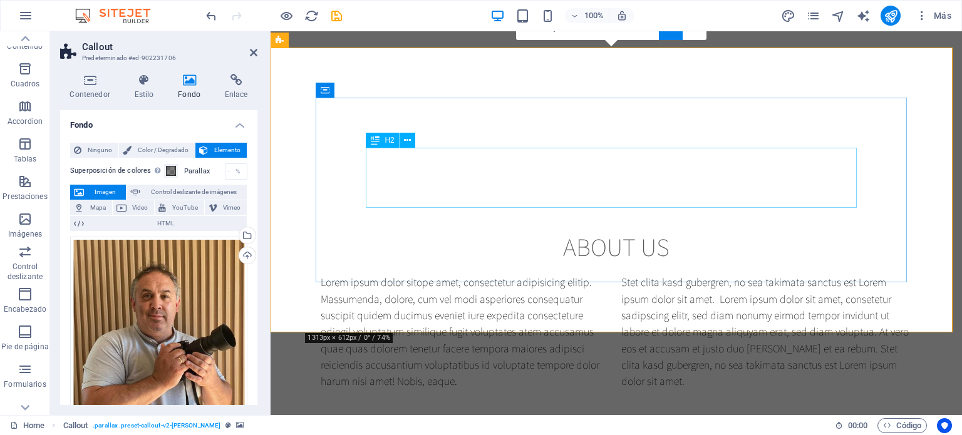
drag, startPoint x: 528, startPoint y: 73, endPoint x: 516, endPoint y: 134, distance: 62.5
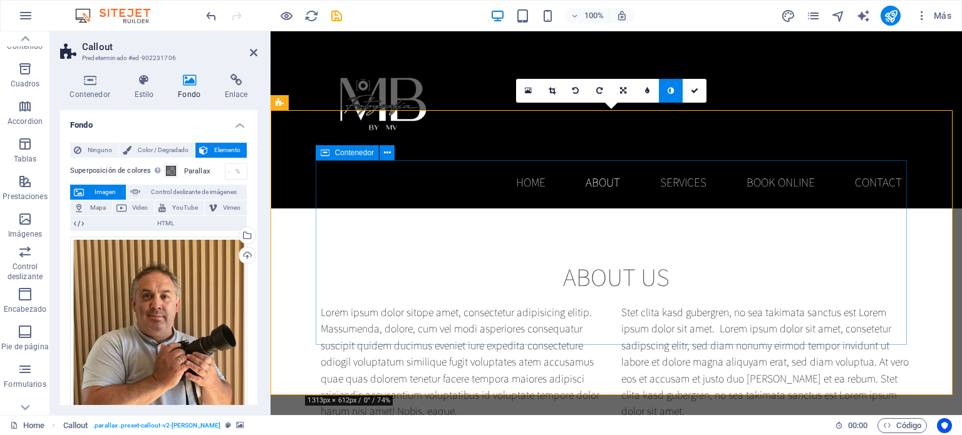
scroll to position [564, 0]
drag, startPoint x: 536, startPoint y: 155, endPoint x: 763, endPoint y: 143, distance: 226.5
click at [758, 155] on div "Home About Services Book Online Contact" at bounding box center [617, 119] width 692 height 177
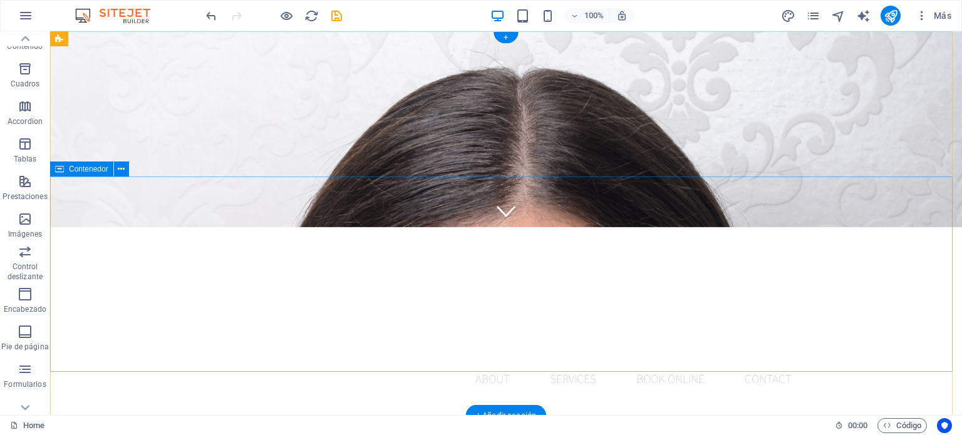
scroll to position [0, 0]
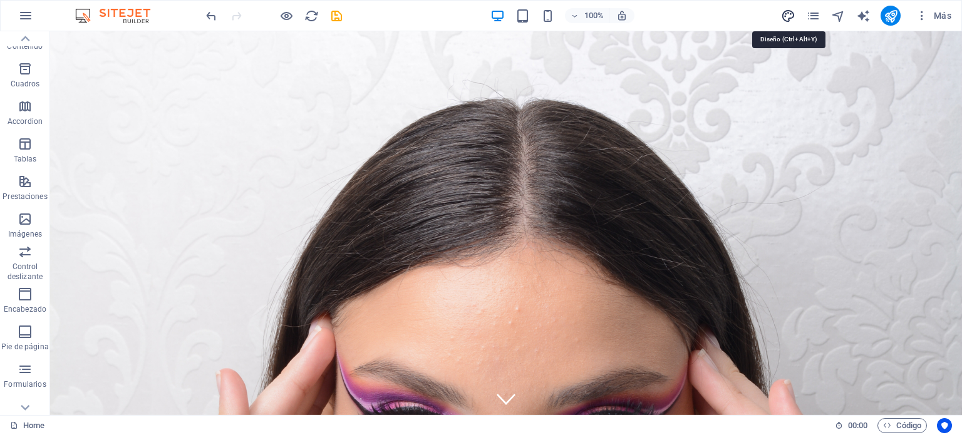
select select "rem"
select select "200"
select select "px"
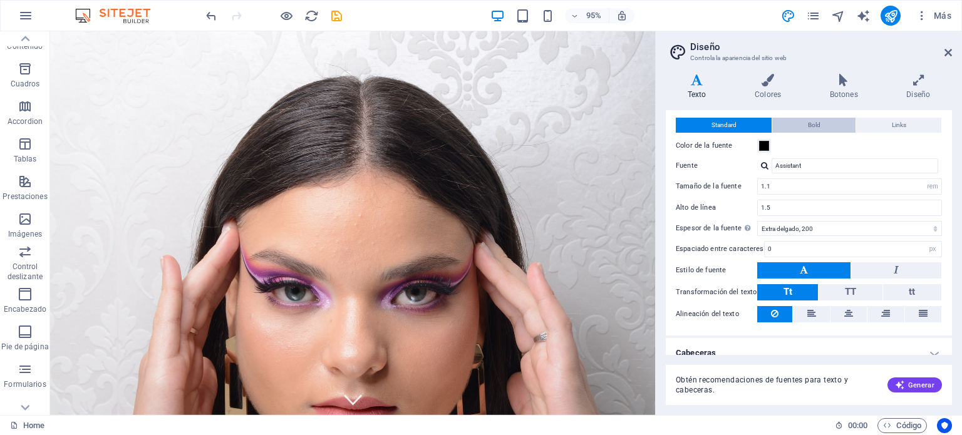
scroll to position [38, 0]
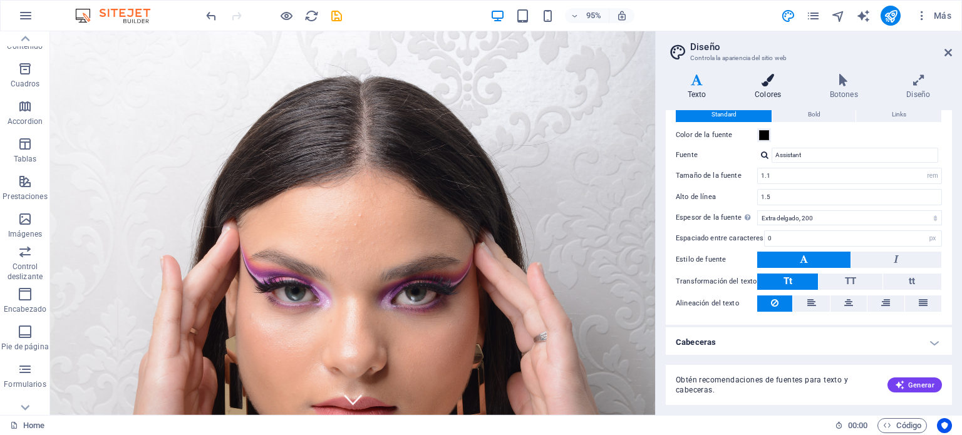
click at [770, 85] on icon at bounding box center [768, 80] width 70 height 13
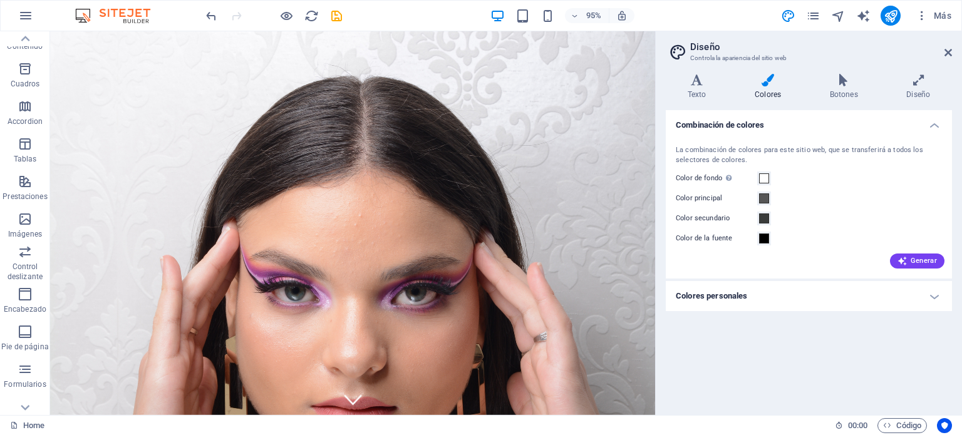
click at [843, 70] on div "Variantes Texto Colores Botones Diseño Texto Standard Bold Links Color de la fu…" at bounding box center [809, 240] width 306 height 352
click at [843, 79] on icon at bounding box center [844, 80] width 72 height 13
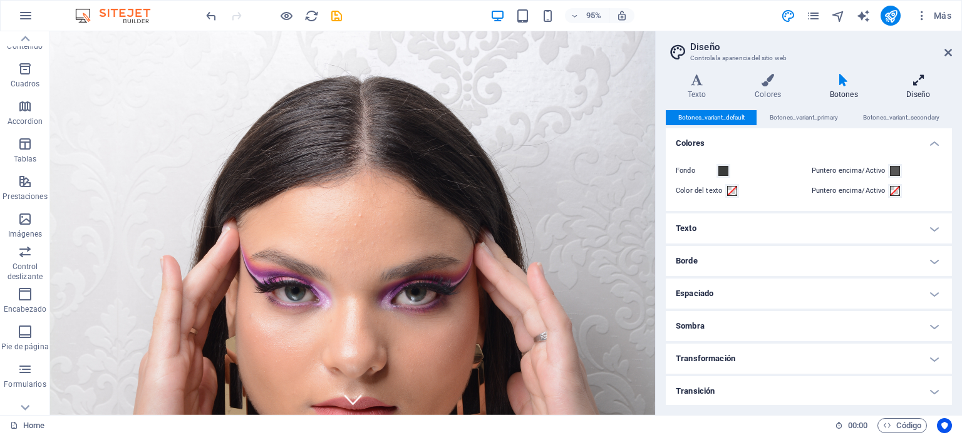
click at [915, 79] on icon at bounding box center [918, 80] width 67 height 13
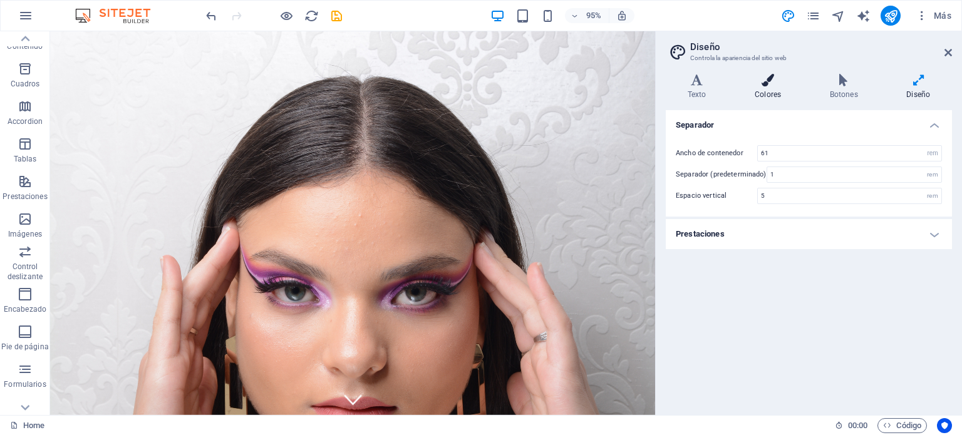
click at [757, 92] on h4 "Colores" at bounding box center [770, 87] width 75 height 26
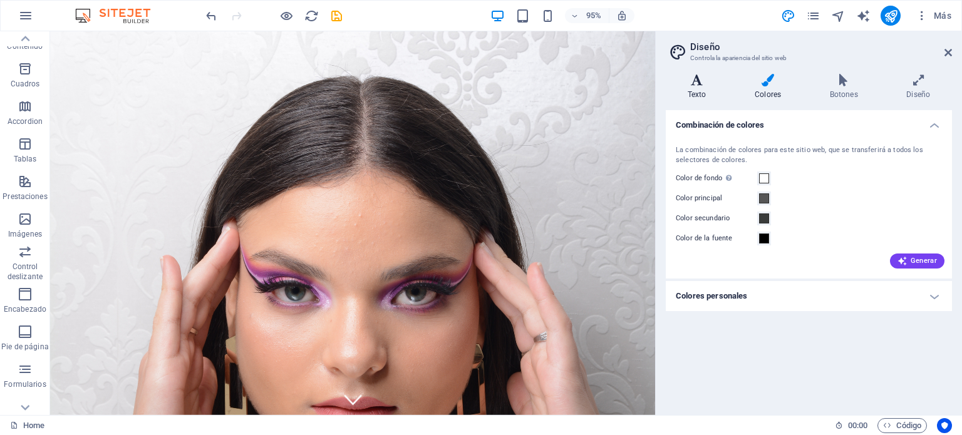
click at [693, 86] on h4 "Texto" at bounding box center [699, 87] width 67 height 26
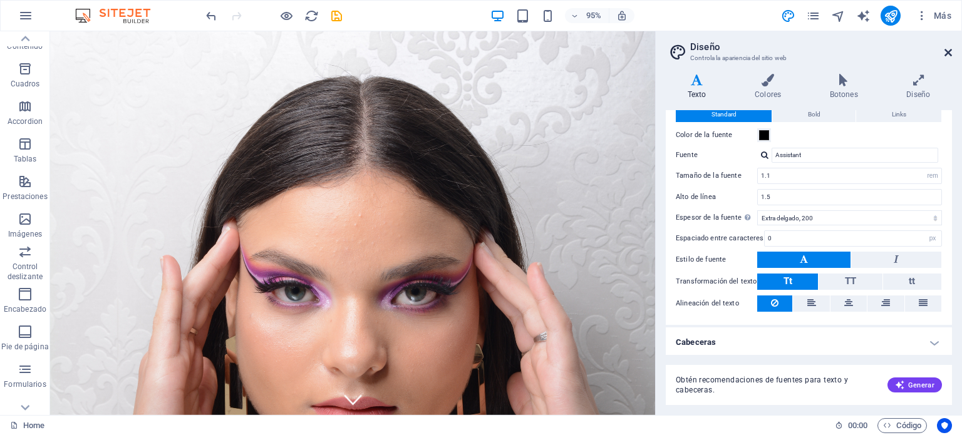
click at [950, 48] on icon at bounding box center [949, 53] width 8 height 10
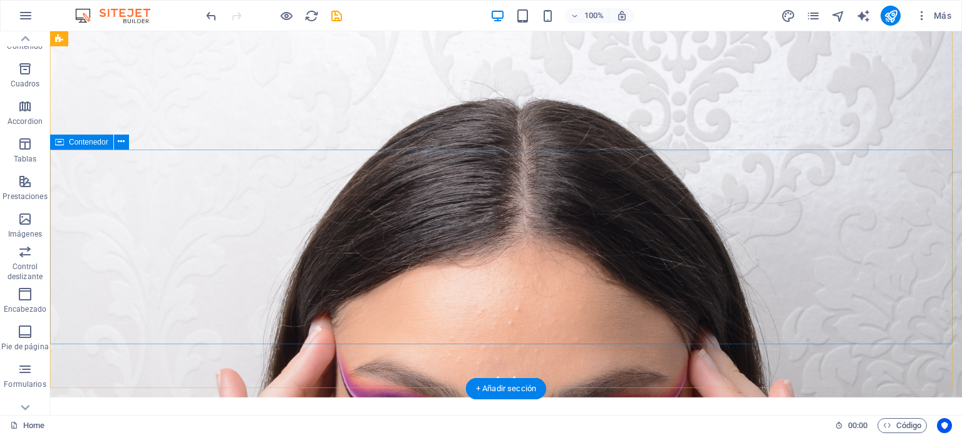
scroll to position [0, 0]
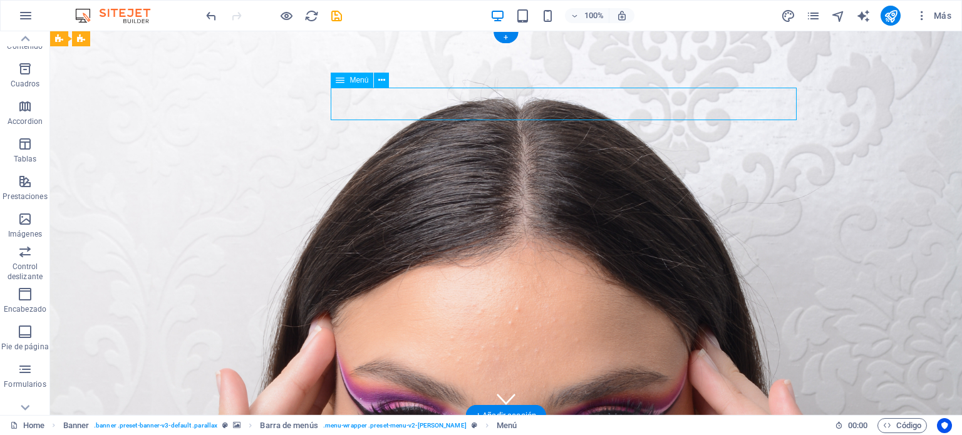
select select
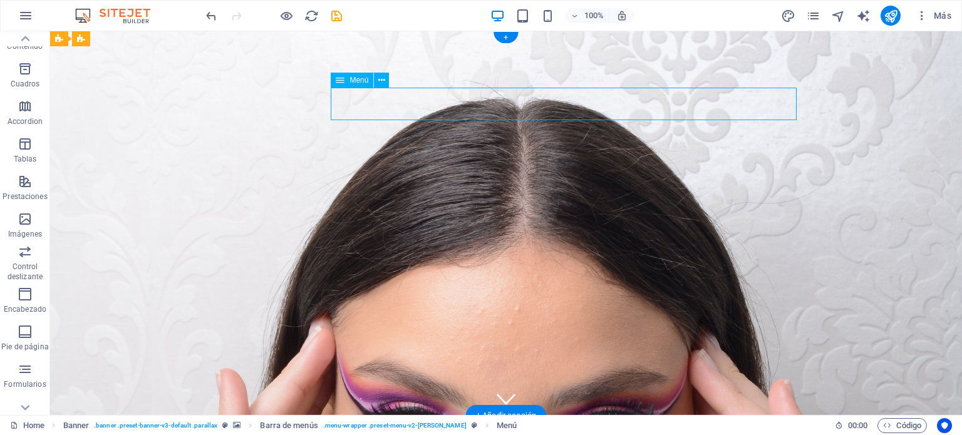
select select
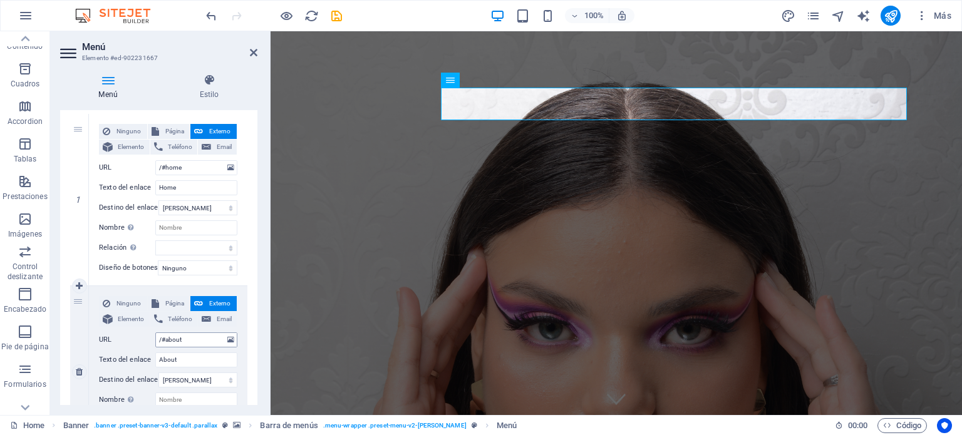
scroll to position [188, 0]
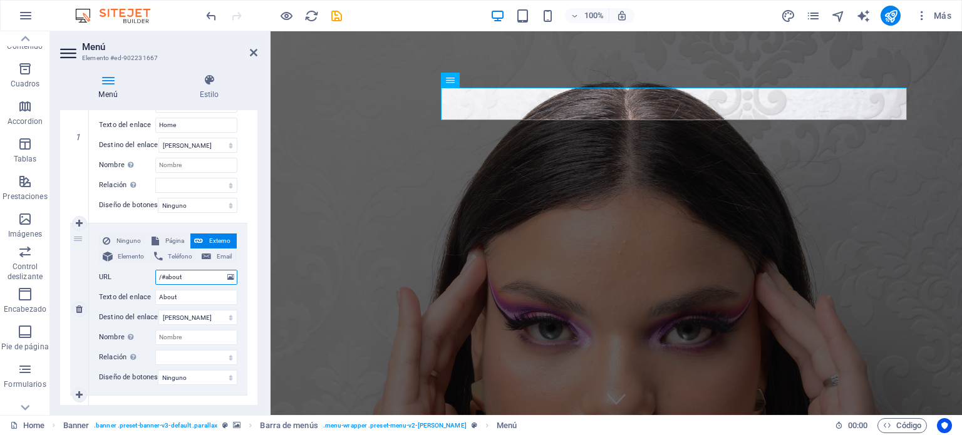
click at [190, 277] on input "/#about" at bounding box center [196, 277] width 82 height 15
type input "/#"
select select
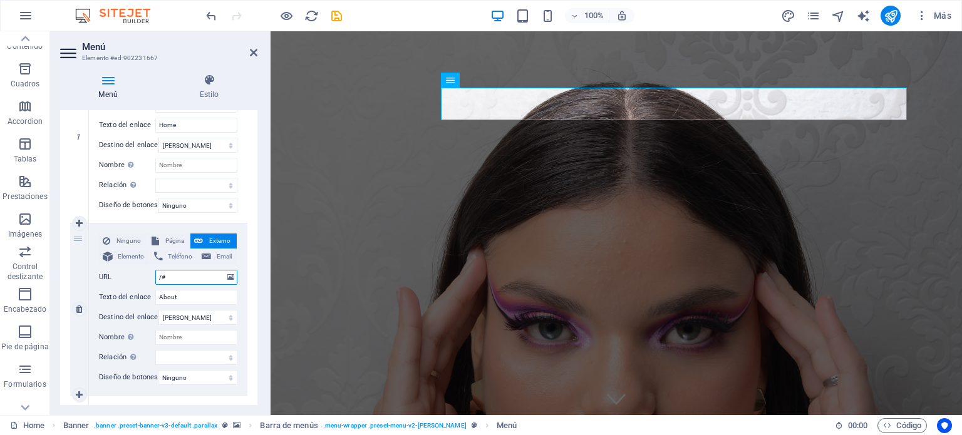
select select
type input "/#abaut"
select select
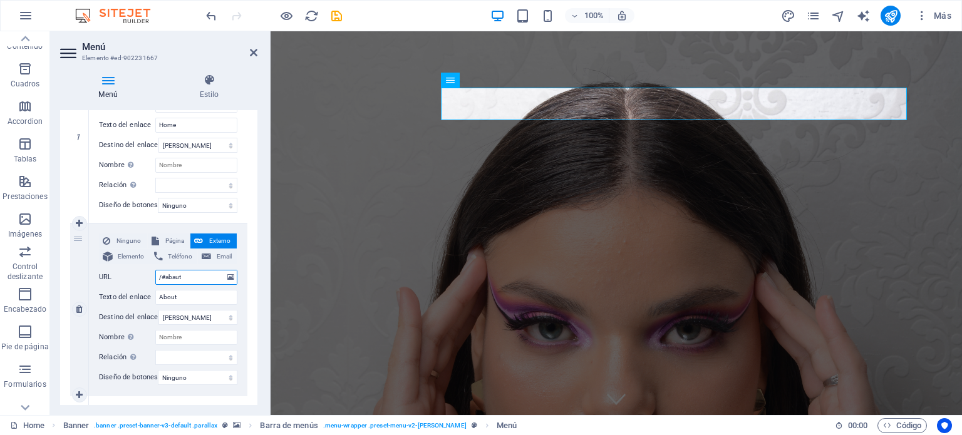
select select
type input "/#aba"
select select
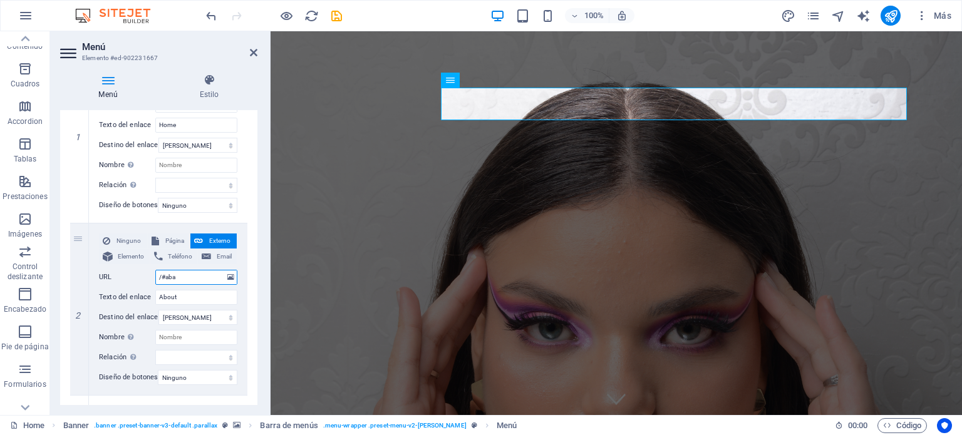
select select
type input "/#ab"
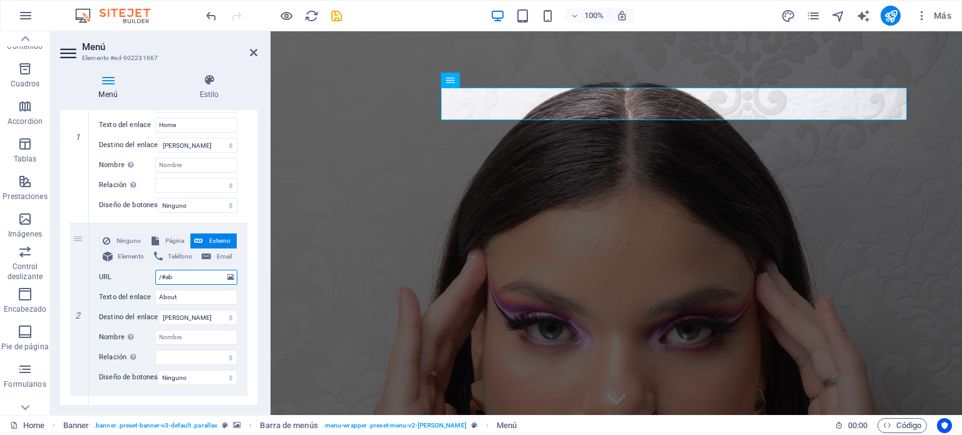
select select
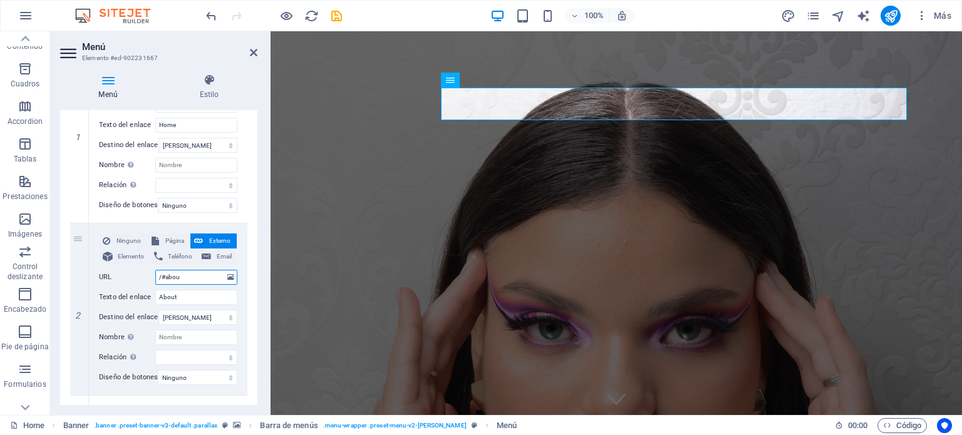
type input "/#about"
select select
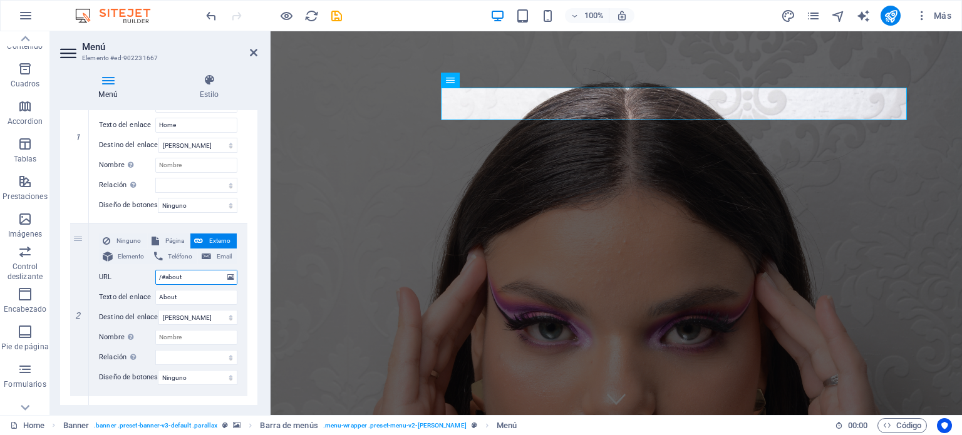
select select
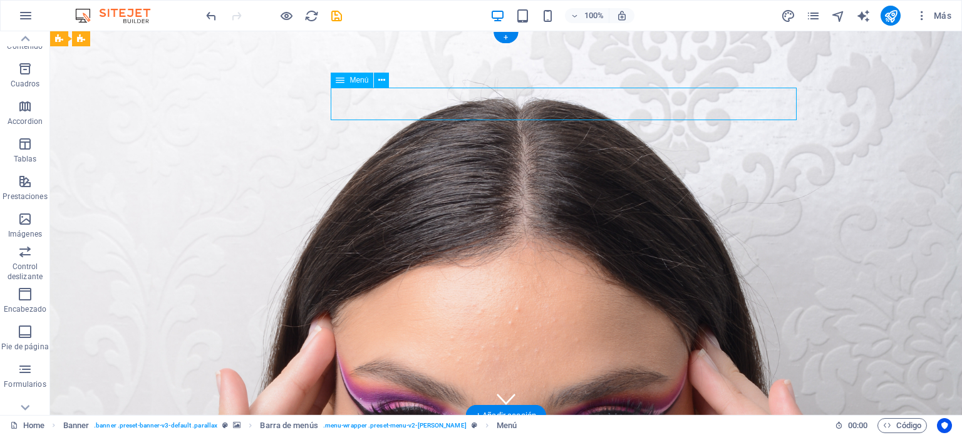
select select
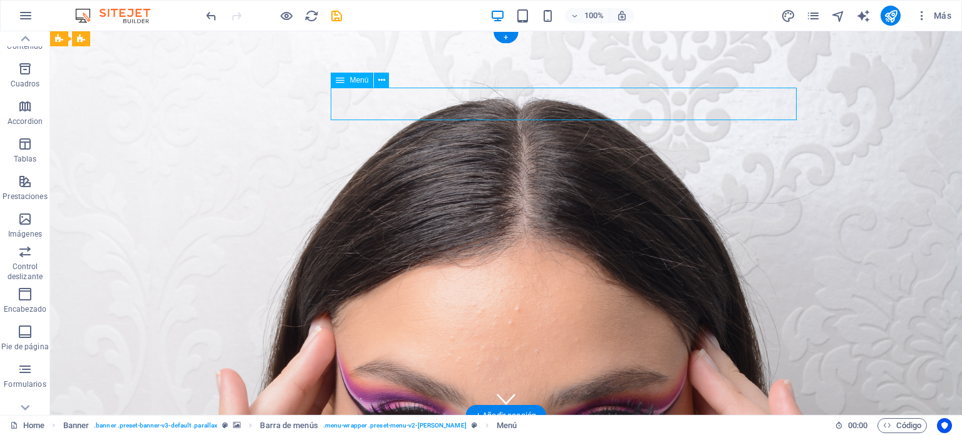
select select
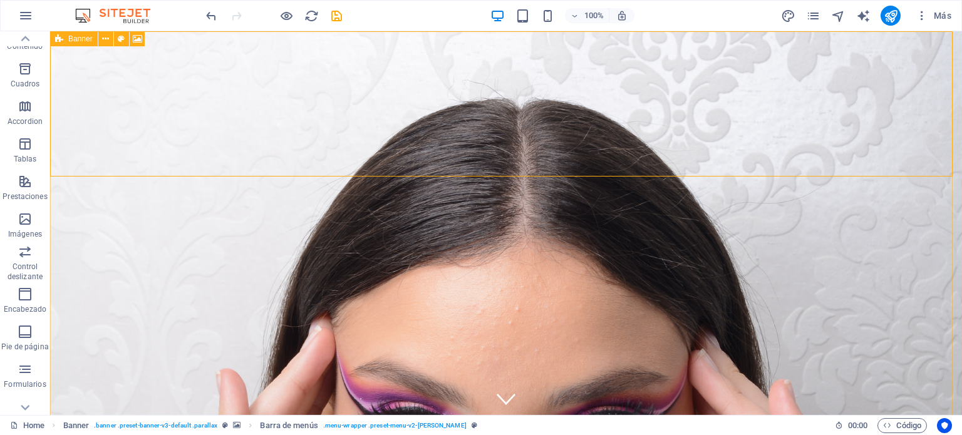
click at [62, 43] on icon at bounding box center [59, 38] width 8 height 15
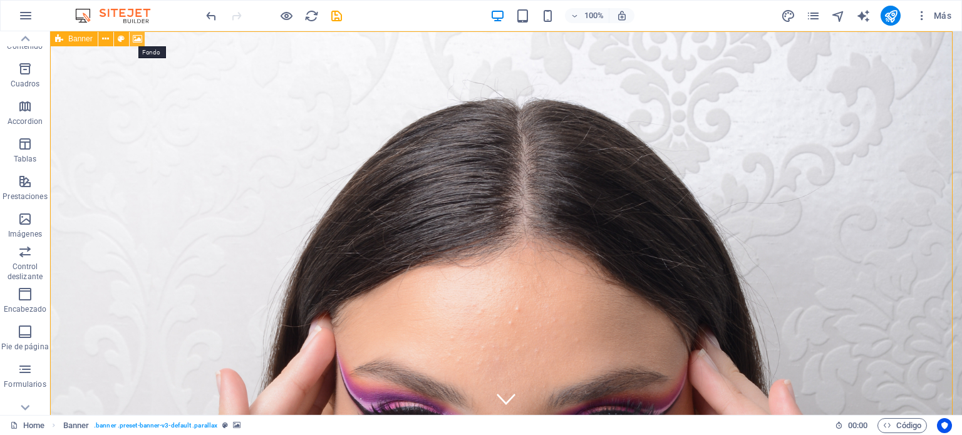
click at [137, 39] on icon at bounding box center [137, 39] width 9 height 13
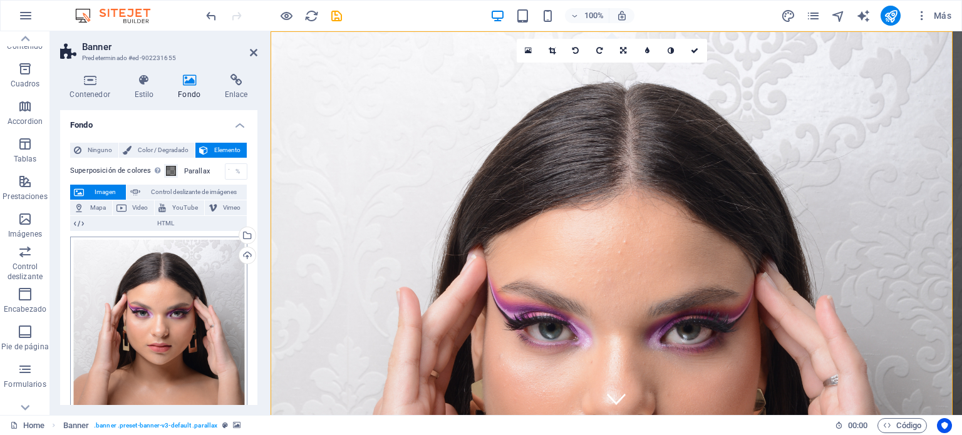
scroll to position [125, 0]
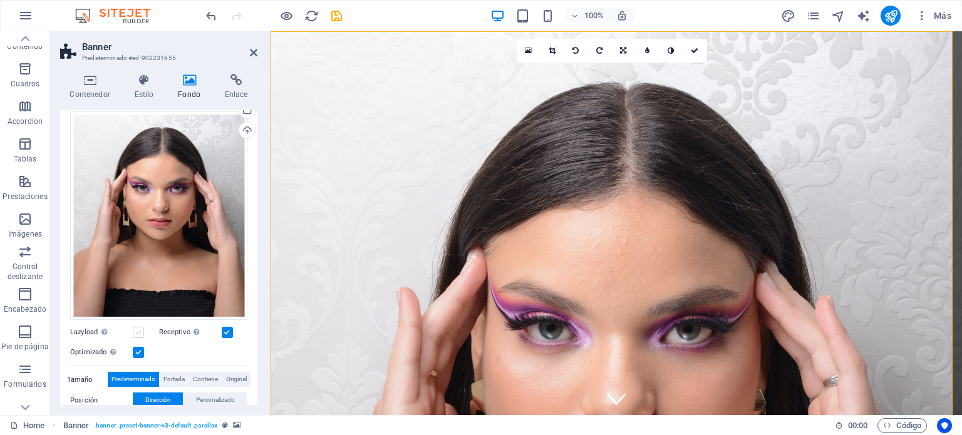
click at [135, 330] on label at bounding box center [138, 332] width 11 height 11
click at [0, 0] on input "Lazyload La carga de imágenes tras la carga de la página mejora la velocidad de…" at bounding box center [0, 0] width 0 height 0
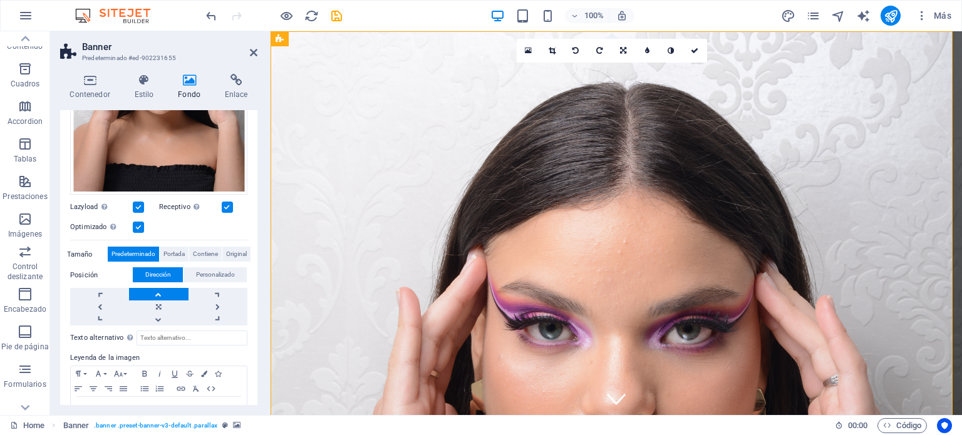
click at [161, 293] on link at bounding box center [158, 294] width 59 height 13
click at [158, 303] on link at bounding box center [158, 307] width 59 height 13
click at [157, 313] on link at bounding box center [158, 319] width 59 height 13
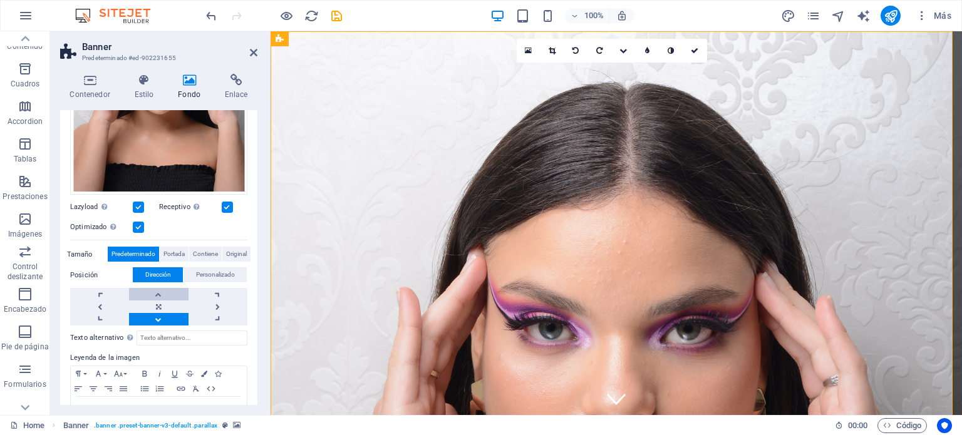
click at [157, 290] on link at bounding box center [158, 294] width 59 height 13
click at [238, 270] on button "Personalizado" at bounding box center [215, 275] width 63 height 15
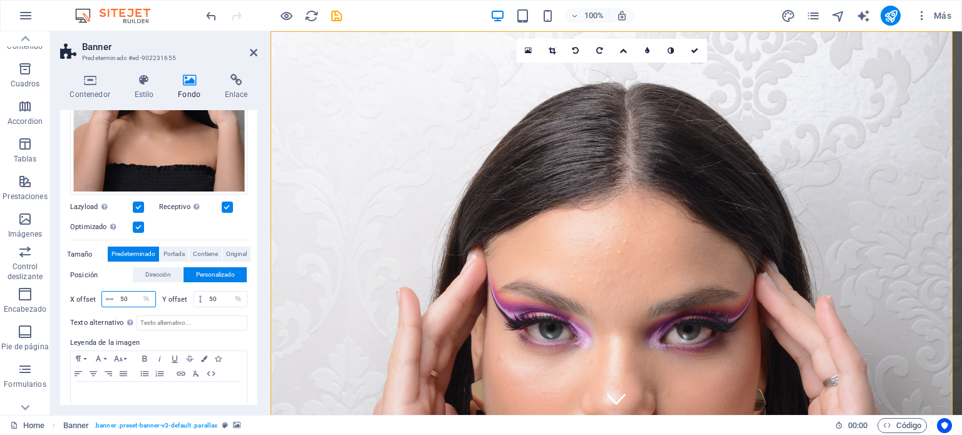
click at [129, 293] on input "50" at bounding box center [136, 299] width 38 height 15
type input "5"
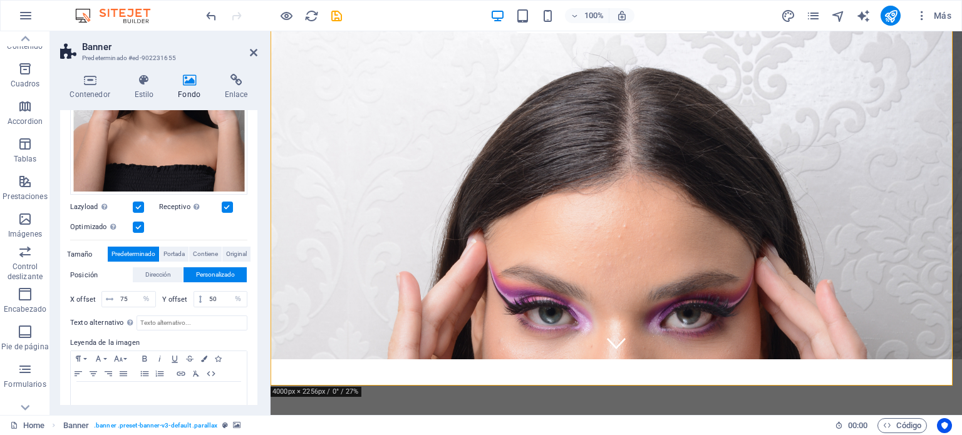
scroll to position [63, 0]
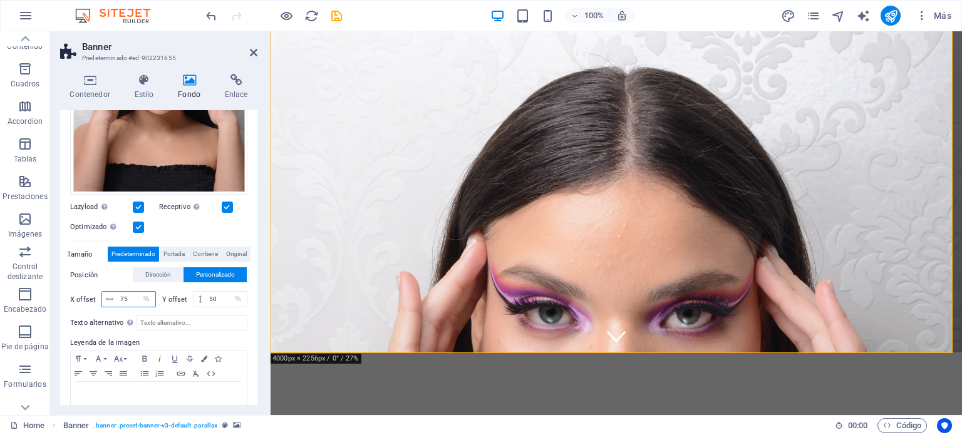
click at [131, 298] on input "75" at bounding box center [136, 299] width 38 height 15
type input "7"
type input "50"
click at [200, 337] on label "Leyenda de la imagen" at bounding box center [158, 343] width 177 height 15
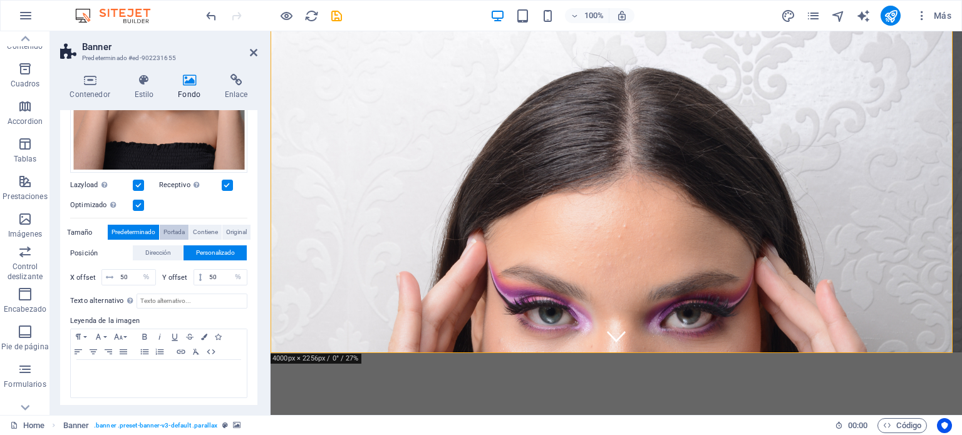
click at [182, 229] on span "Portada" at bounding box center [174, 232] width 21 height 15
click at [387, 363] on div at bounding box center [616, 425] width 591 height 125
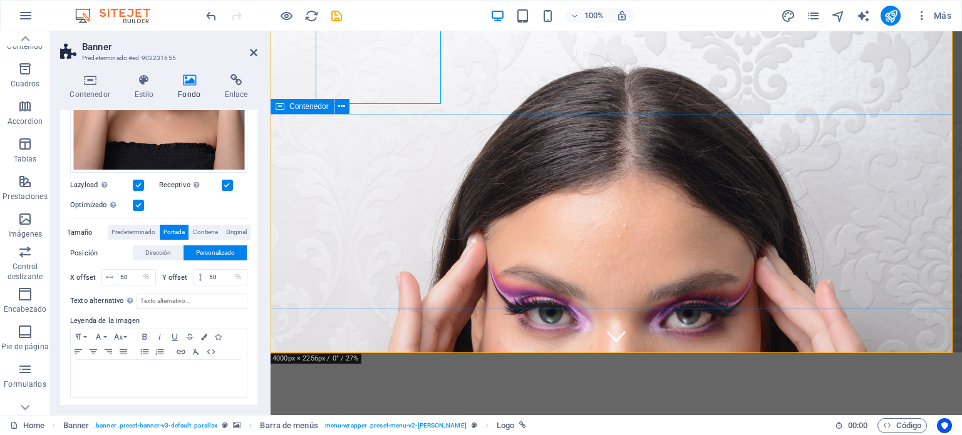
drag, startPoint x: 840, startPoint y: 172, endPoint x: 1073, endPoint y: 155, distance: 233.7
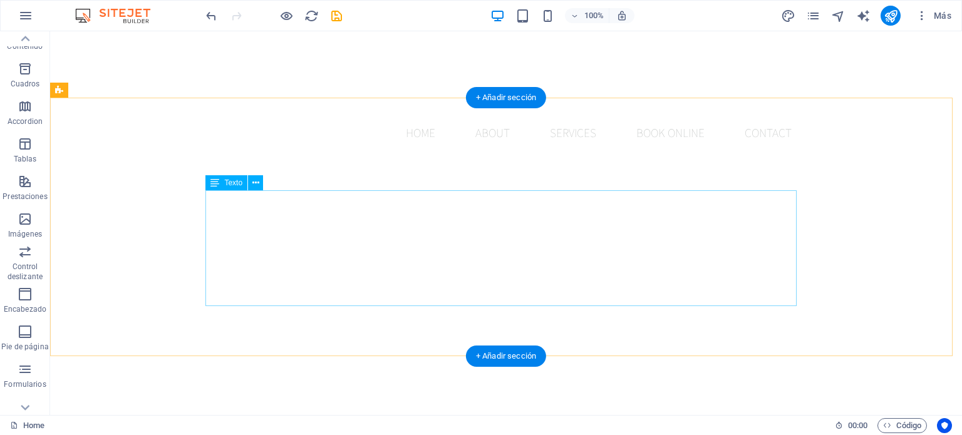
scroll to position [439, 0]
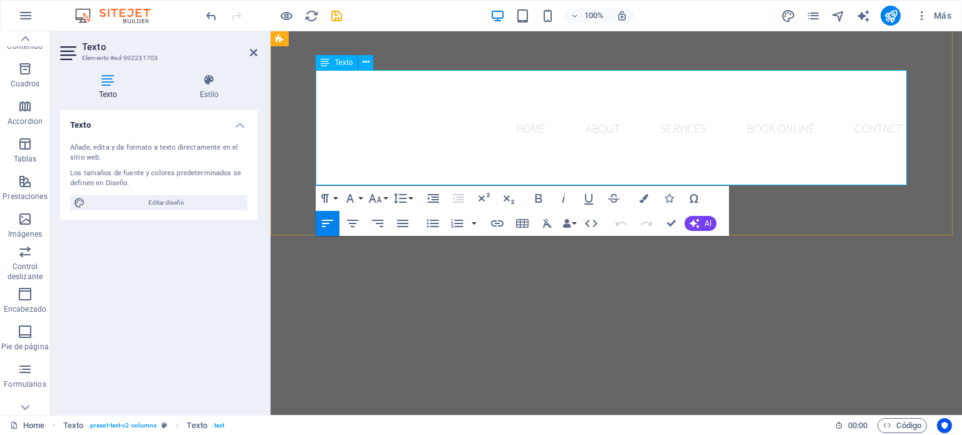
drag, startPoint x: 316, startPoint y: 80, endPoint x: 745, endPoint y: 172, distance: 438.5
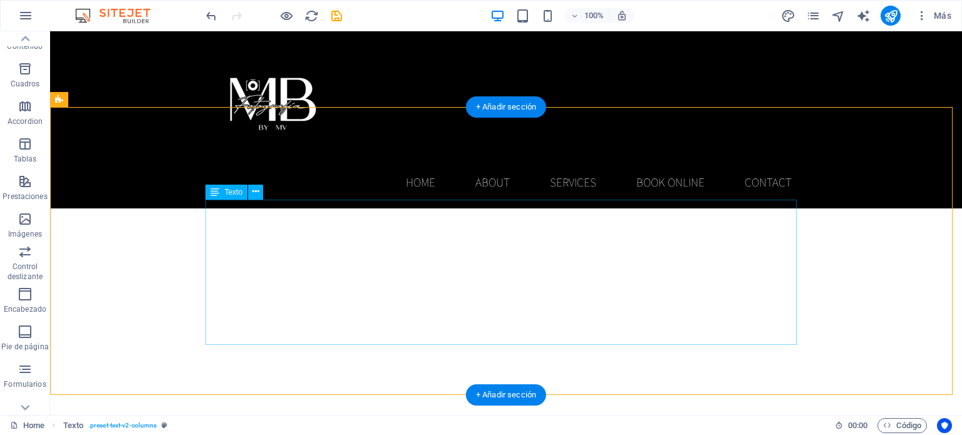
scroll to position [188, 0]
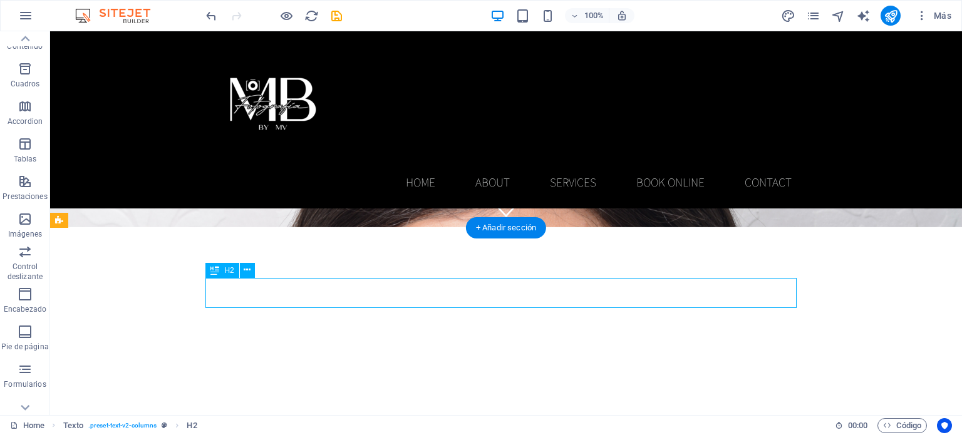
drag, startPoint x: 494, startPoint y: 290, endPoint x: 279, endPoint y: 303, distance: 215.9
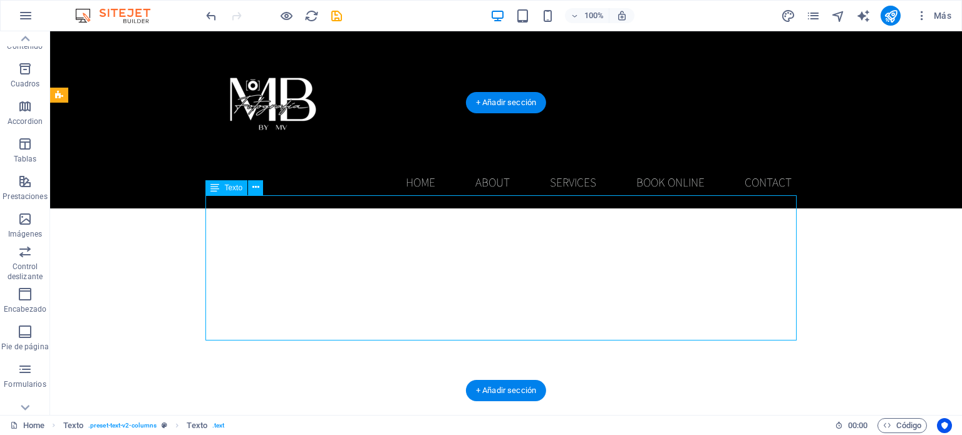
scroll to position [251, 0]
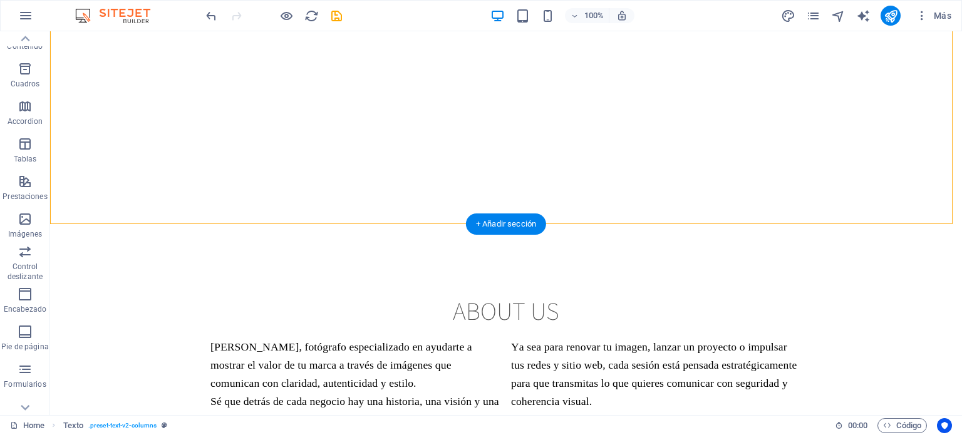
scroll to position [564, 0]
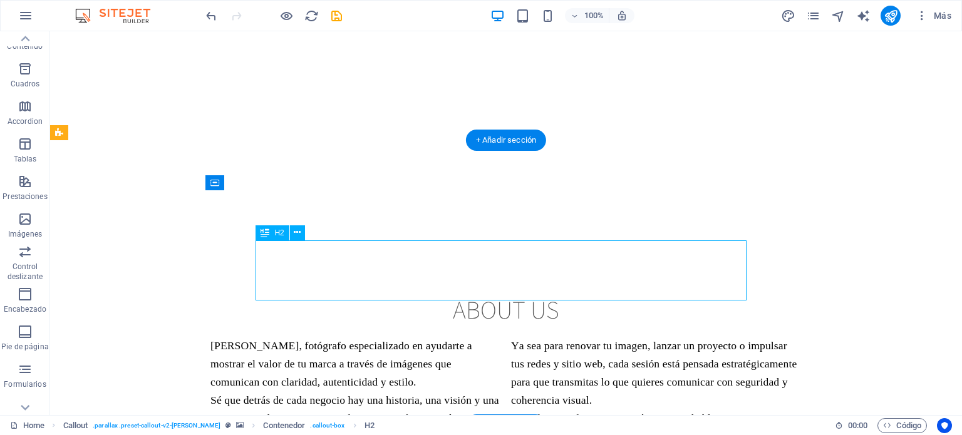
drag, startPoint x: 298, startPoint y: 253, endPoint x: 77, endPoint y: 253, distance: 220.6
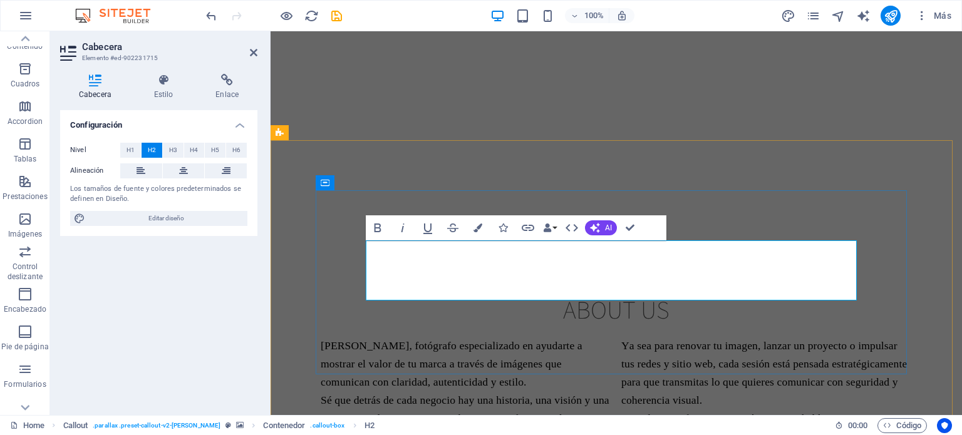
drag, startPoint x: 742, startPoint y: 283, endPoint x: 377, endPoint y: 245, distance: 366.7
click at [212, 18] on icon "undo" at bounding box center [211, 16] width 14 height 14
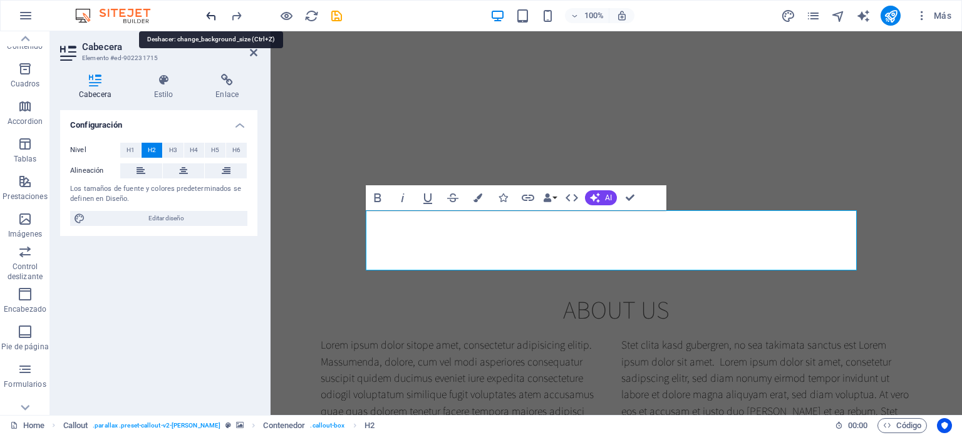
click at [213, 18] on icon "undo" at bounding box center [211, 16] width 14 height 14
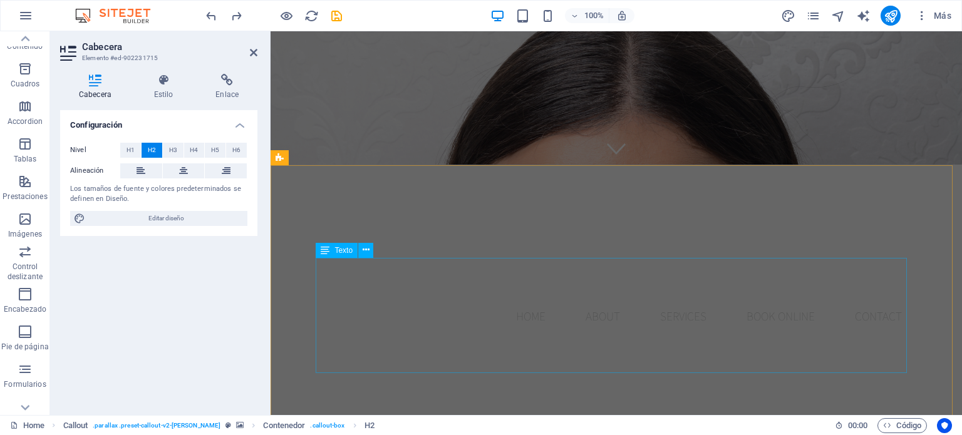
scroll to position [376, 0]
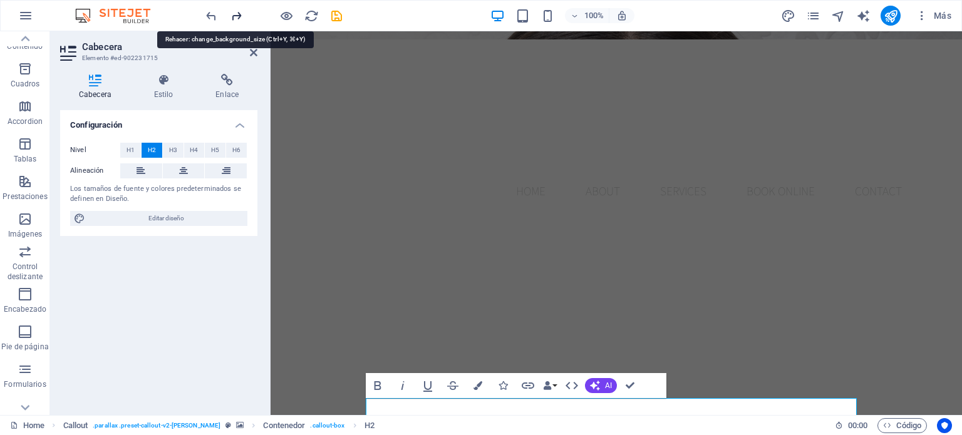
click at [239, 15] on icon "redo" at bounding box center [236, 16] width 14 height 14
click at [235, 15] on icon "redo" at bounding box center [236, 16] width 14 height 14
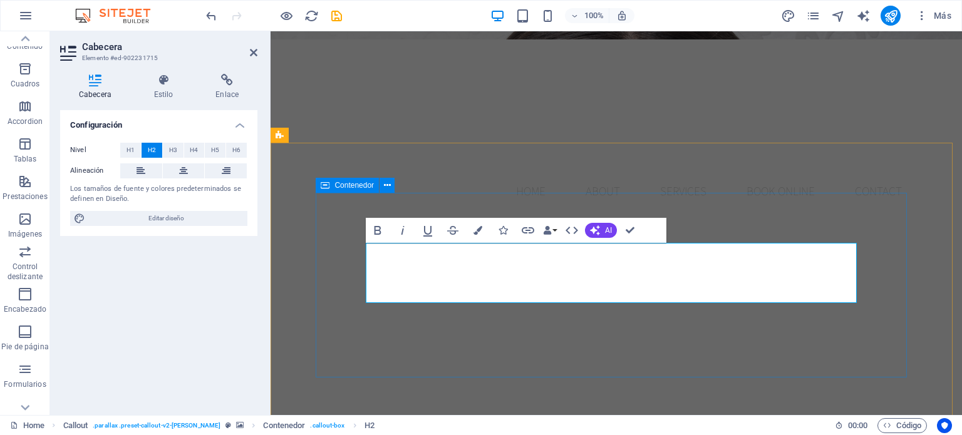
scroll to position [564, 0]
